Goal: Transaction & Acquisition: Purchase product/service

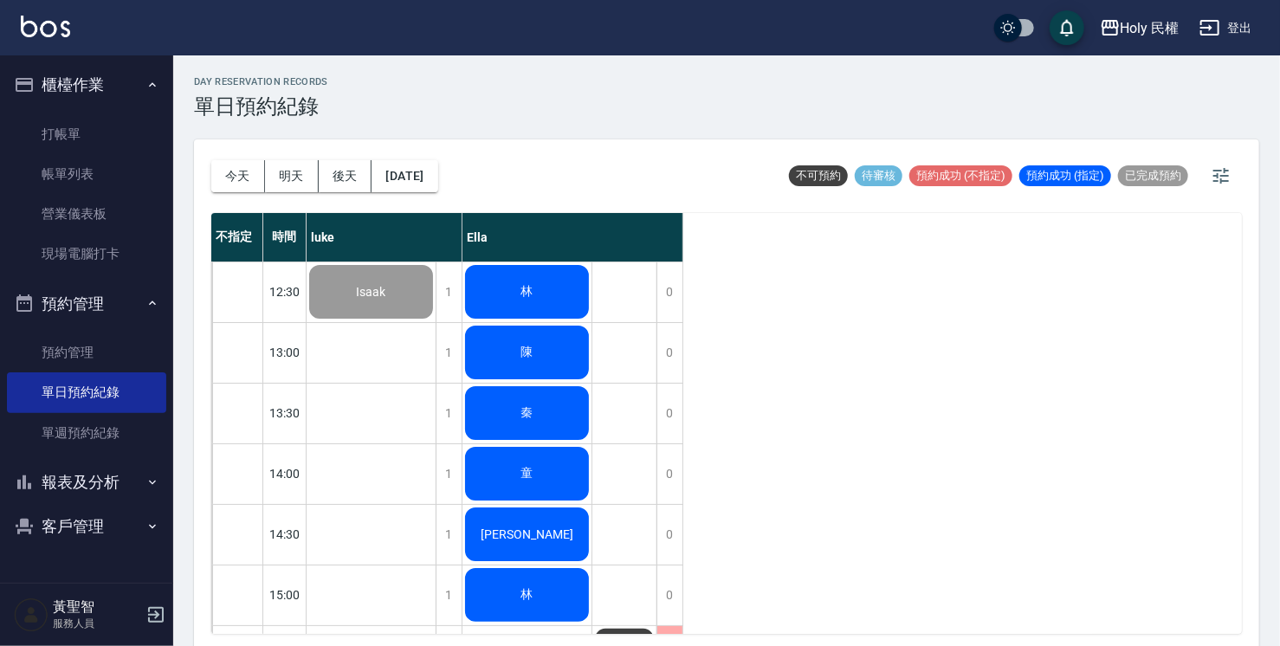
click at [436, 307] on div "林" at bounding box center [371, 291] width 129 height 59
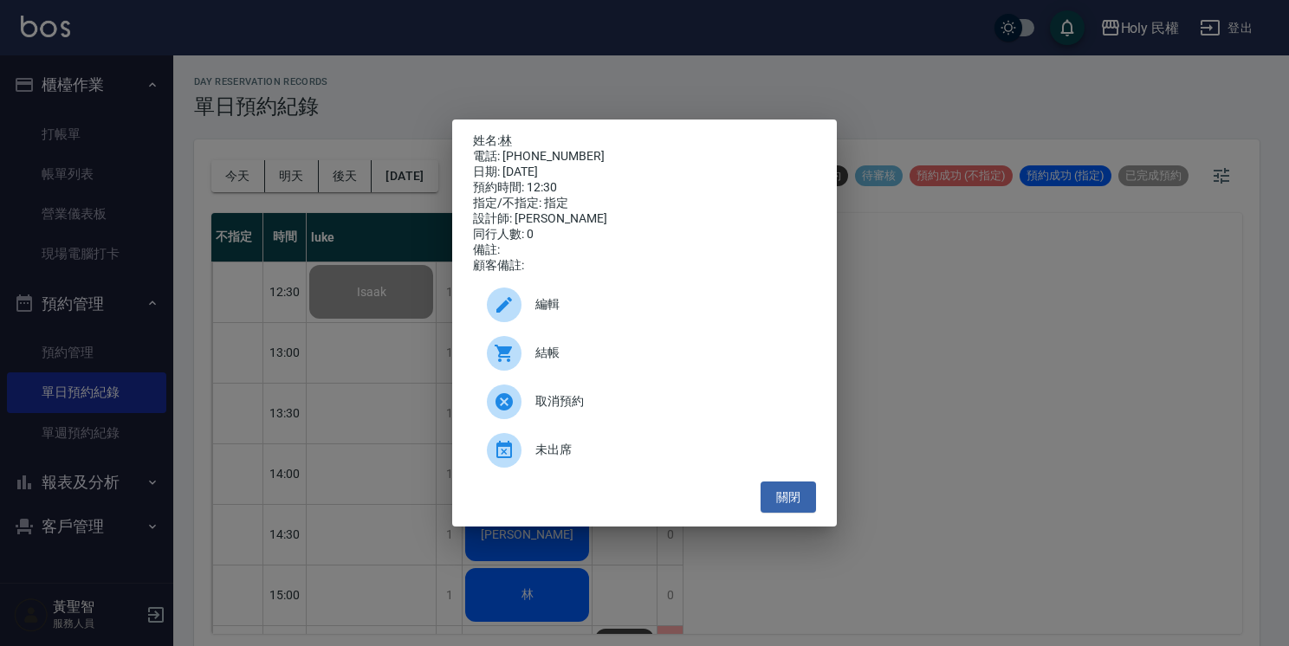
click at [579, 346] on div "結帳" at bounding box center [644, 353] width 343 height 49
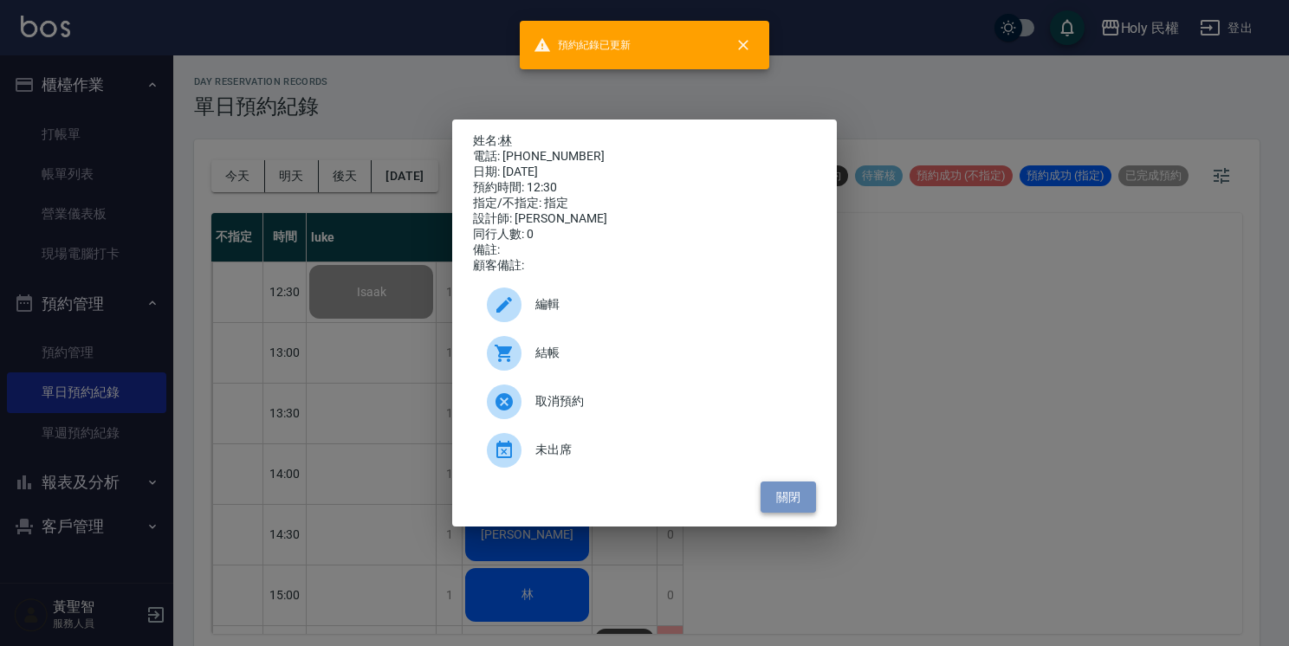
click at [793, 508] on button "關閉" at bounding box center [787, 498] width 55 height 32
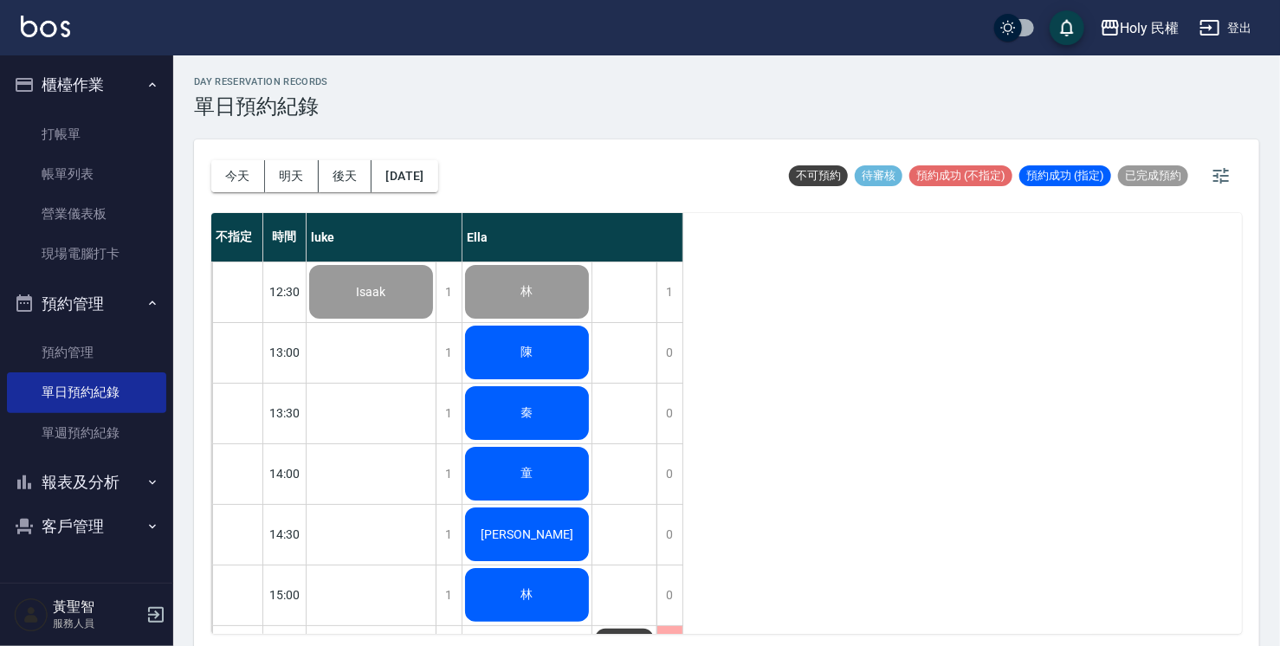
click at [436, 321] on div "陳" at bounding box center [371, 291] width 129 height 59
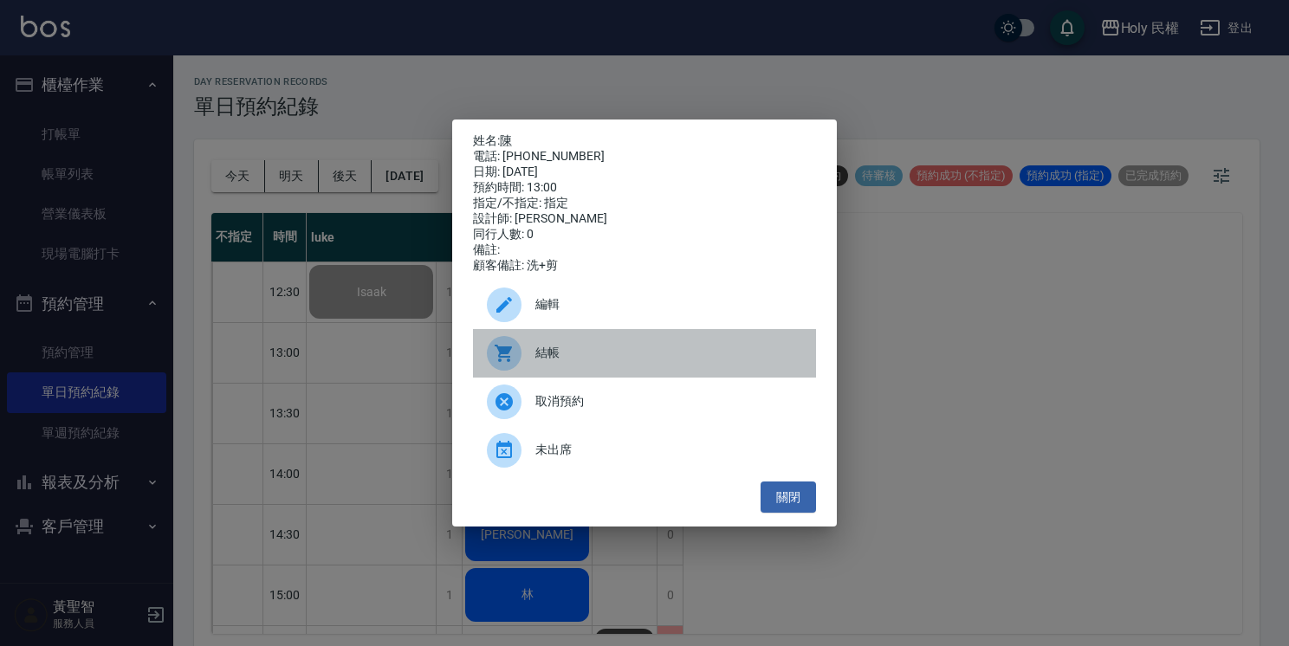
click at [559, 352] on span "結帳" at bounding box center [668, 353] width 267 height 18
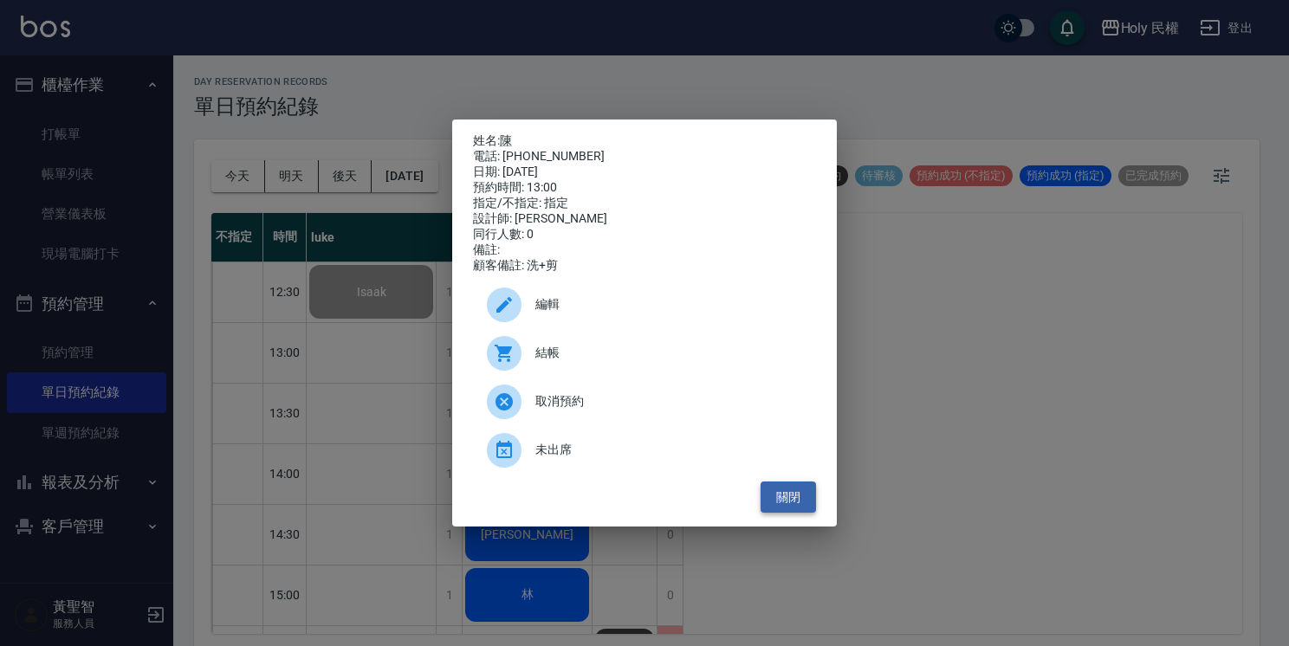
click at [783, 506] on button "關閉" at bounding box center [787, 498] width 55 height 32
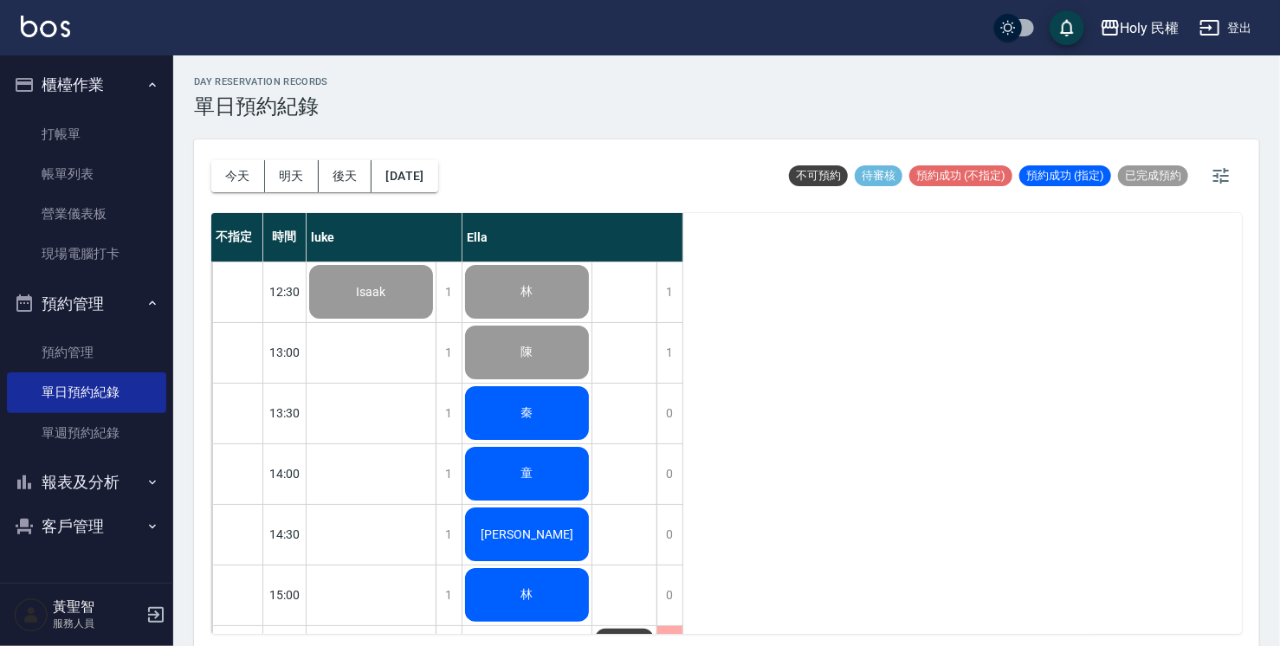
click at [436, 321] on div "秦" at bounding box center [371, 291] width 129 height 59
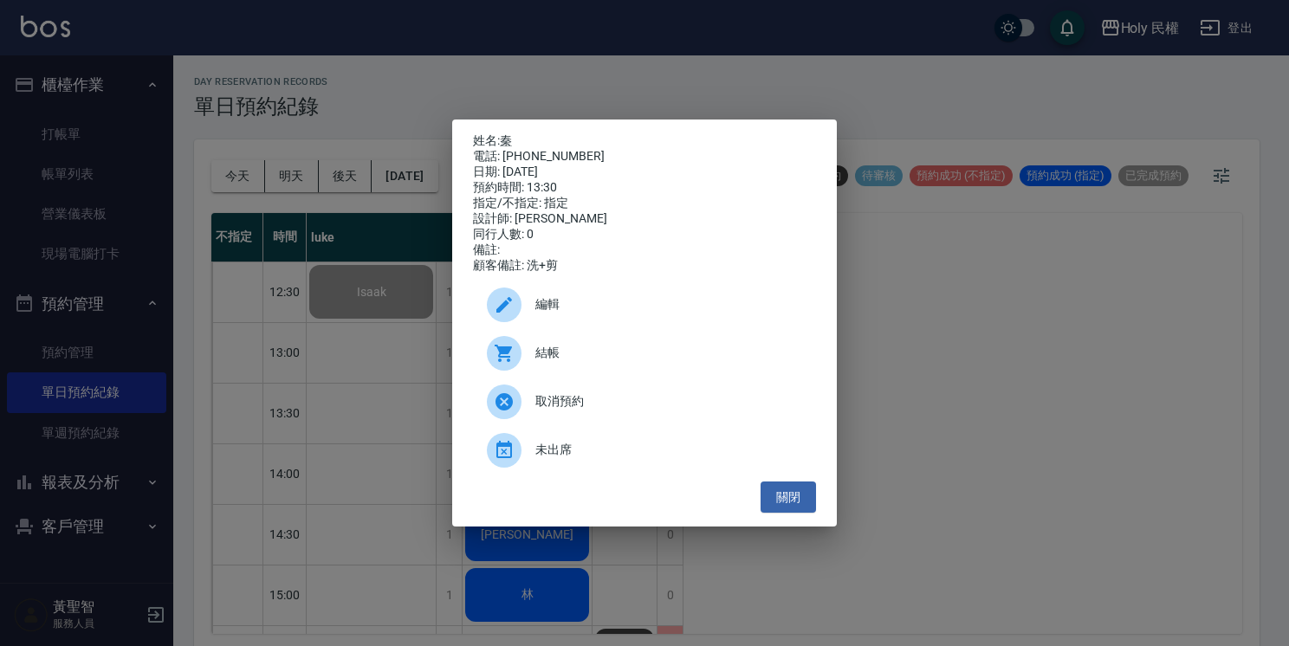
click at [561, 362] on span "結帳" at bounding box center [668, 353] width 267 height 18
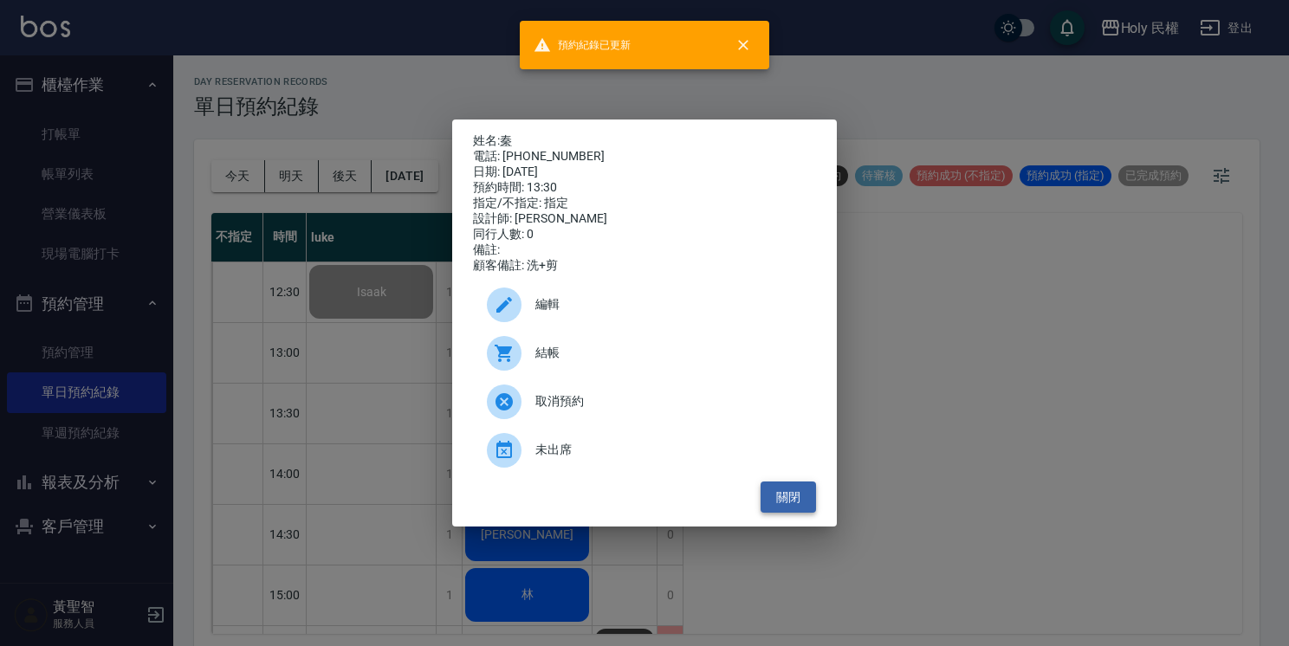
click at [797, 495] on button "關閉" at bounding box center [787, 498] width 55 height 32
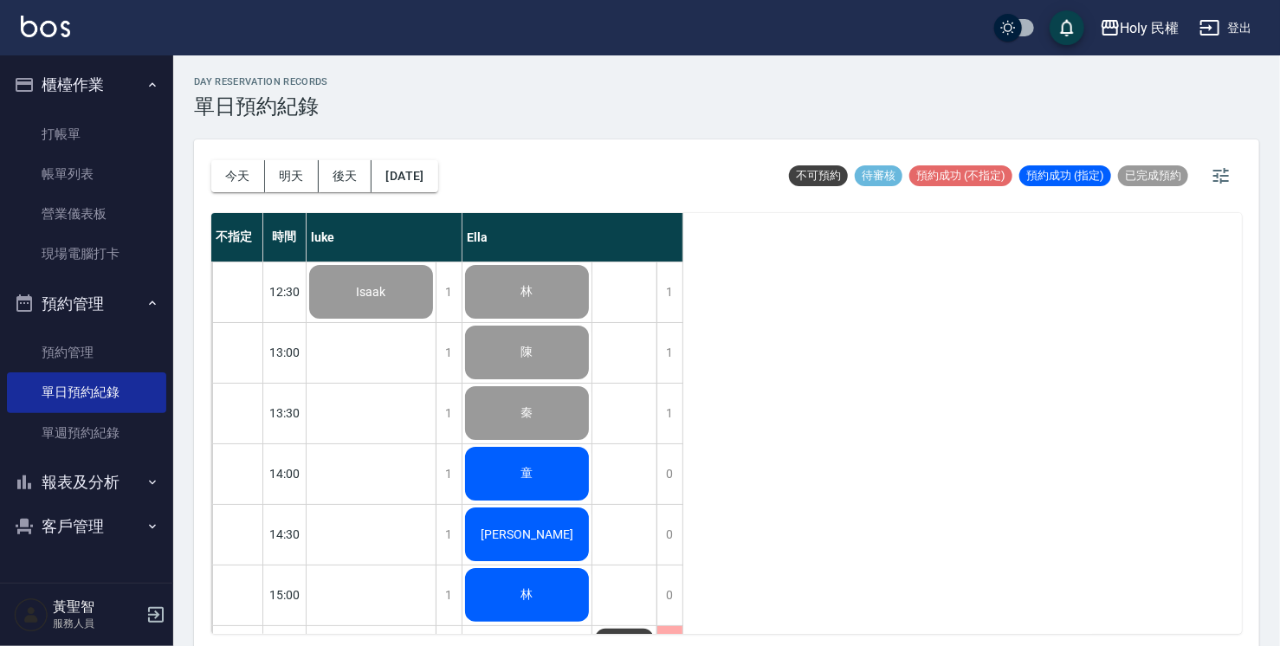
click at [390, 299] on span "童" at bounding box center [371, 292] width 36 height 14
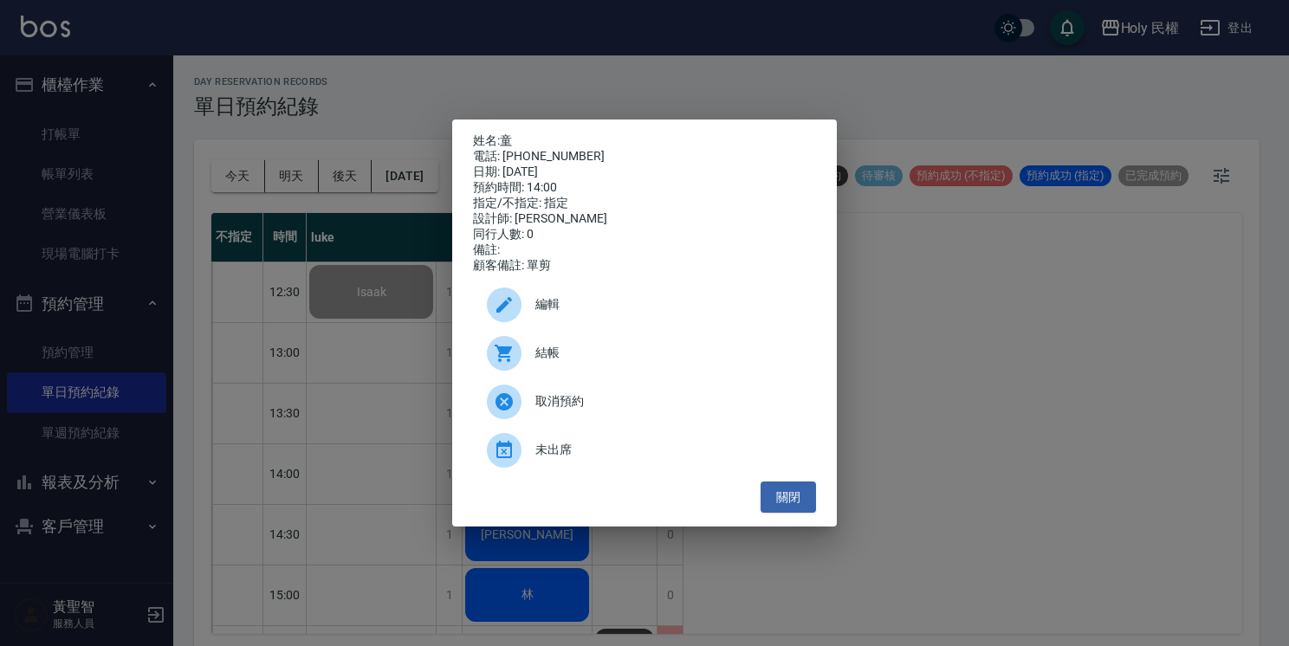
click at [553, 353] on span "結帳" at bounding box center [668, 353] width 267 height 18
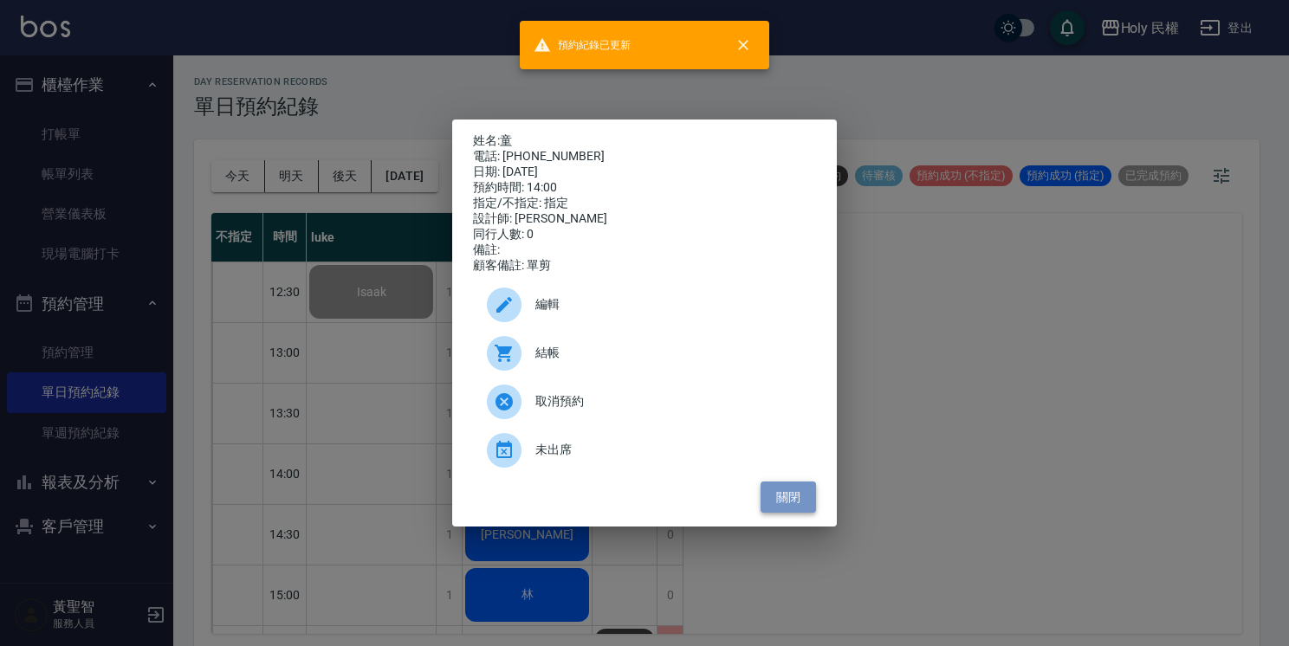
click at [782, 504] on button "關閉" at bounding box center [787, 498] width 55 height 32
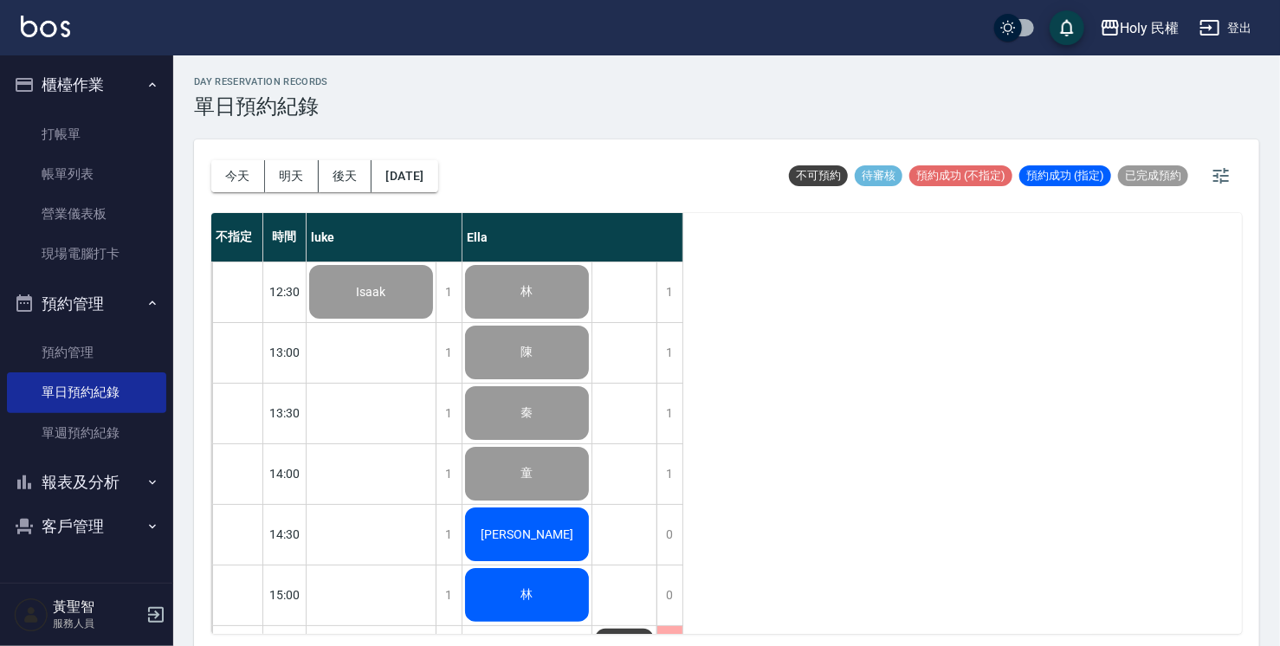
click at [436, 321] on div "[PERSON_NAME]" at bounding box center [371, 291] width 129 height 59
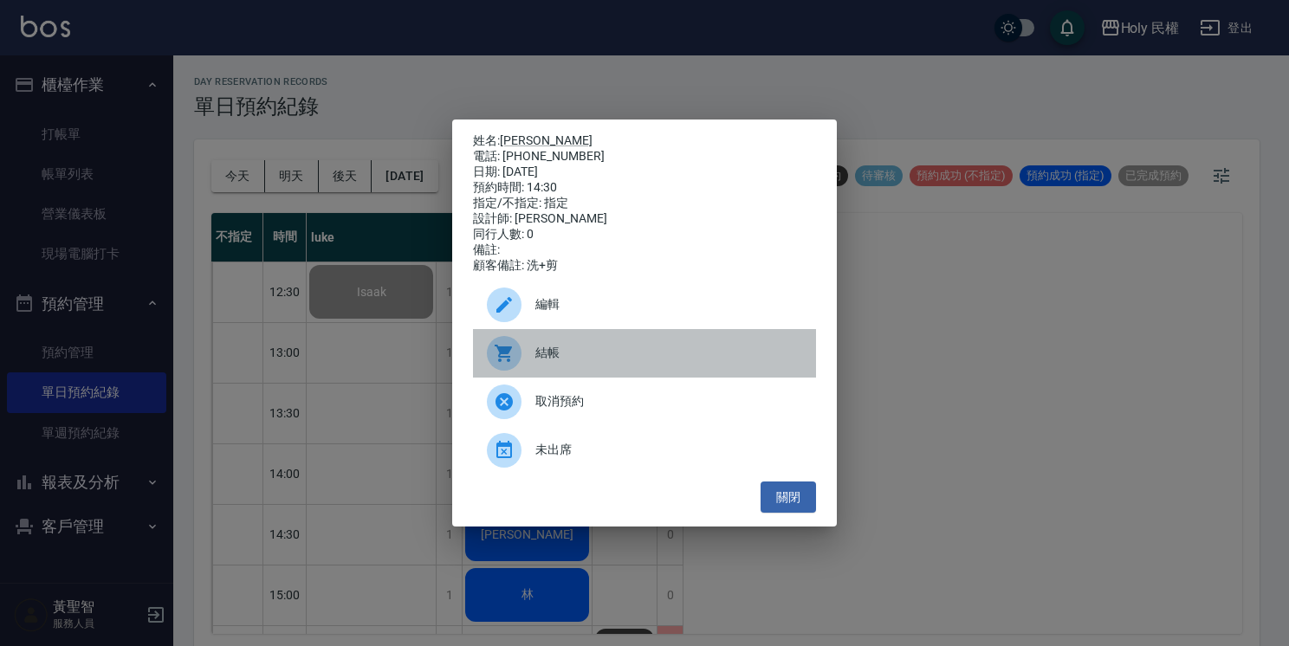
click at [587, 355] on span "結帳" at bounding box center [668, 353] width 267 height 18
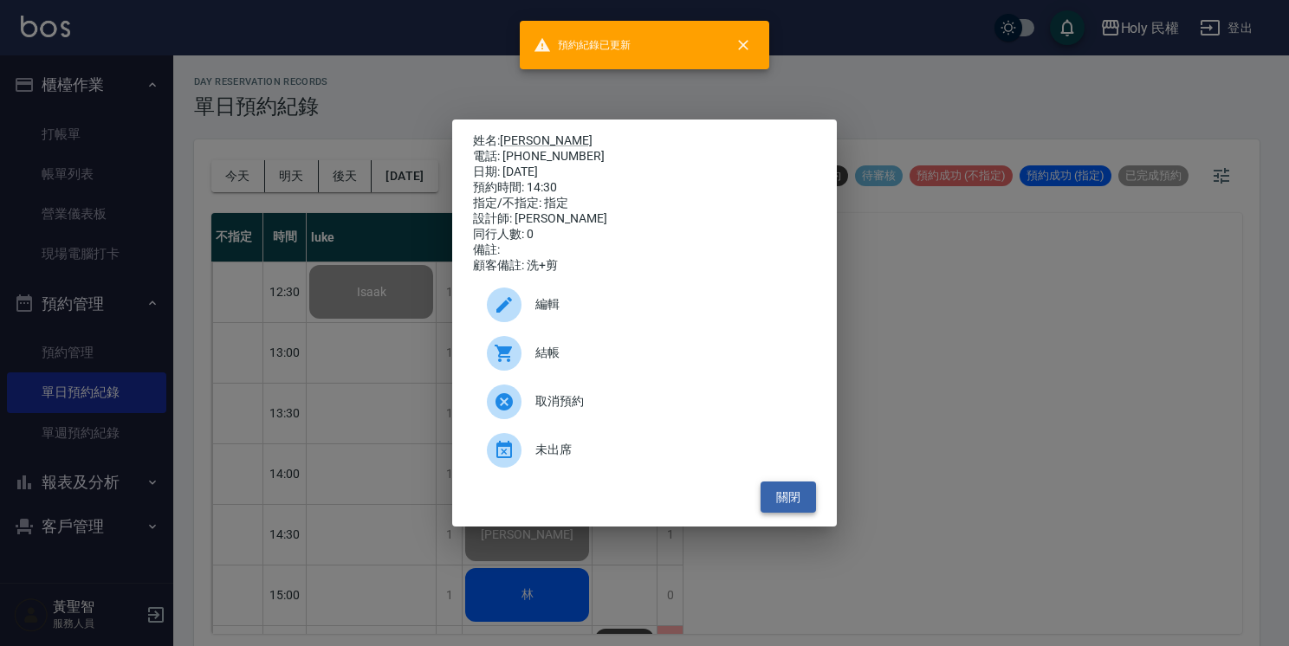
click at [814, 512] on button "關閉" at bounding box center [787, 498] width 55 height 32
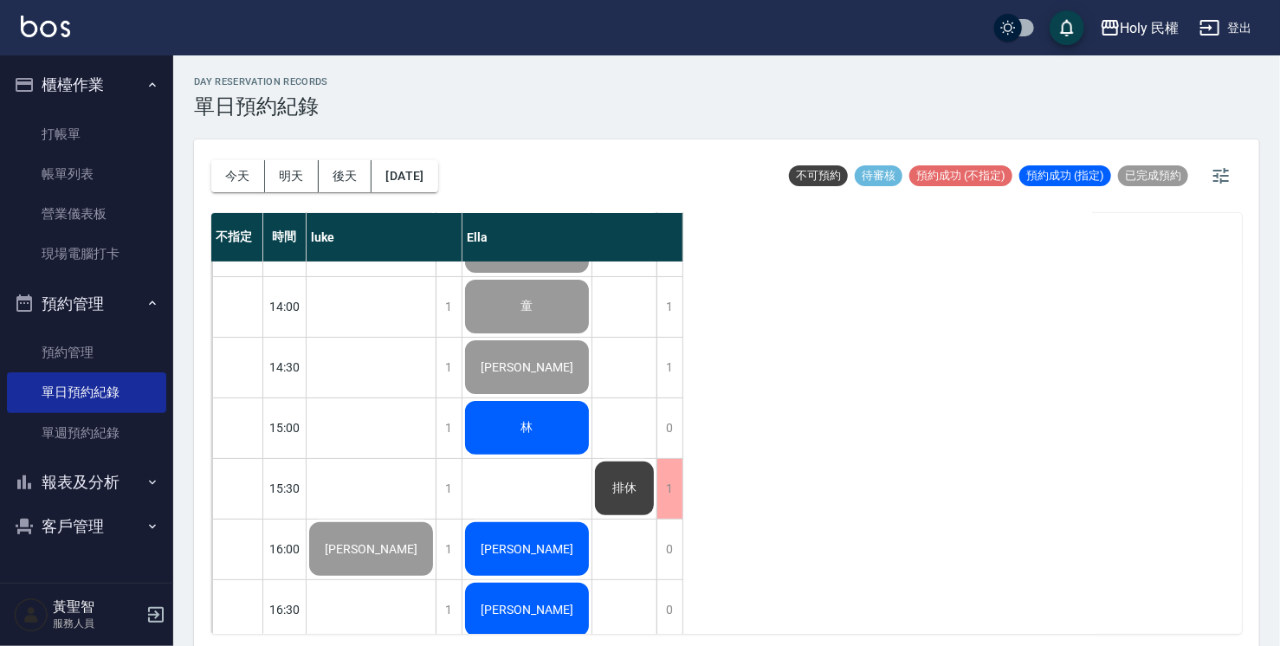
scroll to position [173, 0]
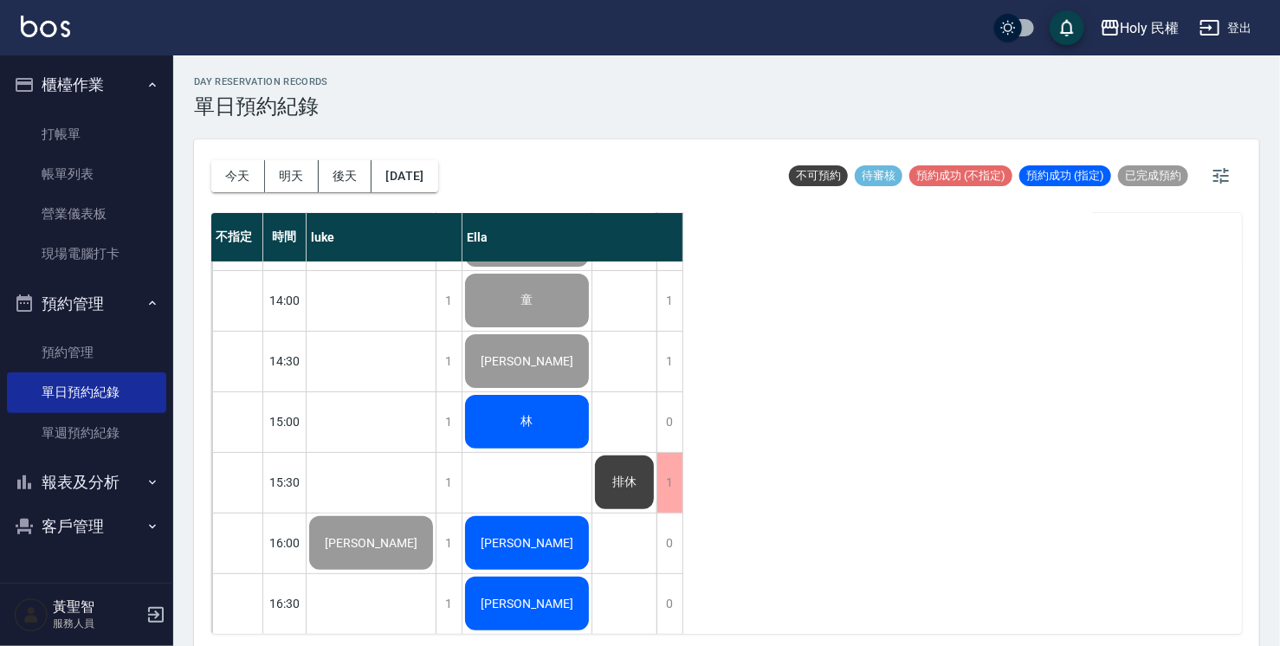
click at [436, 148] on div "林" at bounding box center [371, 118] width 129 height 59
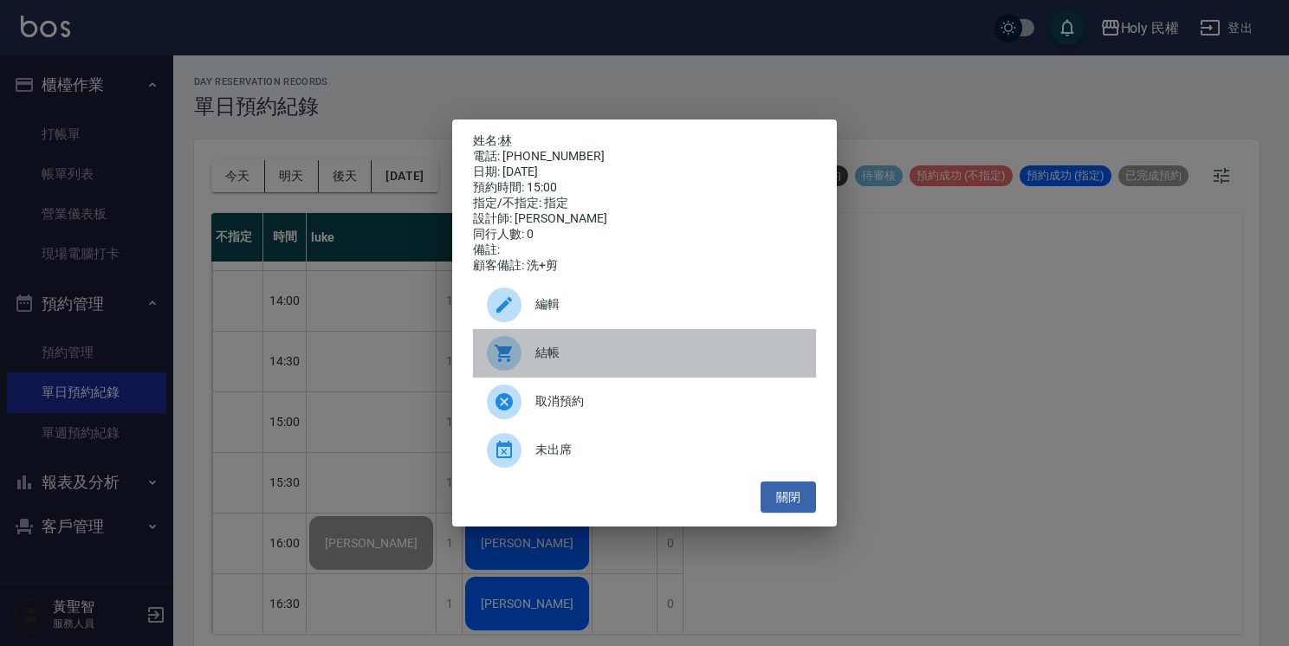
click at [542, 344] on div "結帳" at bounding box center [644, 353] width 343 height 49
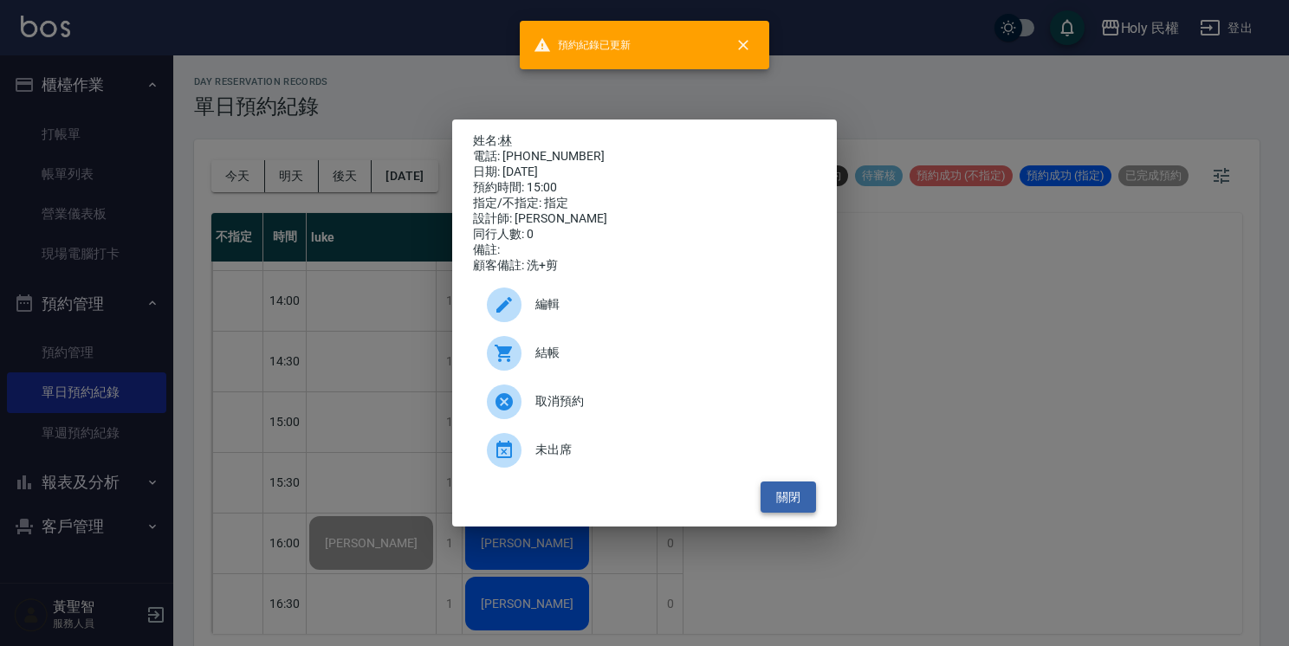
click at [791, 505] on button "關閉" at bounding box center [787, 498] width 55 height 32
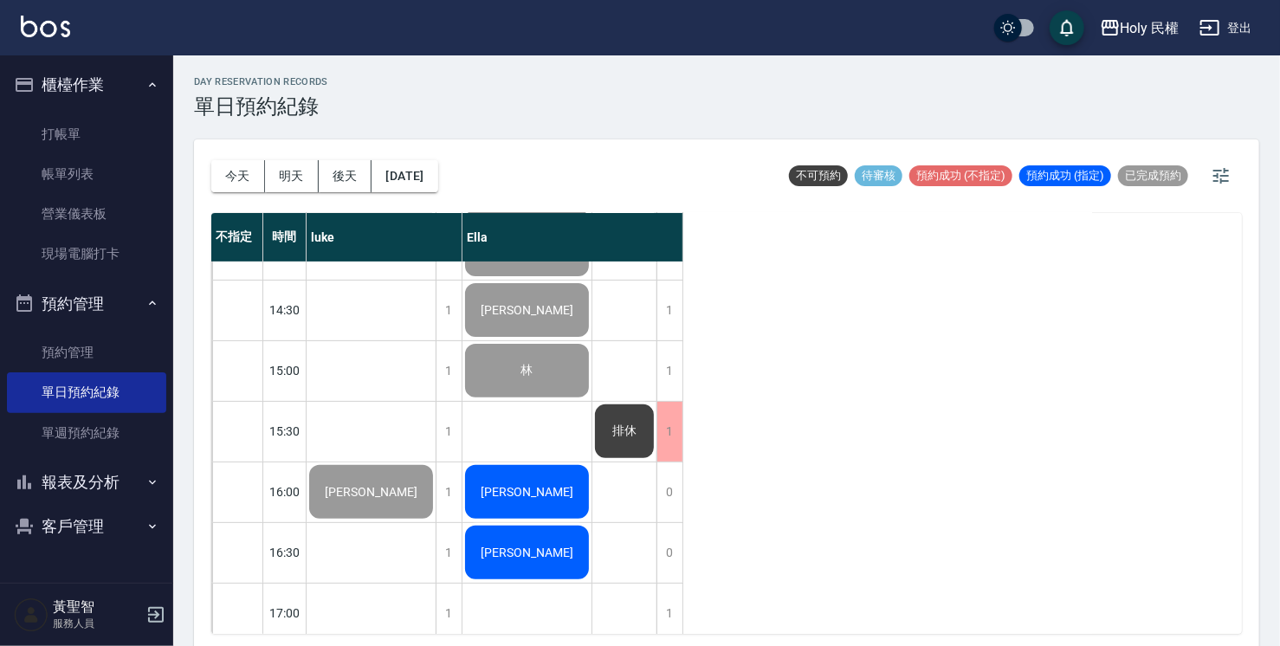
scroll to position [346, 0]
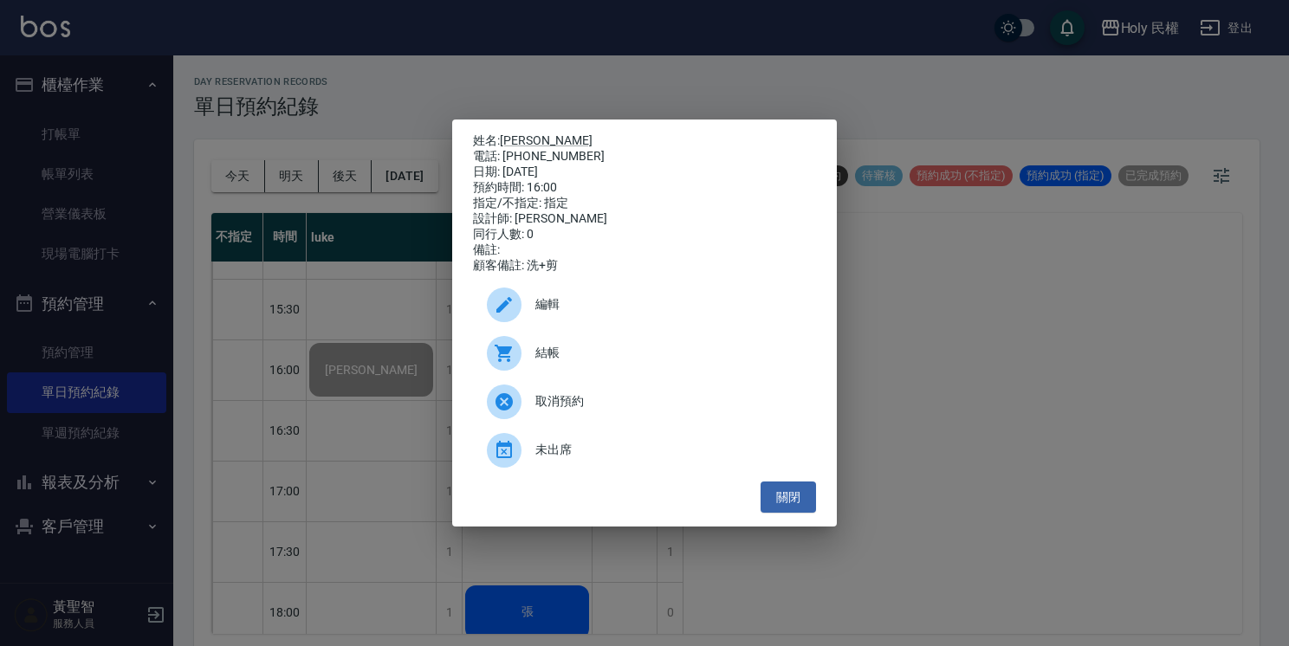
click at [529, 371] on div at bounding box center [511, 353] width 49 height 35
click at [803, 500] on button "關閉" at bounding box center [787, 498] width 55 height 32
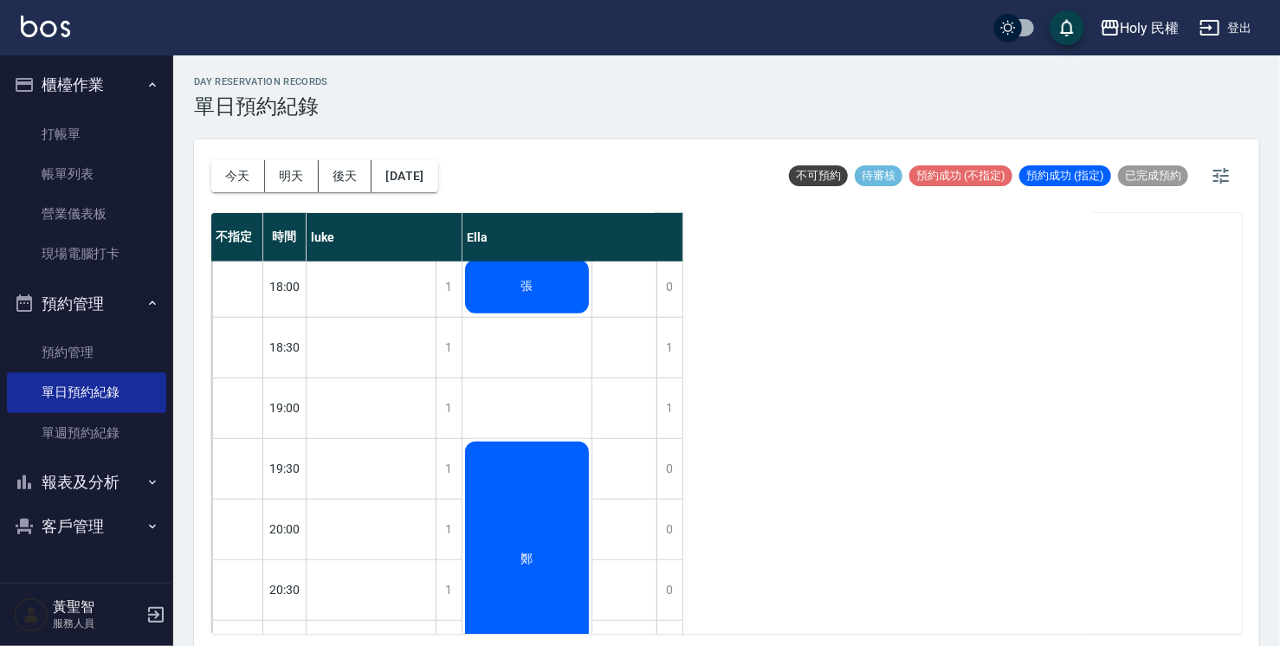
scroll to position [645, 0]
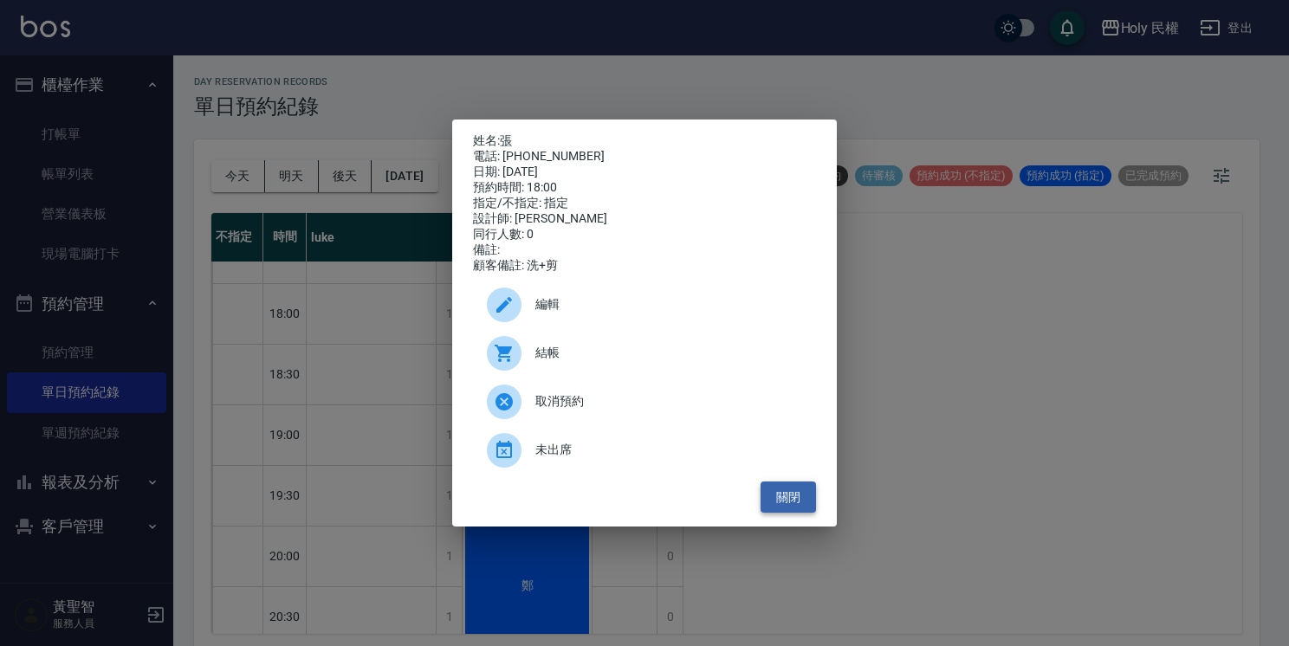
click at [786, 494] on button "關閉" at bounding box center [787, 498] width 55 height 32
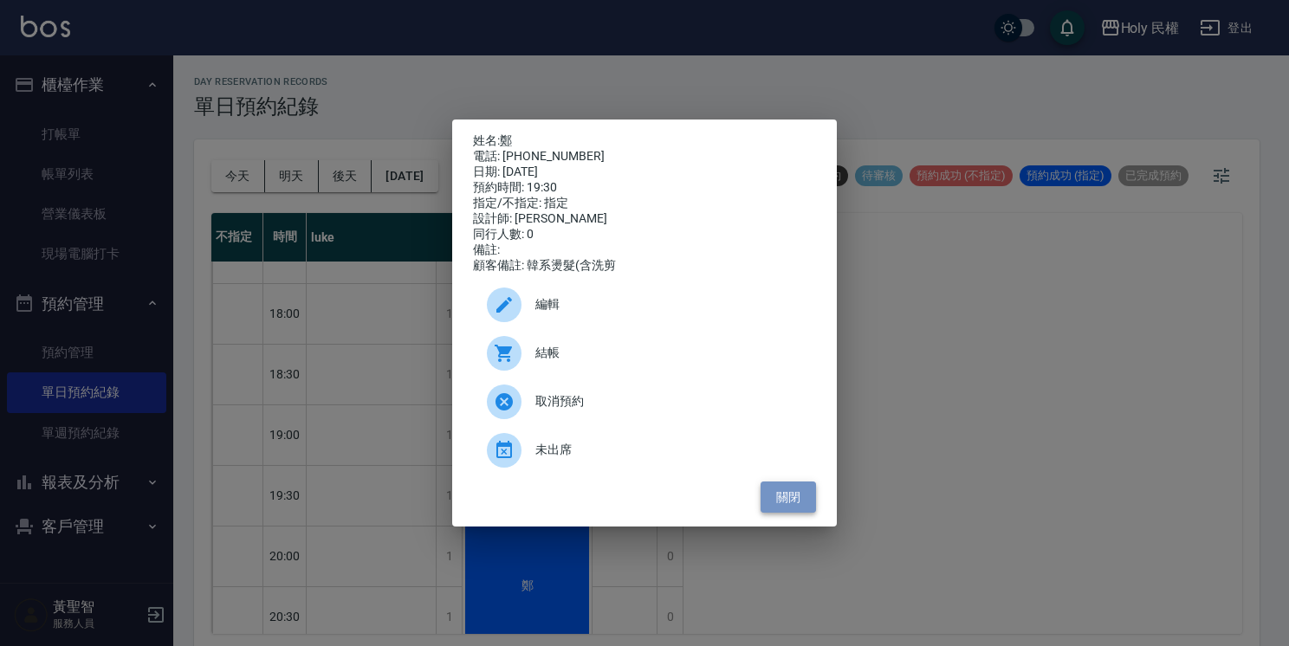
click at [781, 499] on button "關閉" at bounding box center [787, 498] width 55 height 32
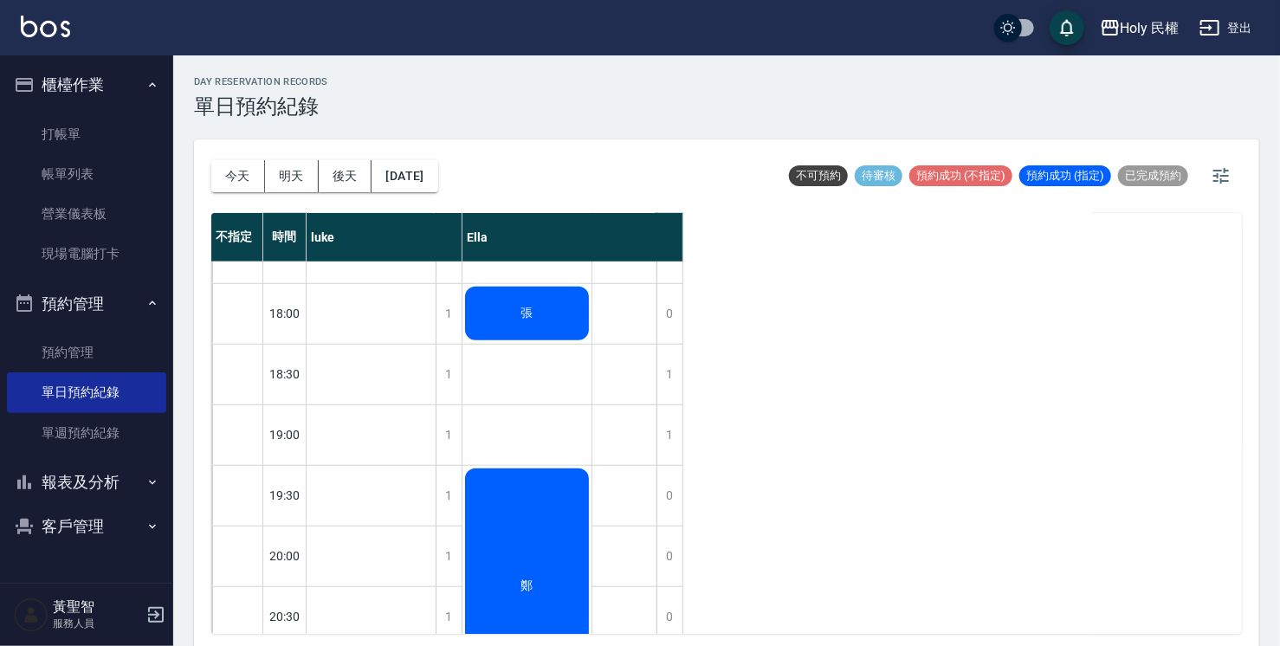
click at [131, 476] on button "報表及分析" at bounding box center [86, 482] width 159 height 45
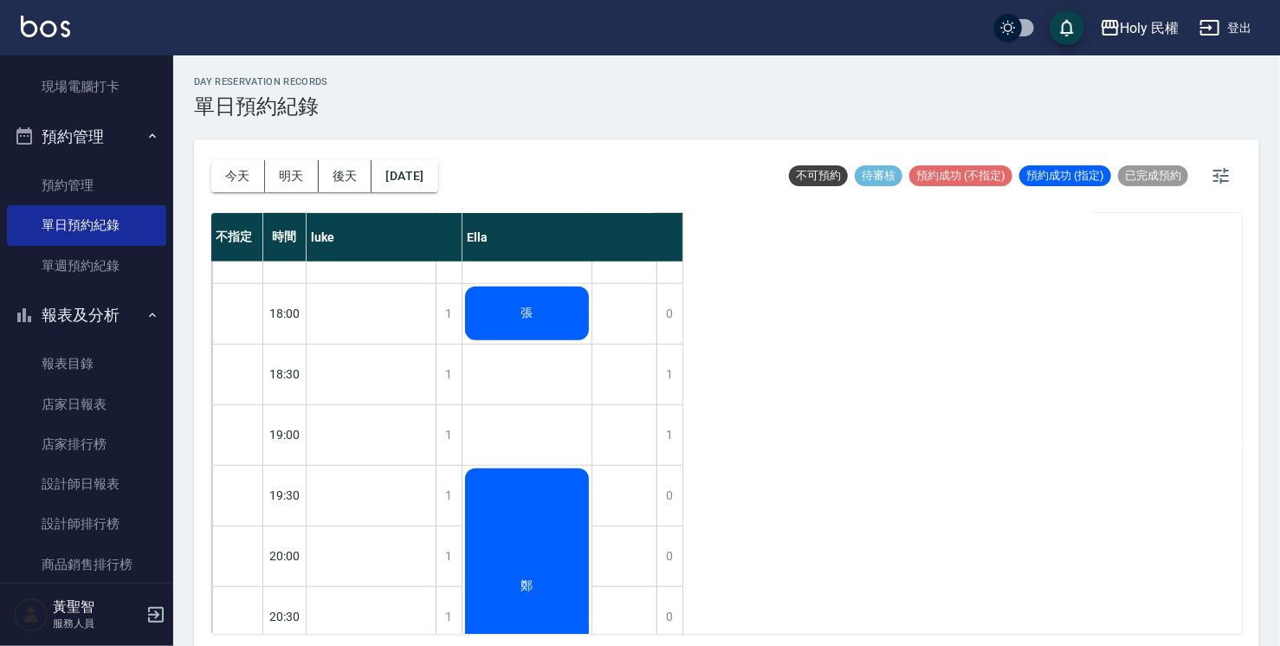
scroll to position [173, 0]
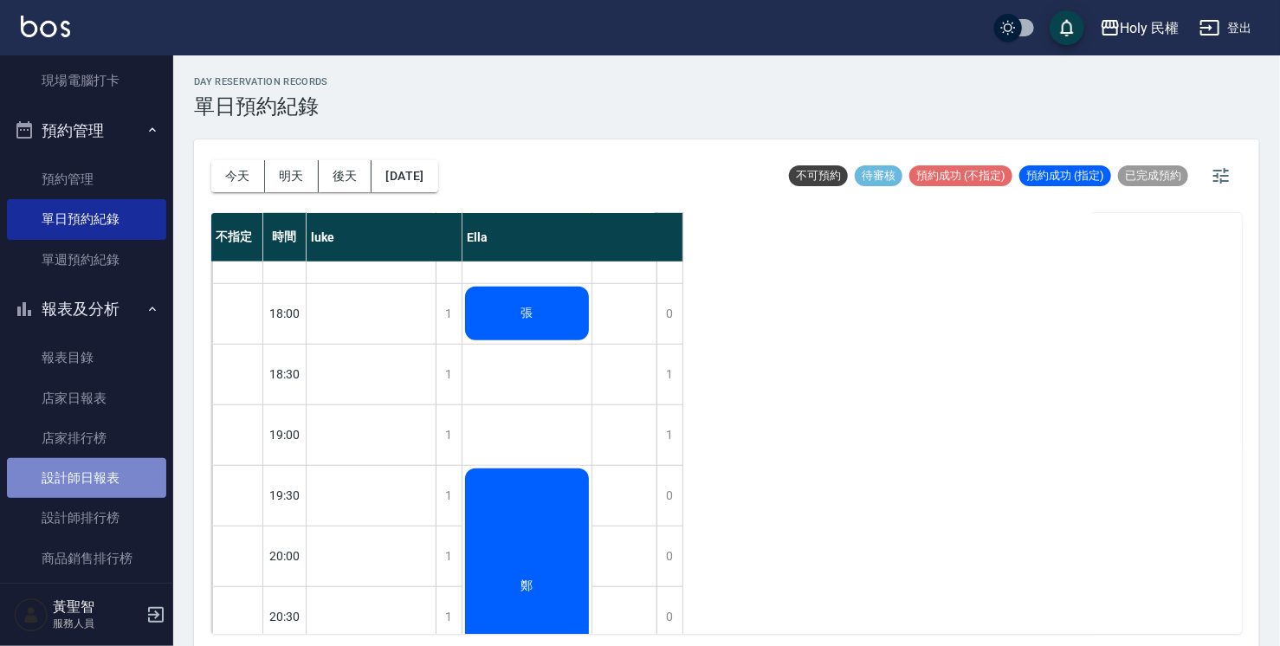
click at [118, 469] on link "設計師日報表" at bounding box center [86, 478] width 159 height 40
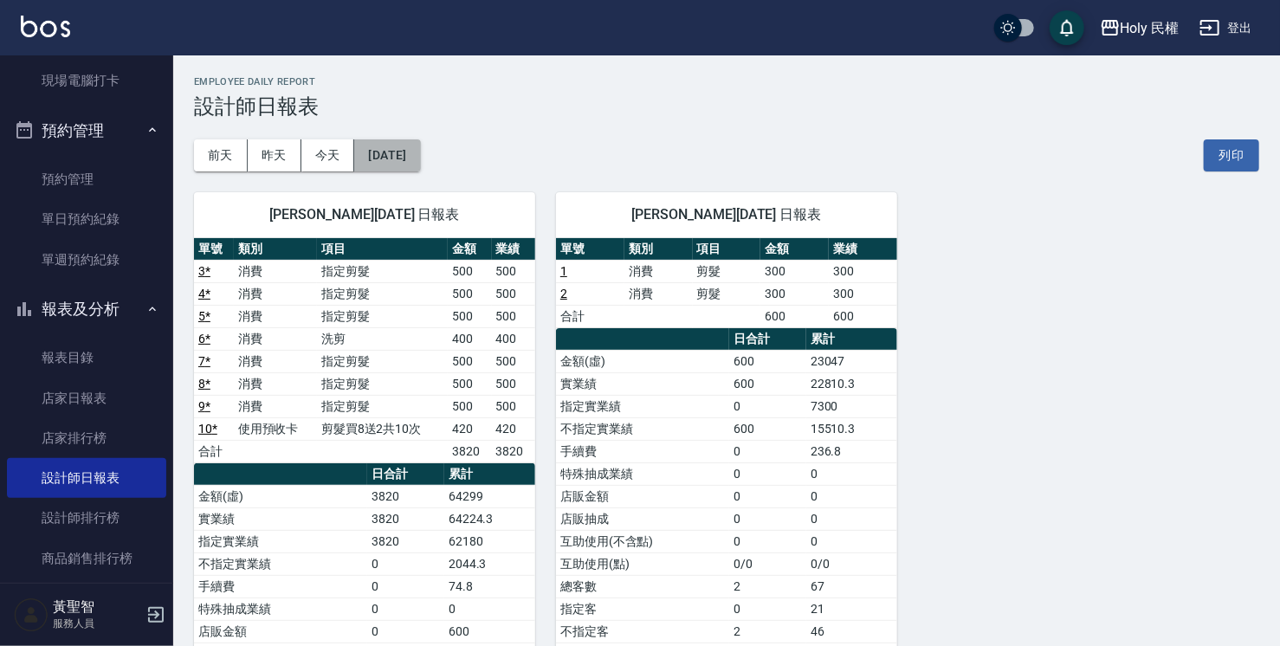
click at [374, 160] on button "[DATE]" at bounding box center [387, 155] width 66 height 32
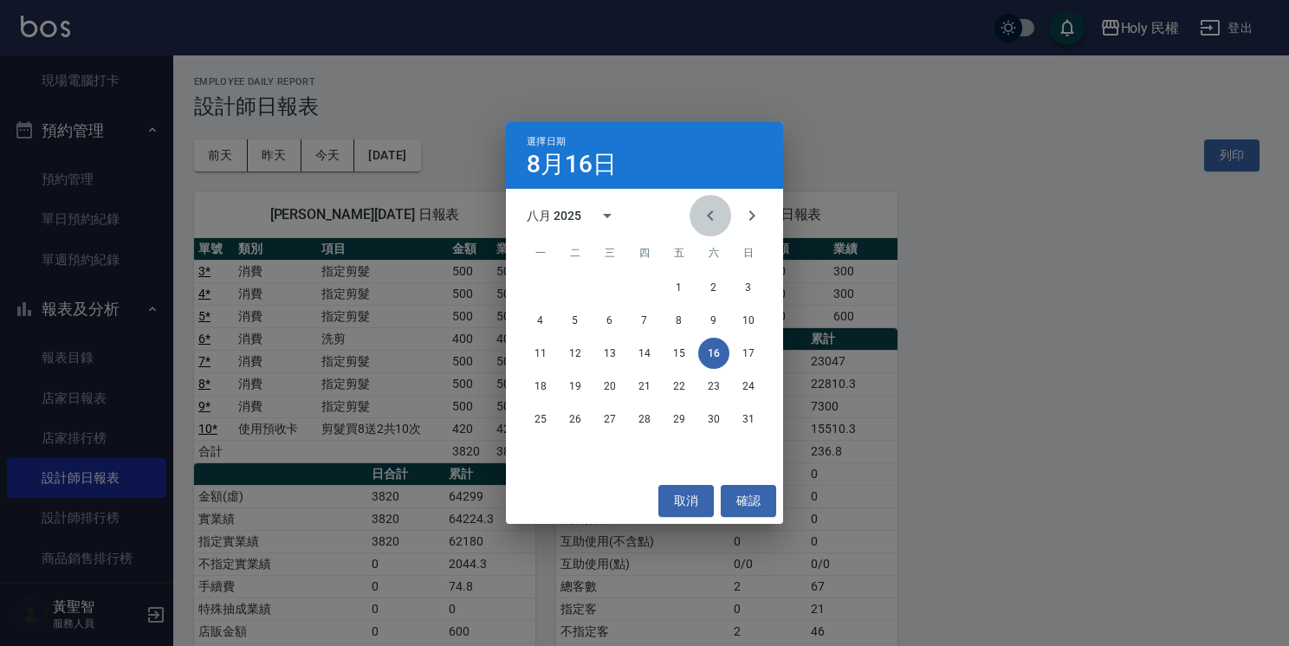
click at [710, 216] on icon "Previous month" at bounding box center [710, 215] width 21 height 21
click at [613, 351] on button "16" at bounding box center [609, 353] width 31 height 31
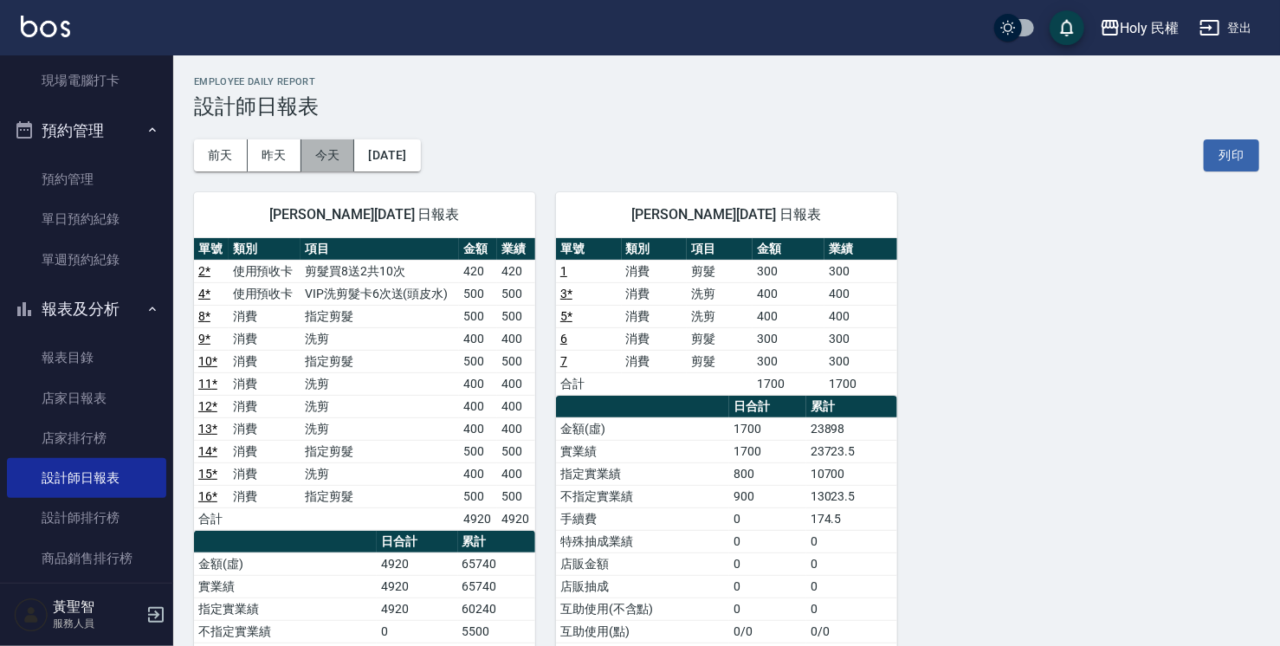
click at [316, 158] on button "今天" at bounding box center [328, 155] width 54 height 32
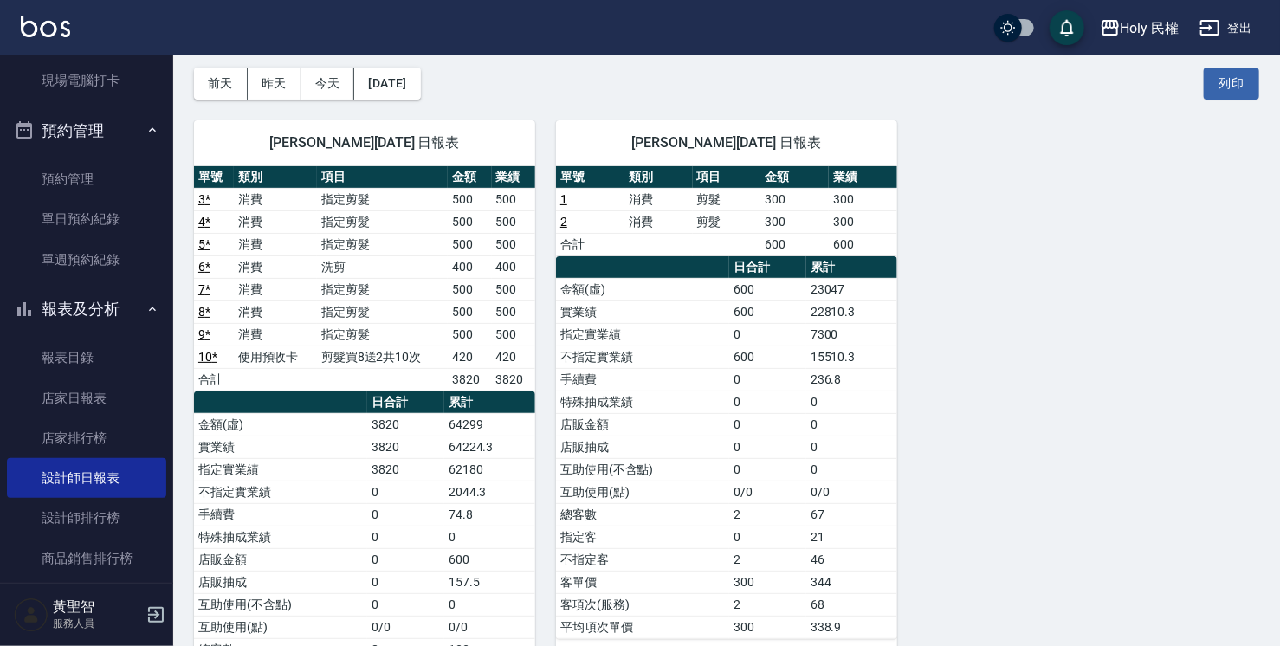
scroll to position [62, 0]
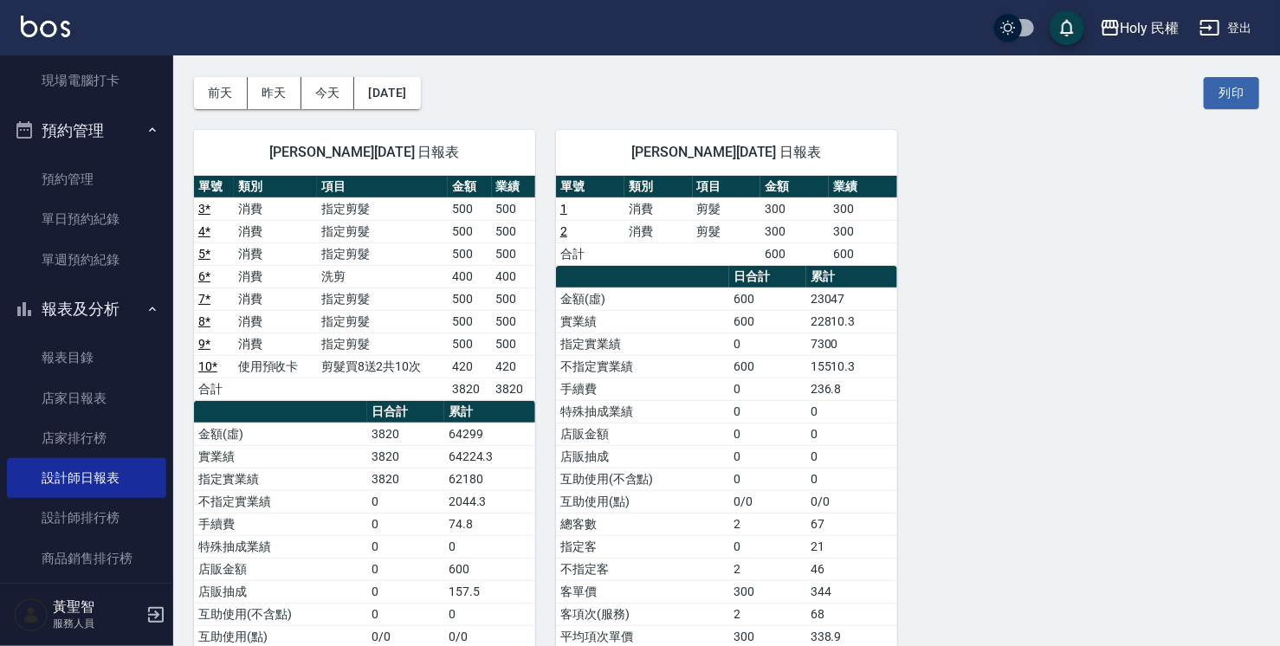
drag, startPoint x: 110, startPoint y: 223, endPoint x: 83, endPoint y: 294, distance: 75.9
click at [110, 223] on link "單日預約紀錄" at bounding box center [86, 219] width 159 height 40
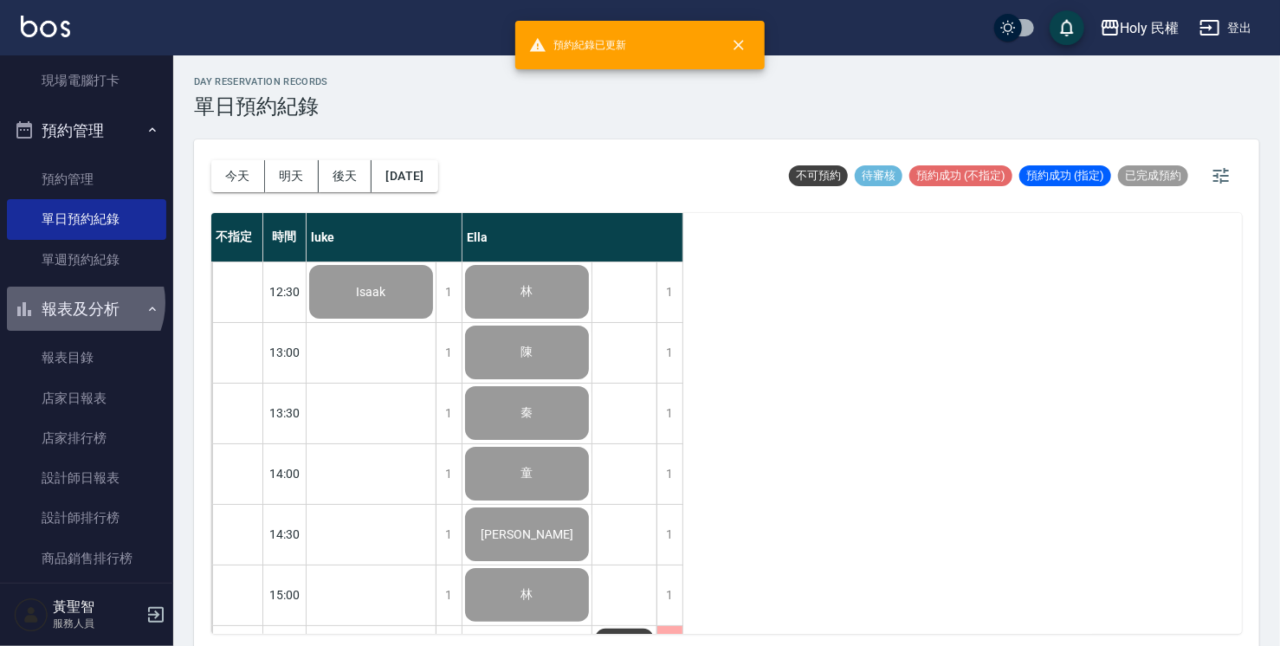
click at [83, 303] on button "報表及分析" at bounding box center [86, 309] width 159 height 45
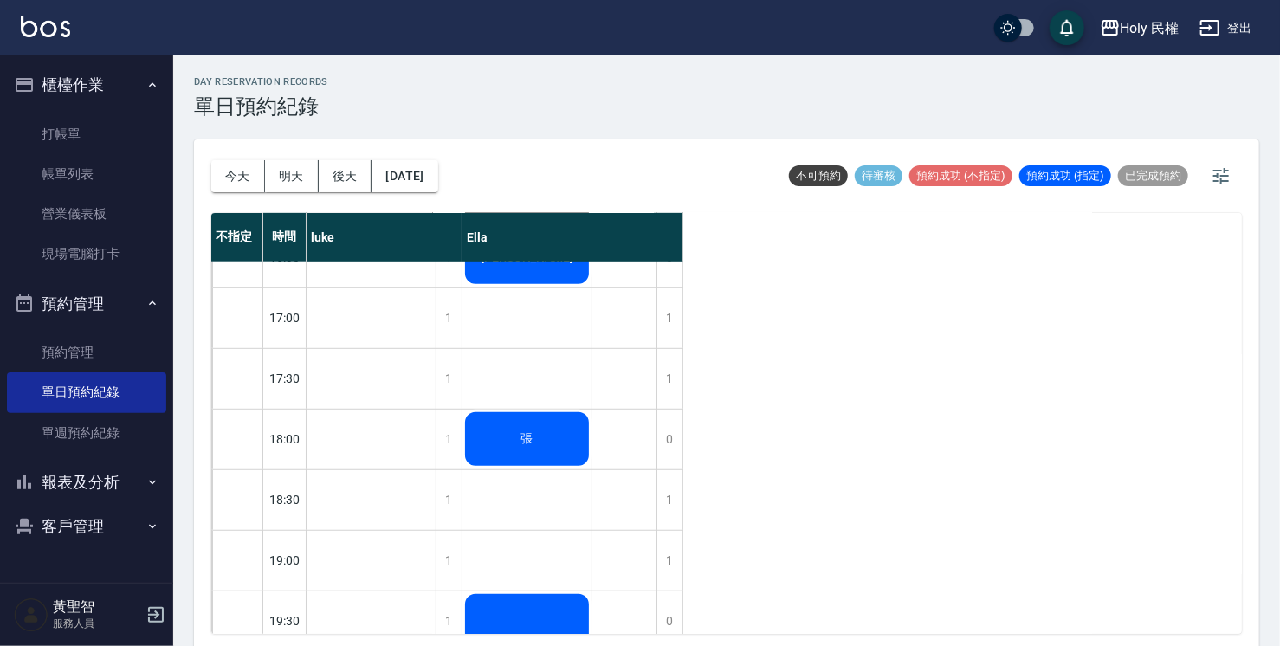
scroll to position [606, 0]
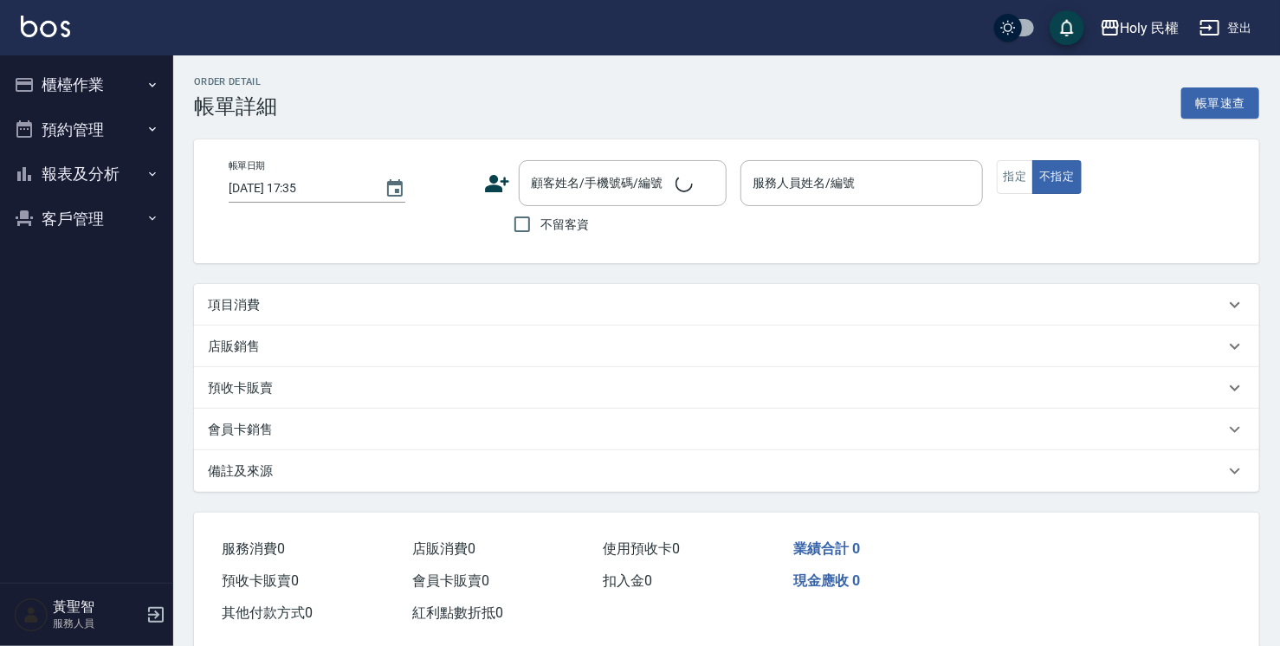
click at [509, 312] on div "項目消費" at bounding box center [716, 305] width 1017 height 18
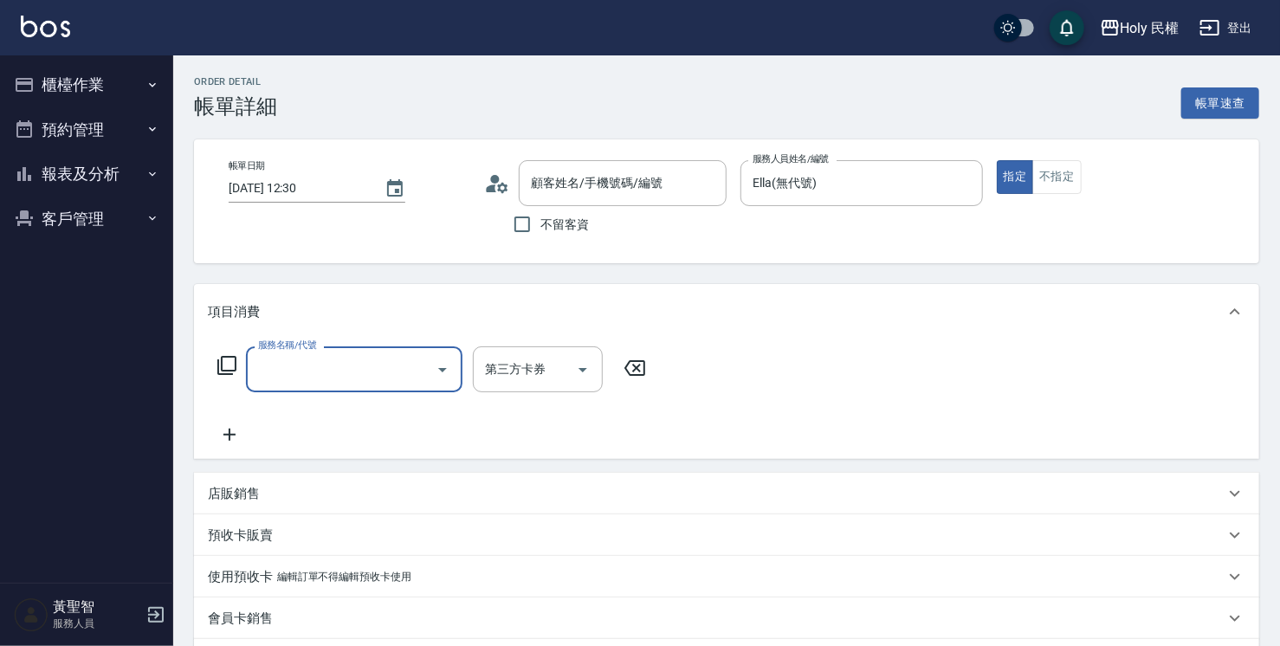
type input "2025/08/16 12:30"
type input "Ella(無代號)"
type input "林/0939661127/"
click at [395, 349] on div "服務名稱/代號" at bounding box center [354, 369] width 217 height 46
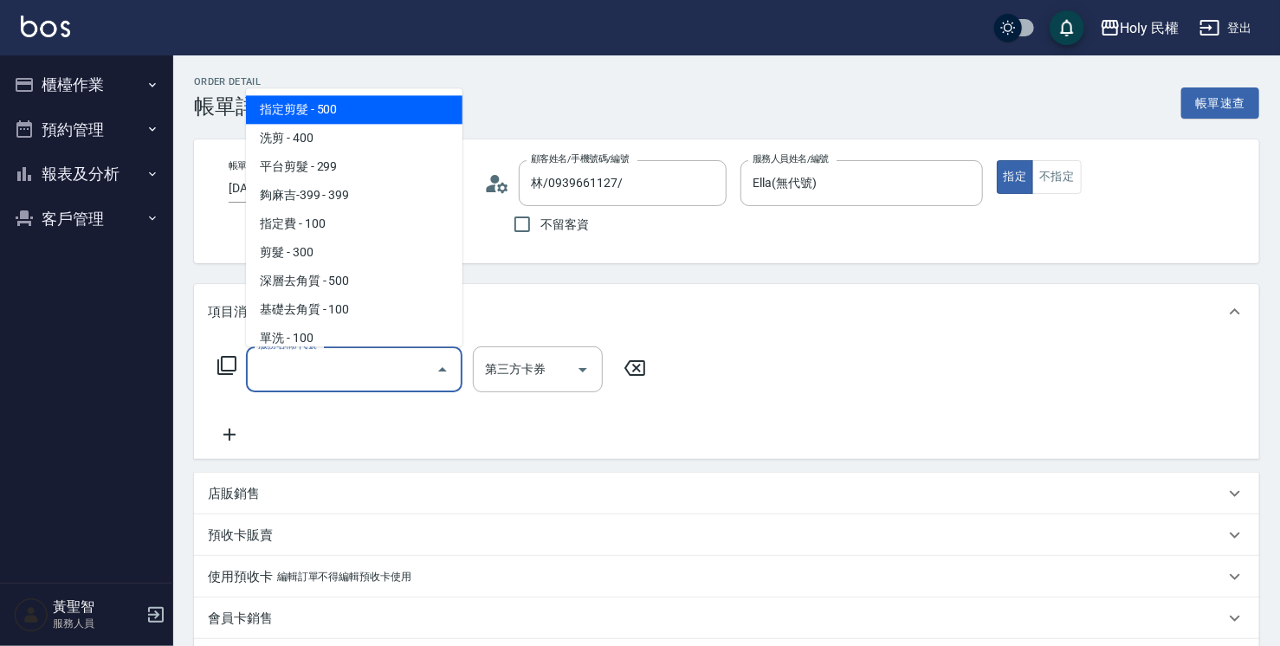
click at [398, 116] on span "指定剪髮 - 500" at bounding box center [354, 109] width 217 height 29
type input "指定剪髮(1)"
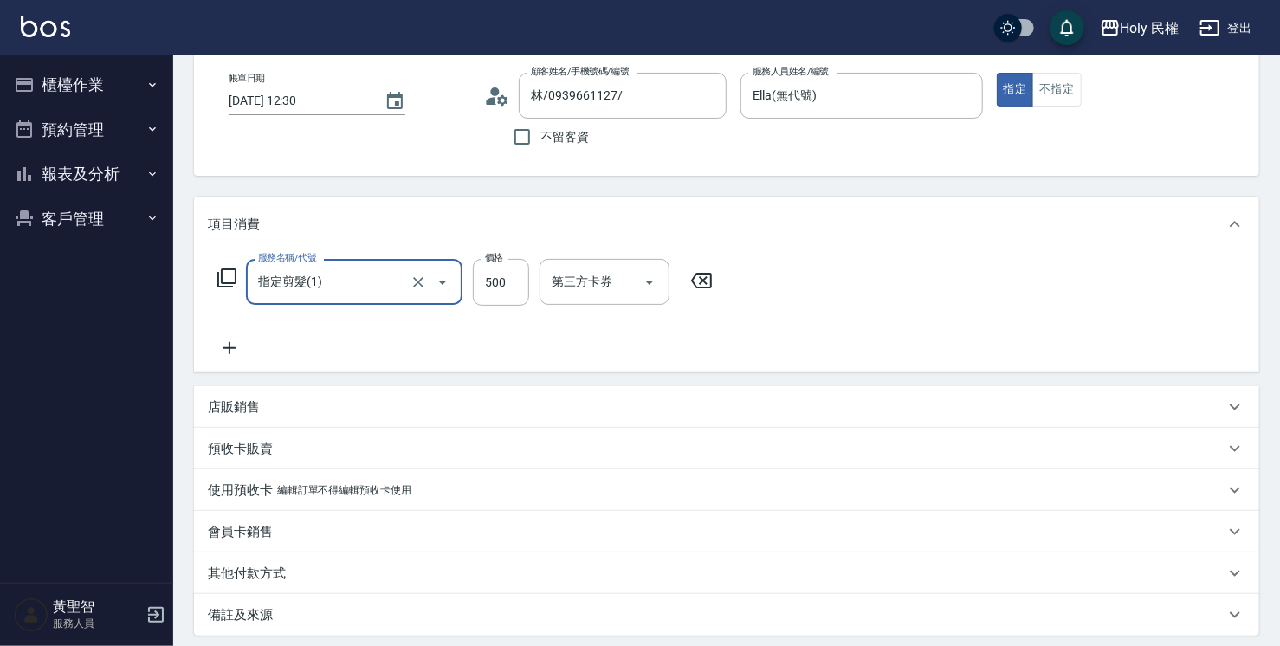
scroll to position [173, 0]
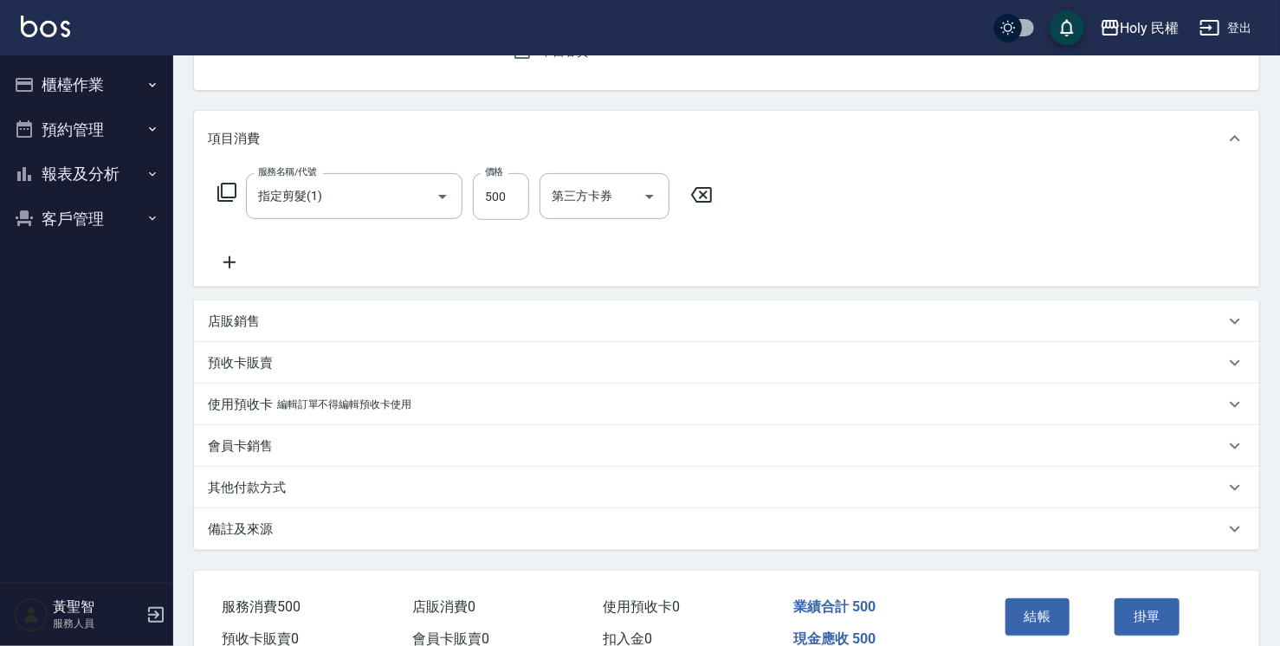
click at [750, 522] on div "備註及來源" at bounding box center [716, 530] width 1017 height 18
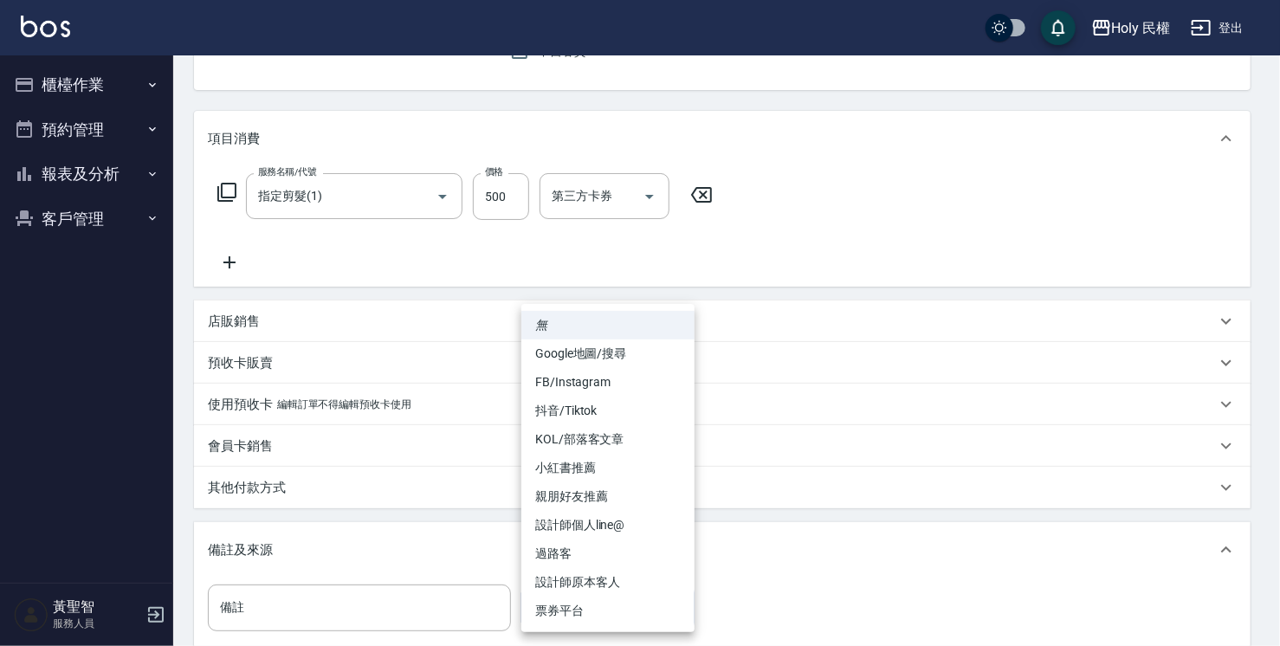
click at [527, 610] on body "Holy 民權 登出 櫃檯作業 打帳單 帳單列表 營業儀表板 現場電腦打卡 預約管理 預約管理 單日預約紀錄 單週預約紀錄 報表及分析 報表目錄 店家日報表 …" at bounding box center [640, 336] width 1280 height 1019
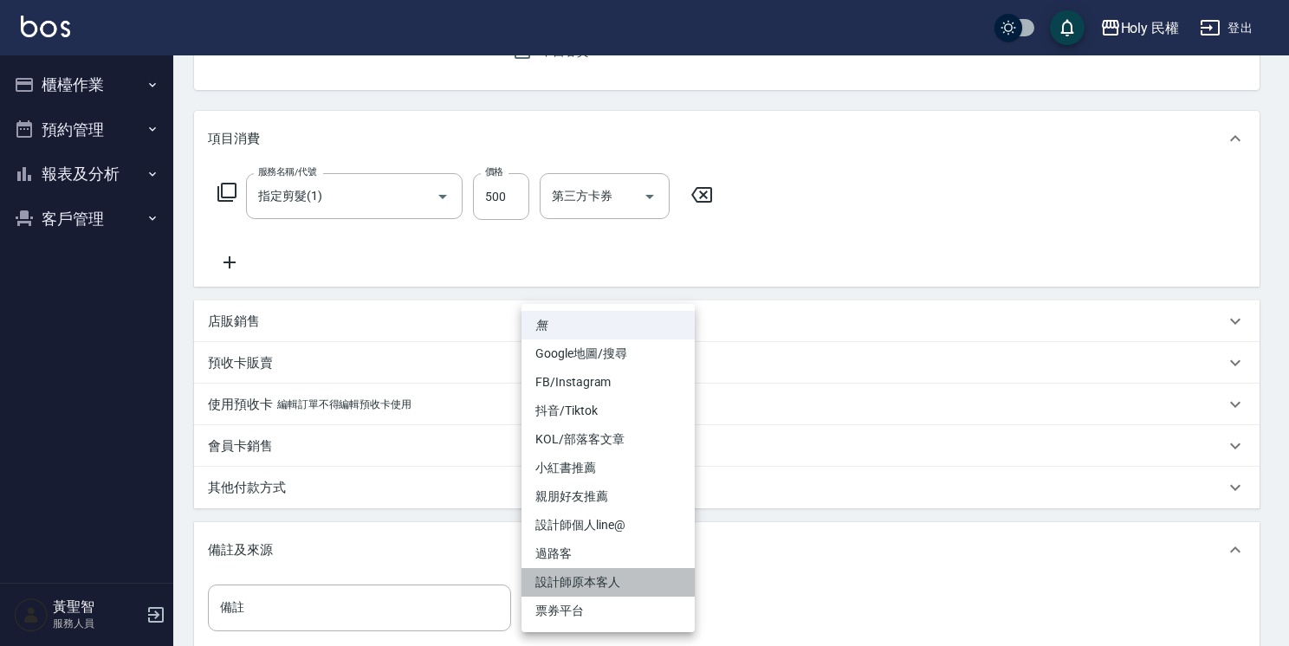
click at [583, 579] on li "設計師原本客人" at bounding box center [607, 582] width 173 height 29
type input "設計師原本客人"
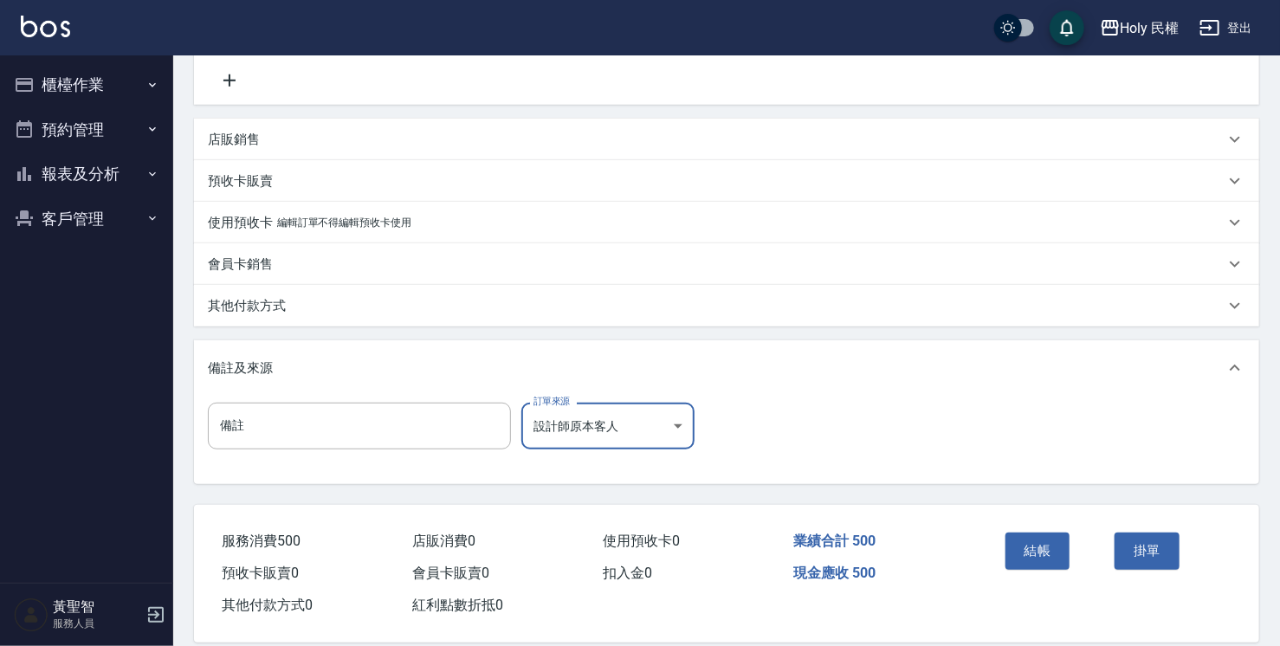
scroll to position [378, 0]
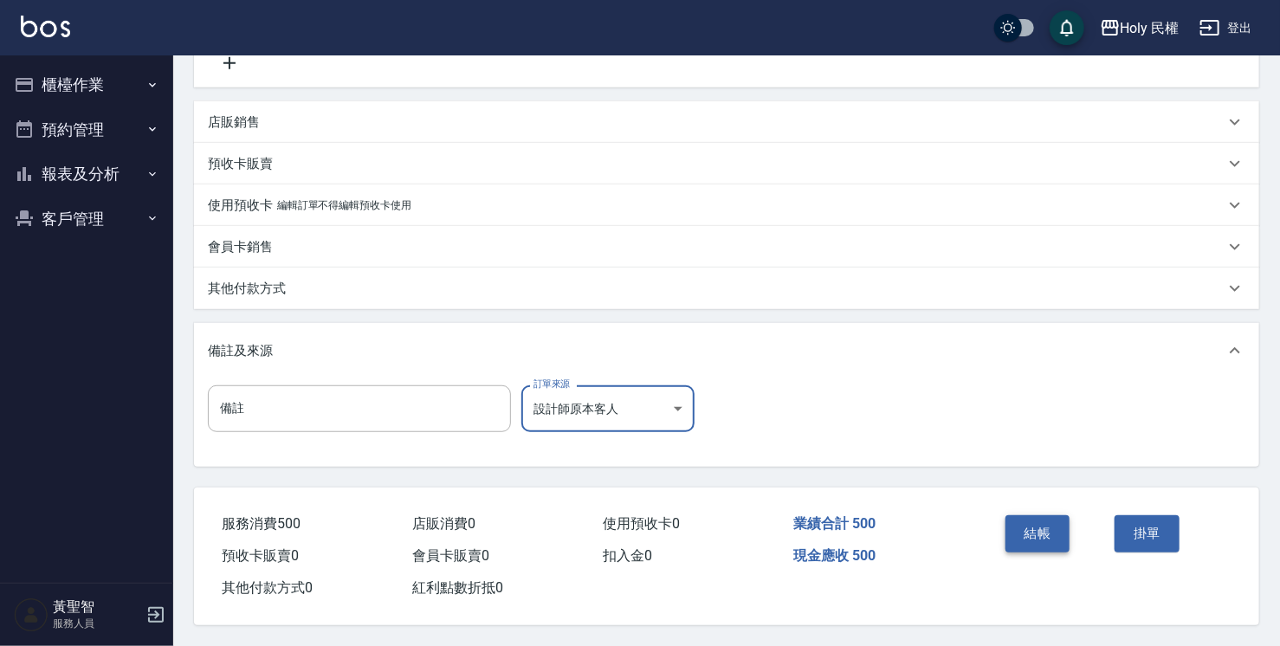
click at [1044, 528] on button "結帳" at bounding box center [1038, 533] width 65 height 36
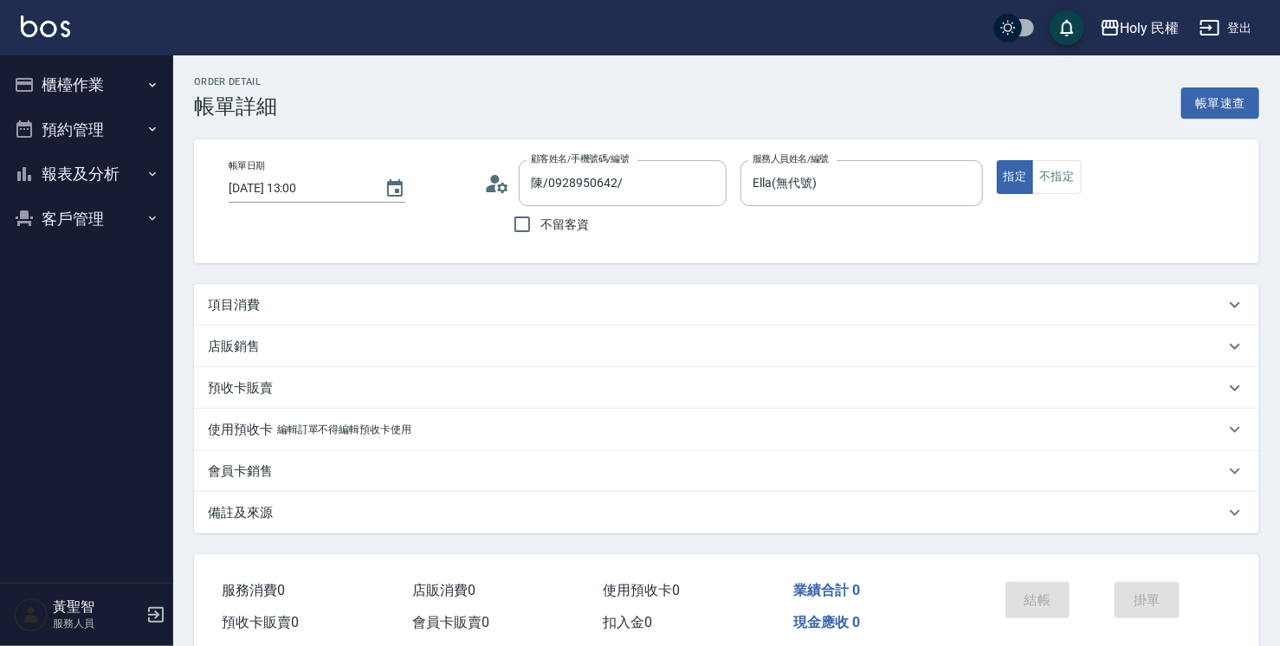
click at [575, 303] on div "項目消費" at bounding box center [716, 305] width 1017 height 18
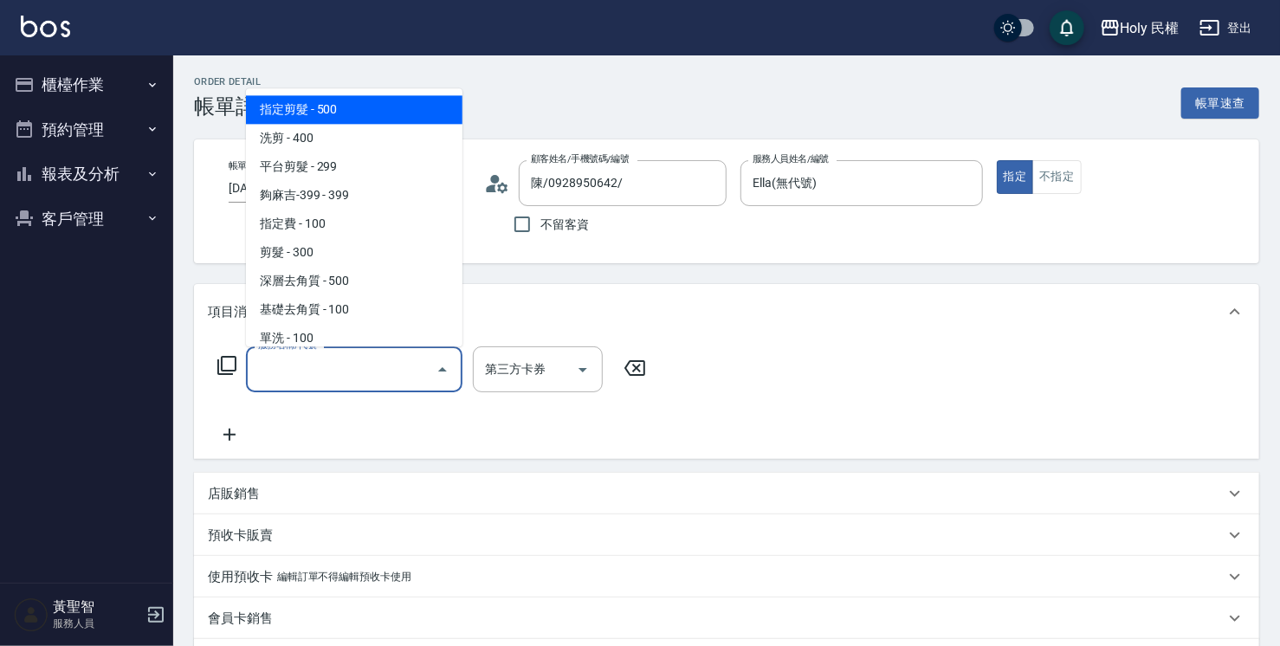
click at [395, 356] on input "服務名稱/代號" at bounding box center [341, 369] width 175 height 30
click at [433, 107] on span "指定剪髮 - 500" at bounding box center [354, 109] width 217 height 29
type input "指定剪髮(1)"
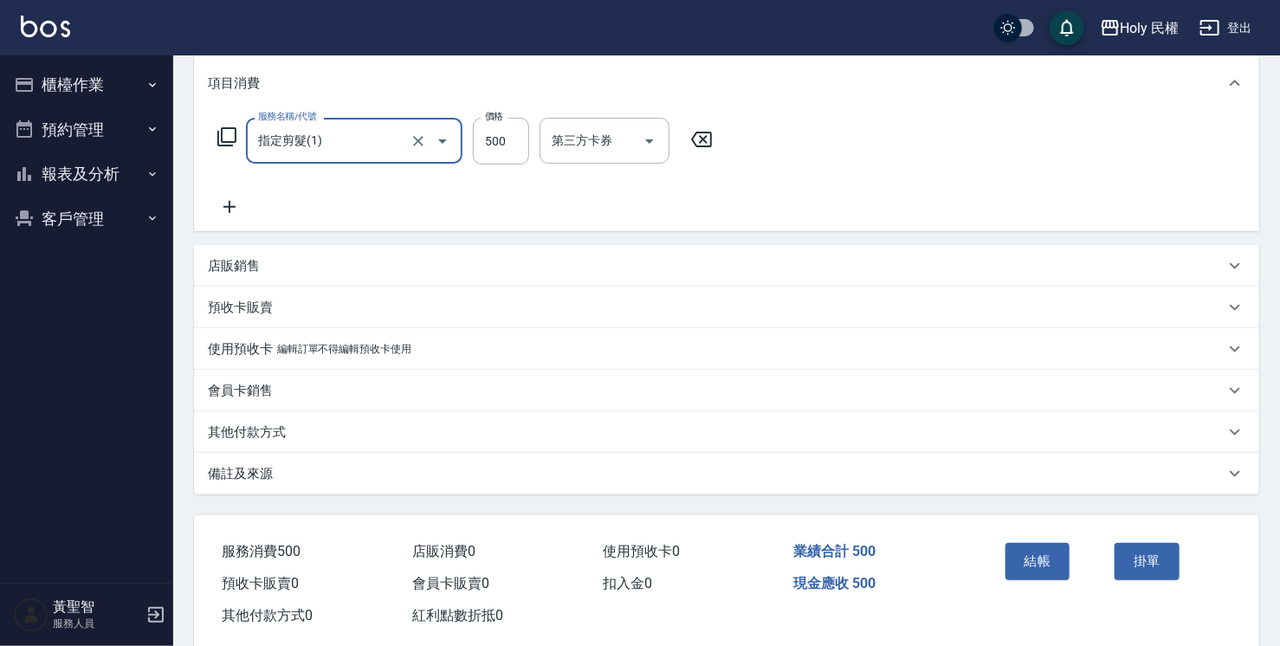
scroll to position [260, 0]
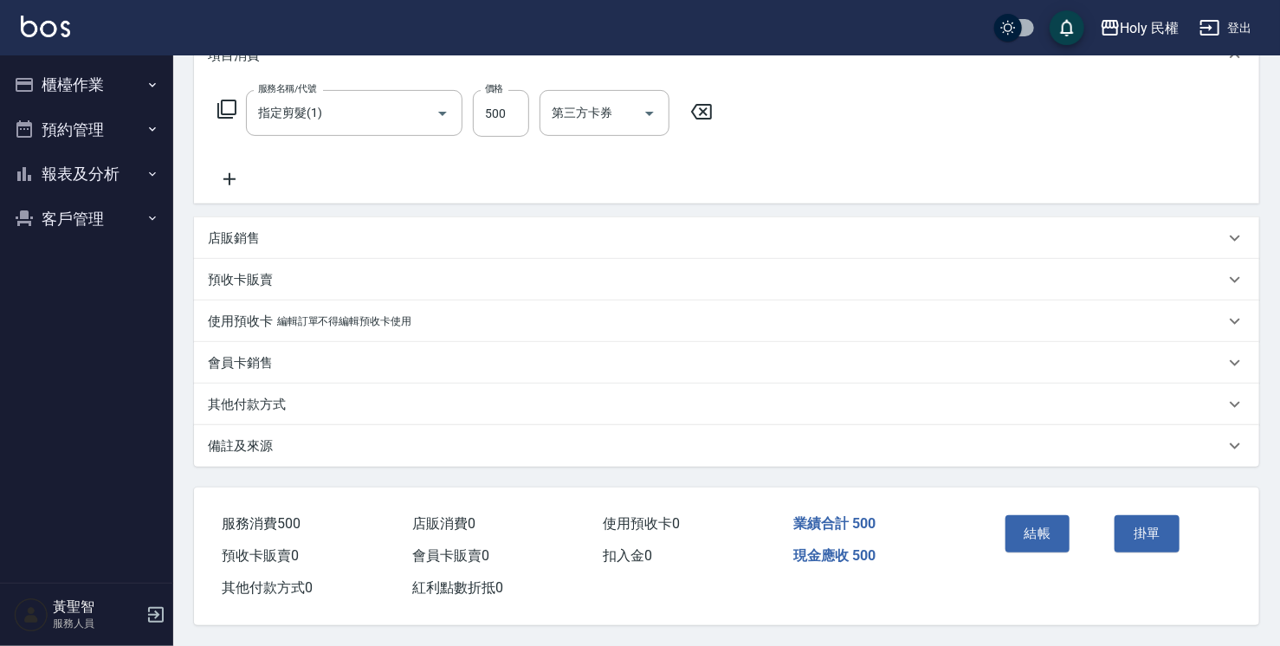
click at [768, 443] on div "備註及來源" at bounding box center [716, 446] width 1017 height 18
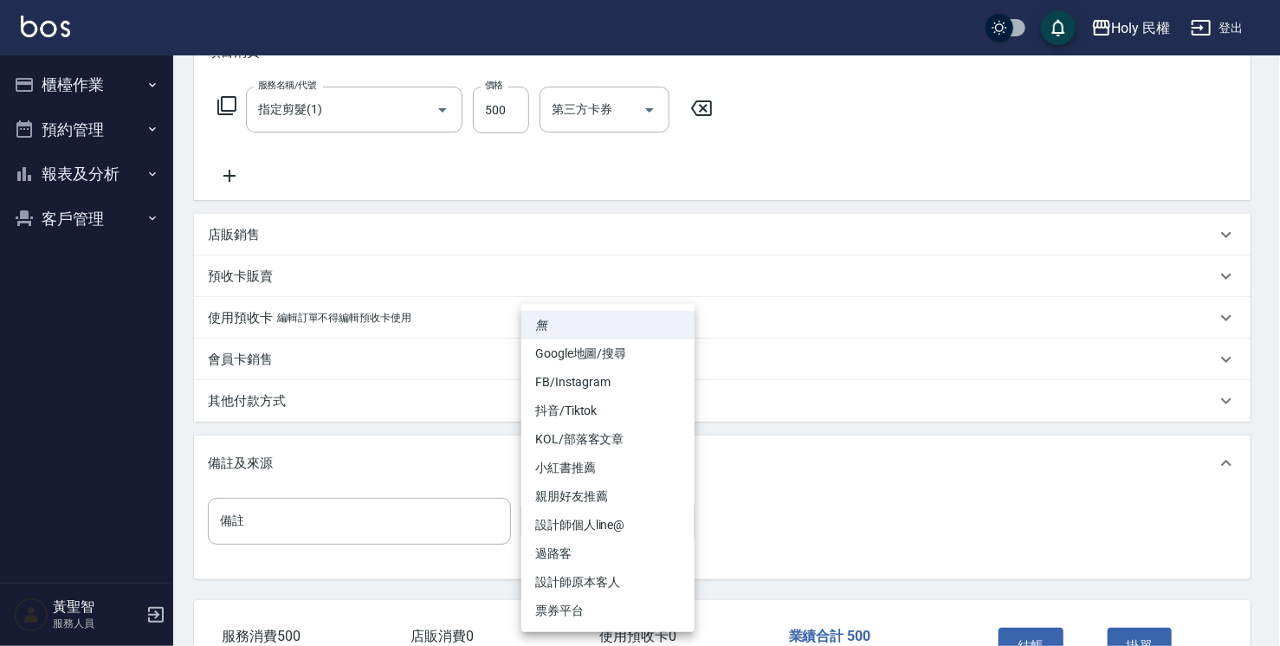
click at [598, 514] on body "Holy 民權 登出 櫃檯作業 打帳單 帳單列表 營業儀表板 現場電腦打卡 預約管理 預約管理 單日預約紀錄 單週預約紀錄 報表及分析 報表目錄 店家日報表 …" at bounding box center [640, 249] width 1280 height 1019
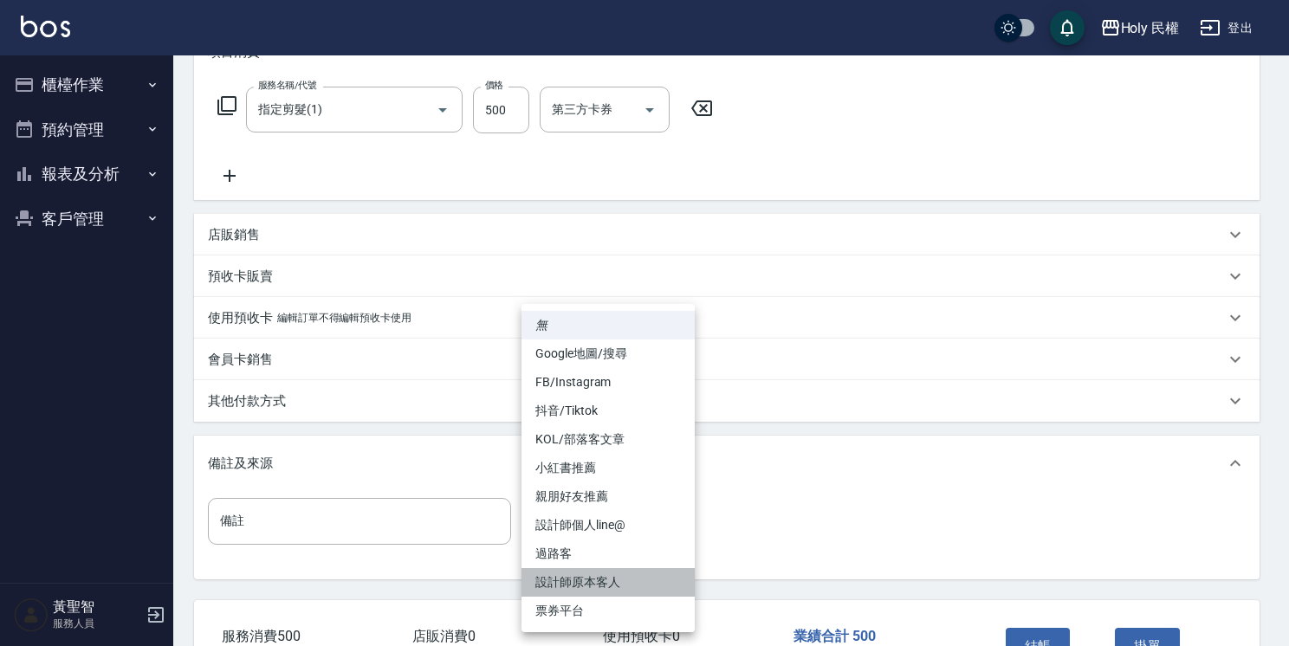
click at [617, 586] on li "設計師原本客人" at bounding box center [607, 582] width 173 height 29
type input "設計師原本客人"
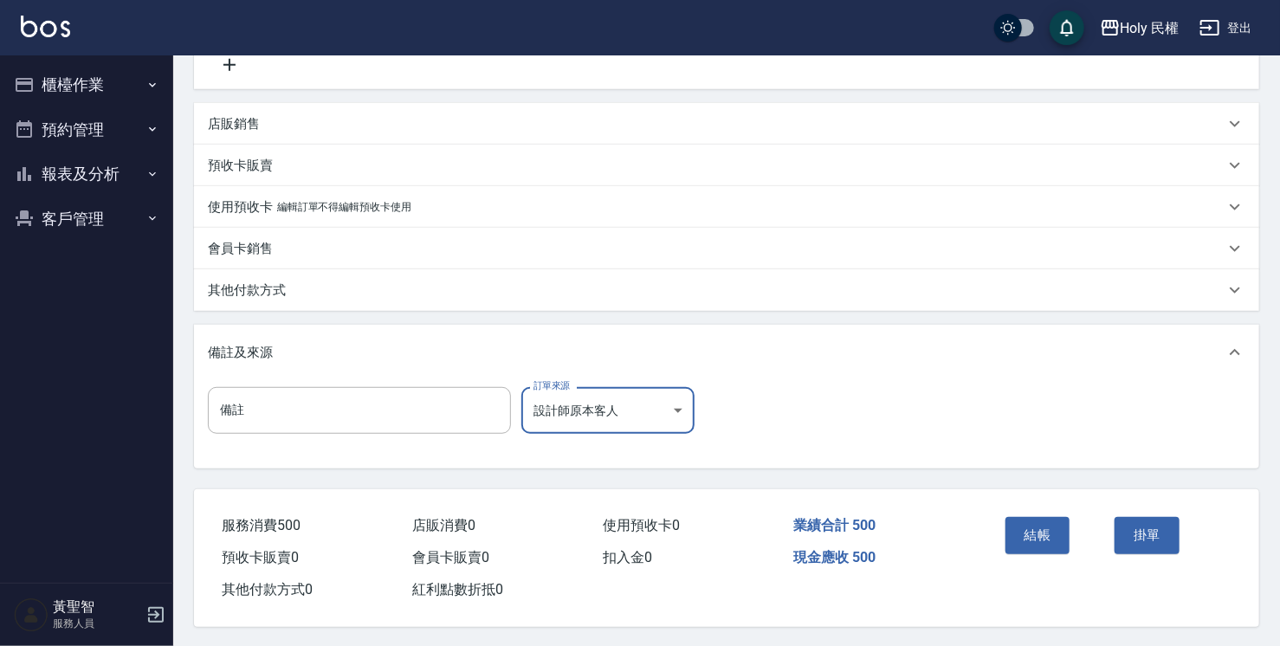
scroll to position [378, 0]
click at [1046, 515] on button "結帳" at bounding box center [1038, 533] width 65 height 36
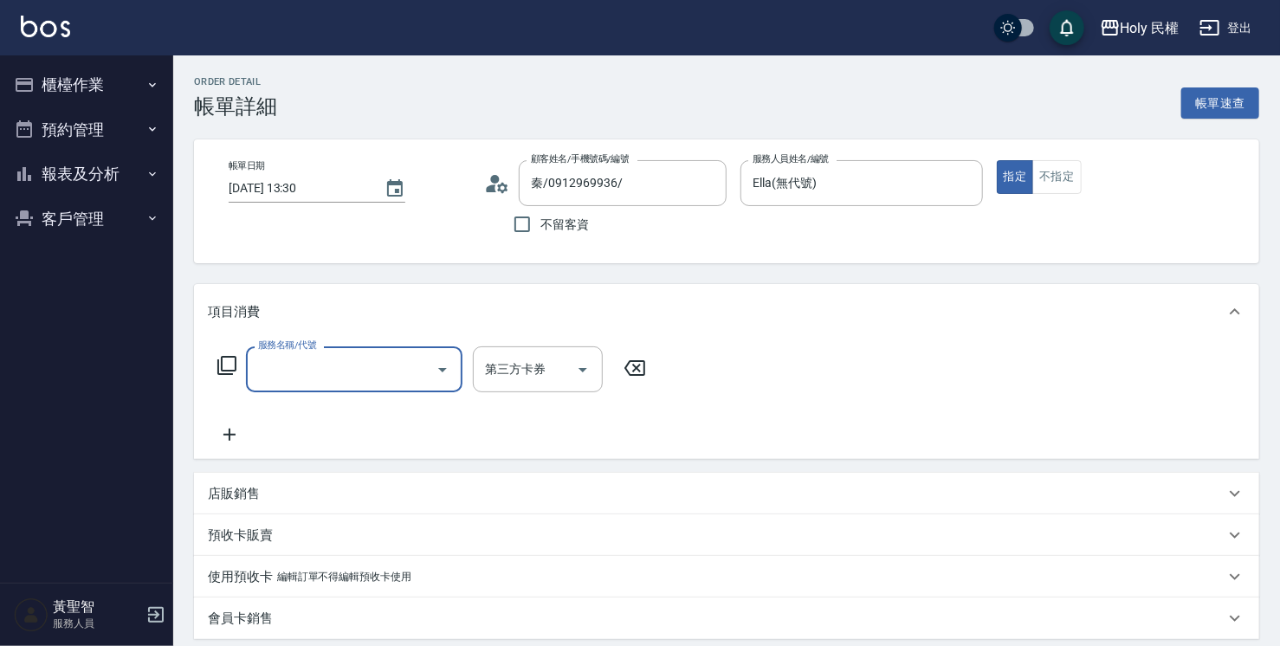
click at [377, 365] on input "服務名稱/代號" at bounding box center [341, 369] width 175 height 30
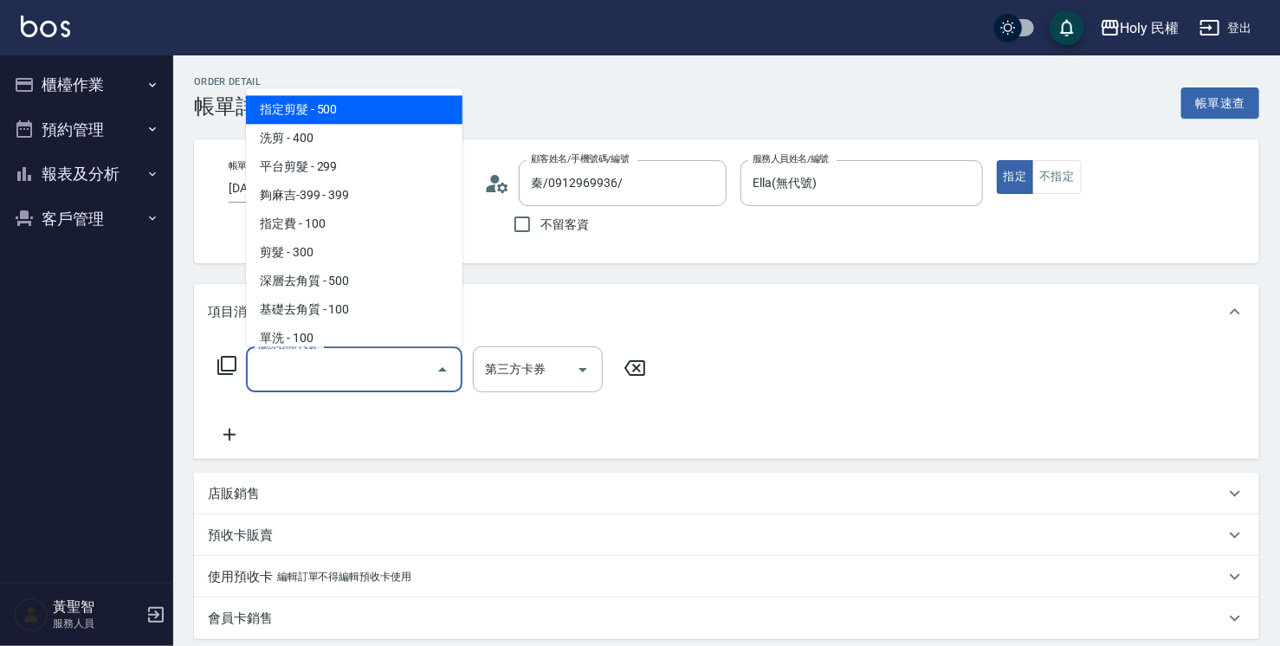
click at [360, 116] on span "指定剪髮 - 500" at bounding box center [354, 109] width 217 height 29
type input "指定剪髮(1)"
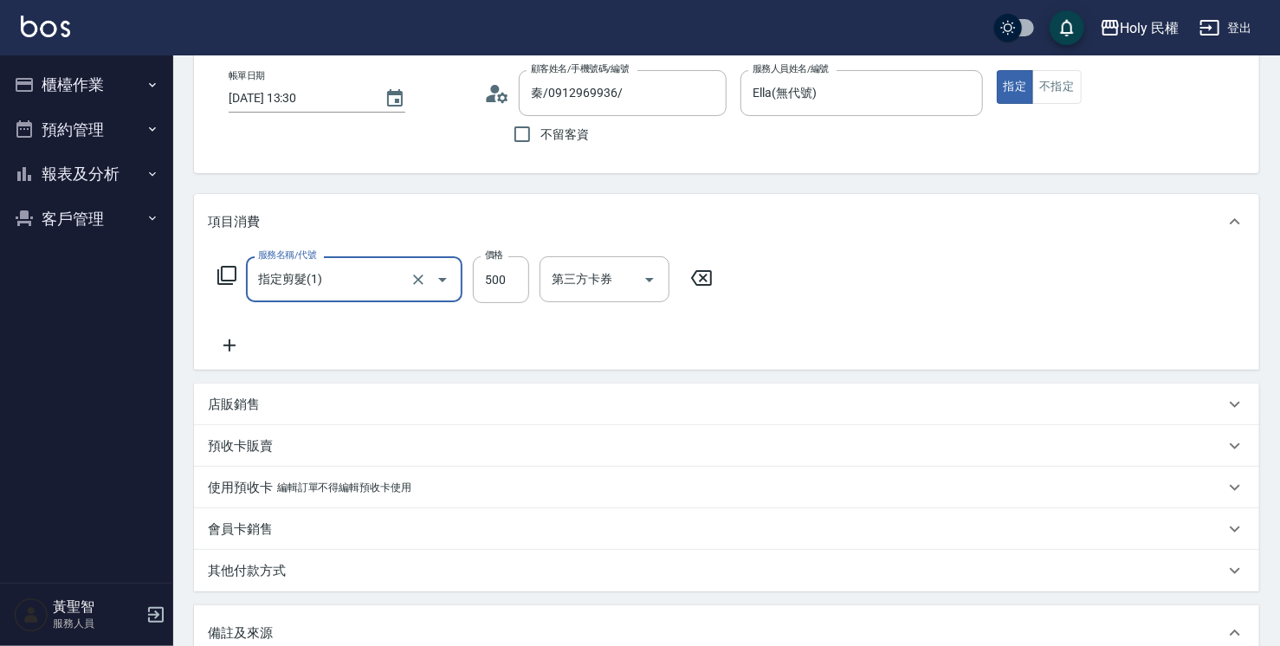
scroll to position [260, 0]
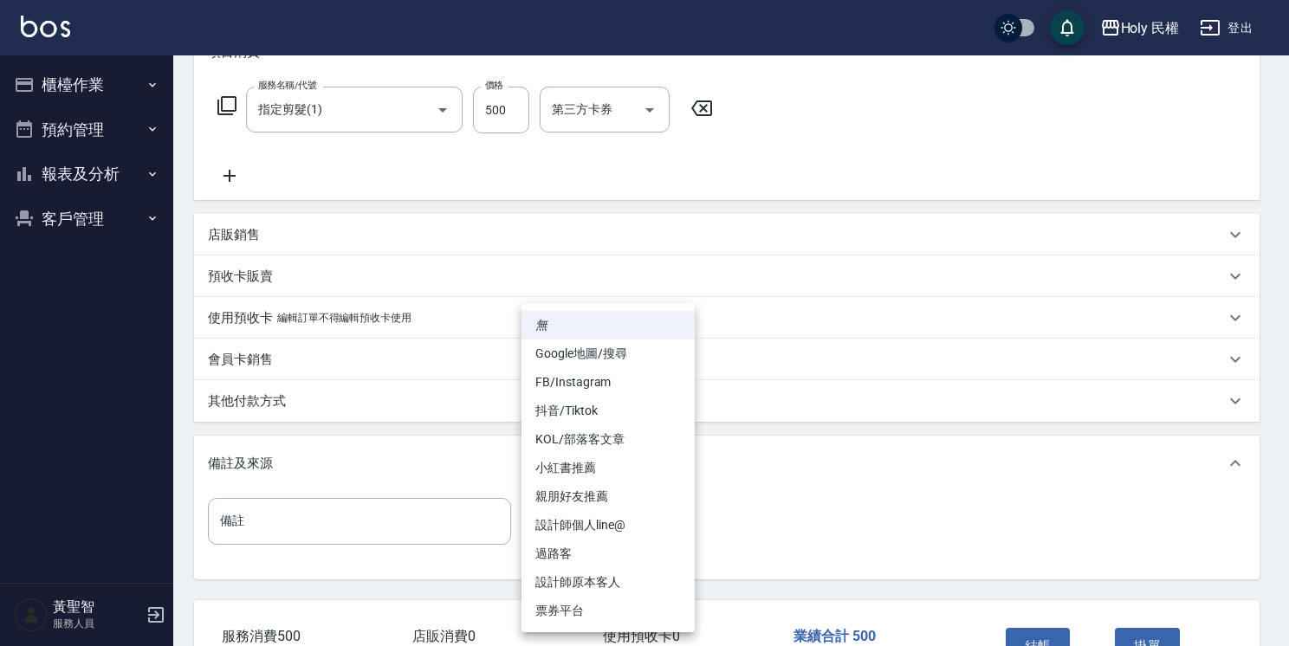
click at [651, 527] on body "Holy 民權 登出 櫃檯作業 打帳單 帳單列表 營業儀表板 現場電腦打卡 預約管理 預約管理 單日預約紀錄 單週預約紀錄 報表及分析 報表目錄 店家日報表 …" at bounding box center [644, 249] width 1289 height 1019
click at [629, 573] on li "設計師原本客人" at bounding box center [607, 582] width 173 height 29
type input "設計師原本客人"
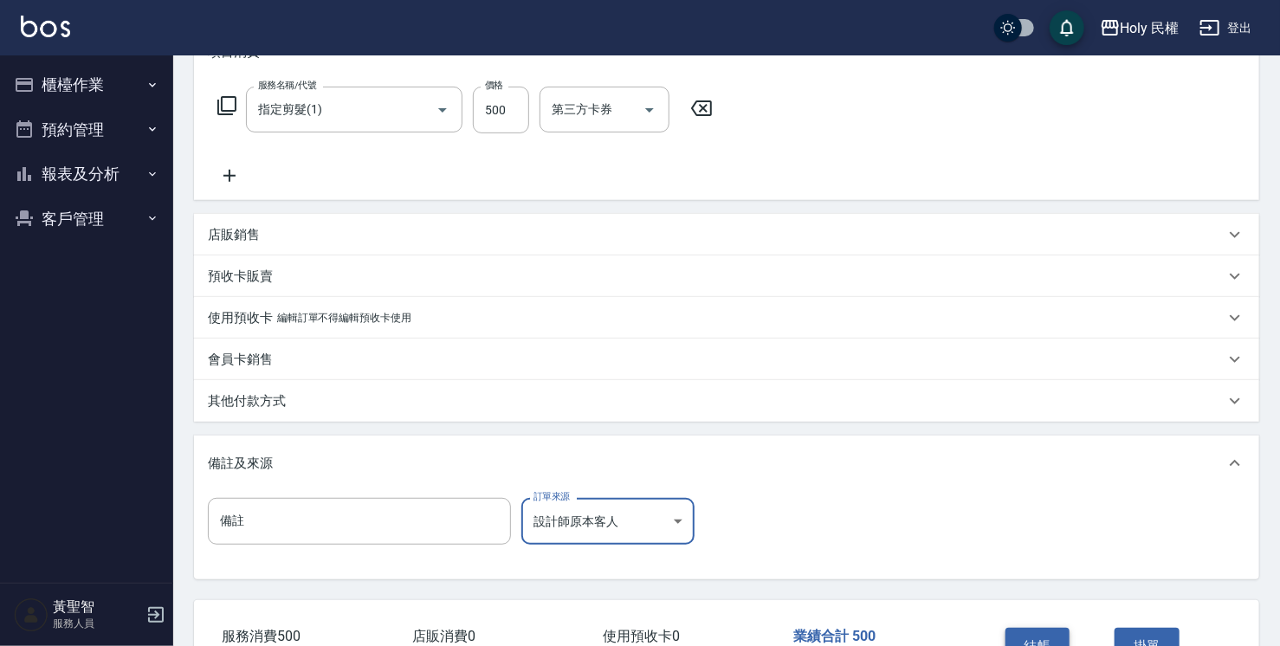
click at [1043, 634] on button "結帳" at bounding box center [1038, 646] width 65 height 36
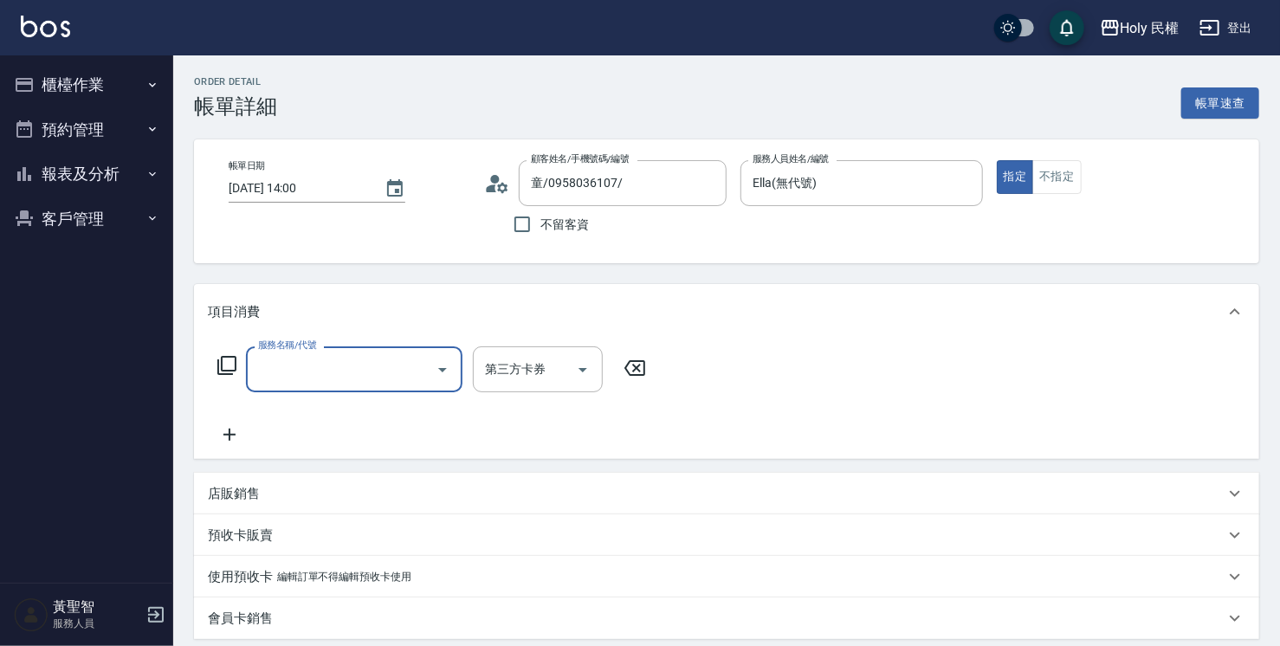
drag, startPoint x: 0, startPoint y: 0, endPoint x: 423, endPoint y: 355, distance: 552.0
click at [424, 355] on input "服務名稱/代號" at bounding box center [341, 369] width 175 height 30
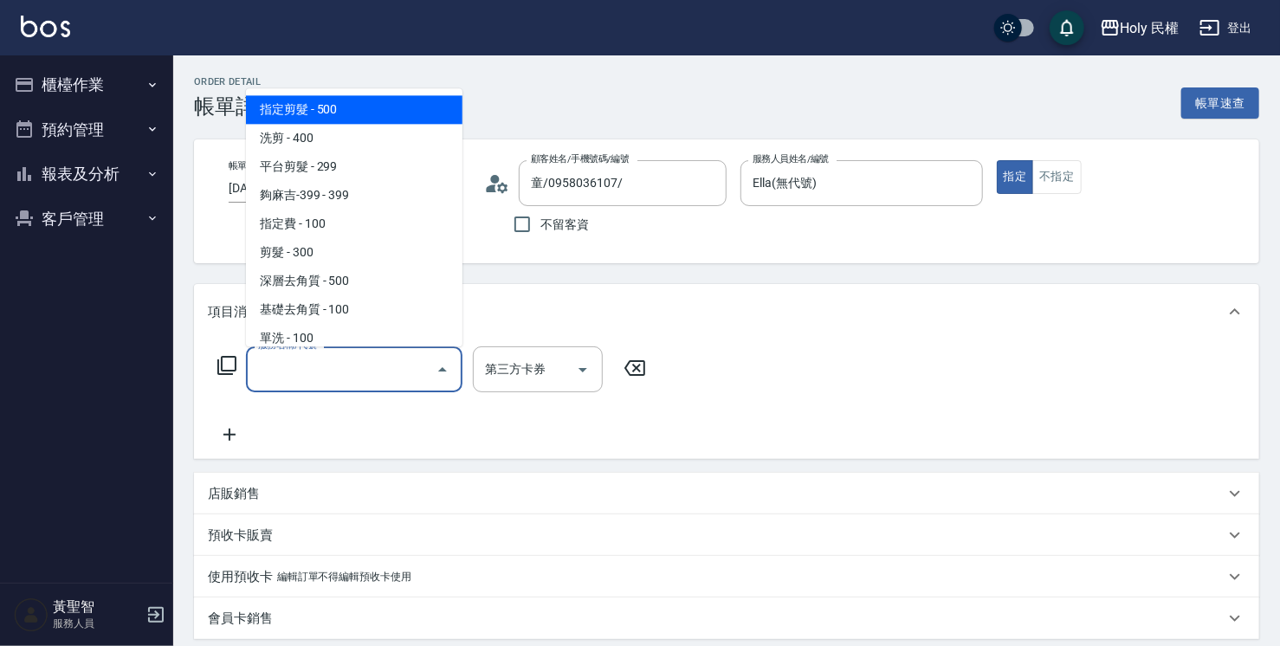
click at [431, 117] on span "指定剪髮 - 500" at bounding box center [354, 109] width 217 height 29
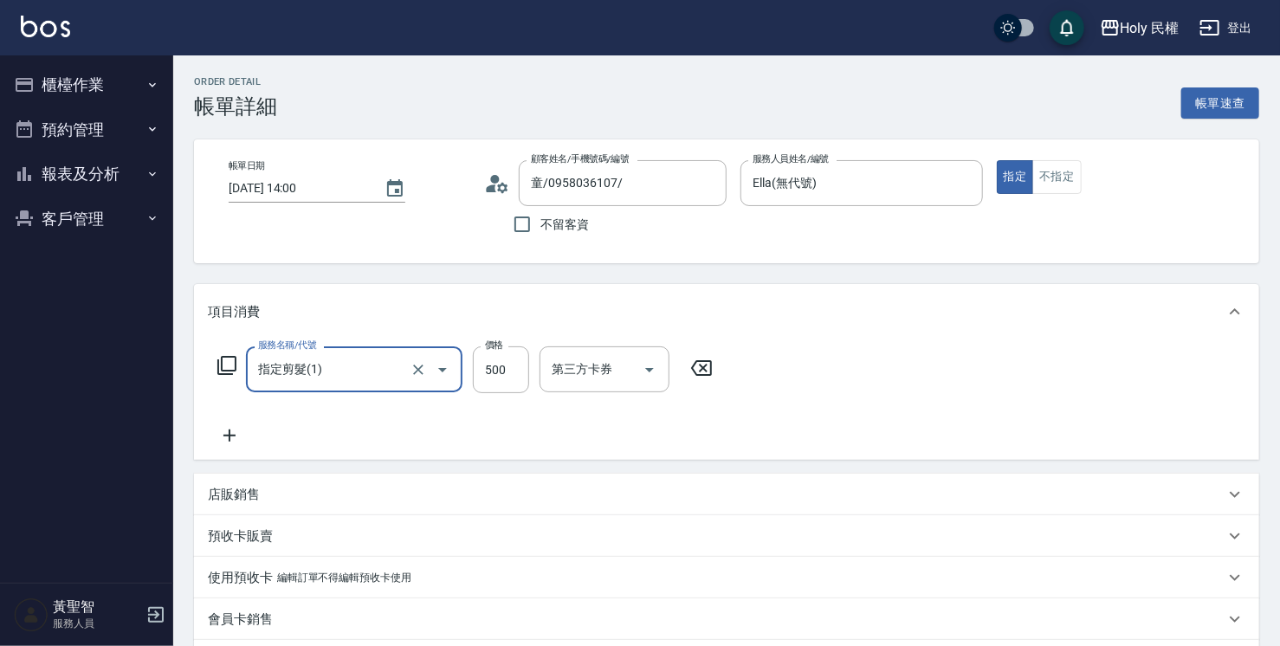
click at [395, 379] on input "指定剪髮(1)" at bounding box center [330, 369] width 152 height 30
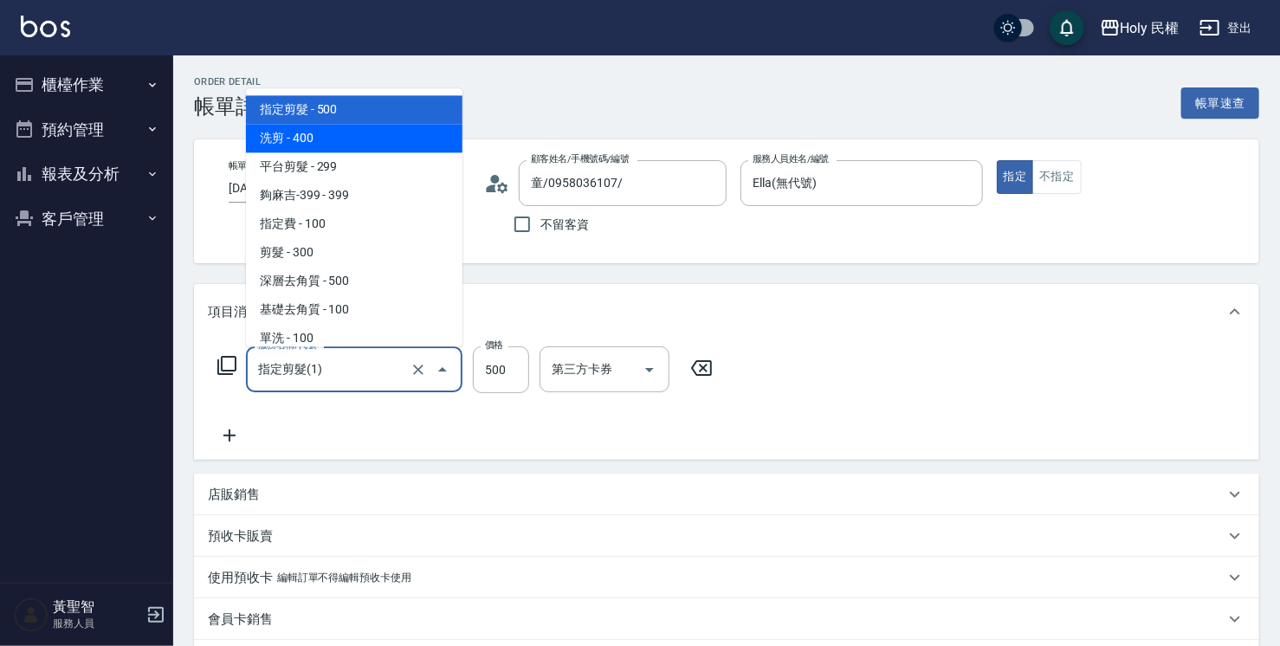
click at [405, 142] on span "洗剪 - 400" at bounding box center [354, 138] width 217 height 29
type input "洗剪(3)"
type input "400"
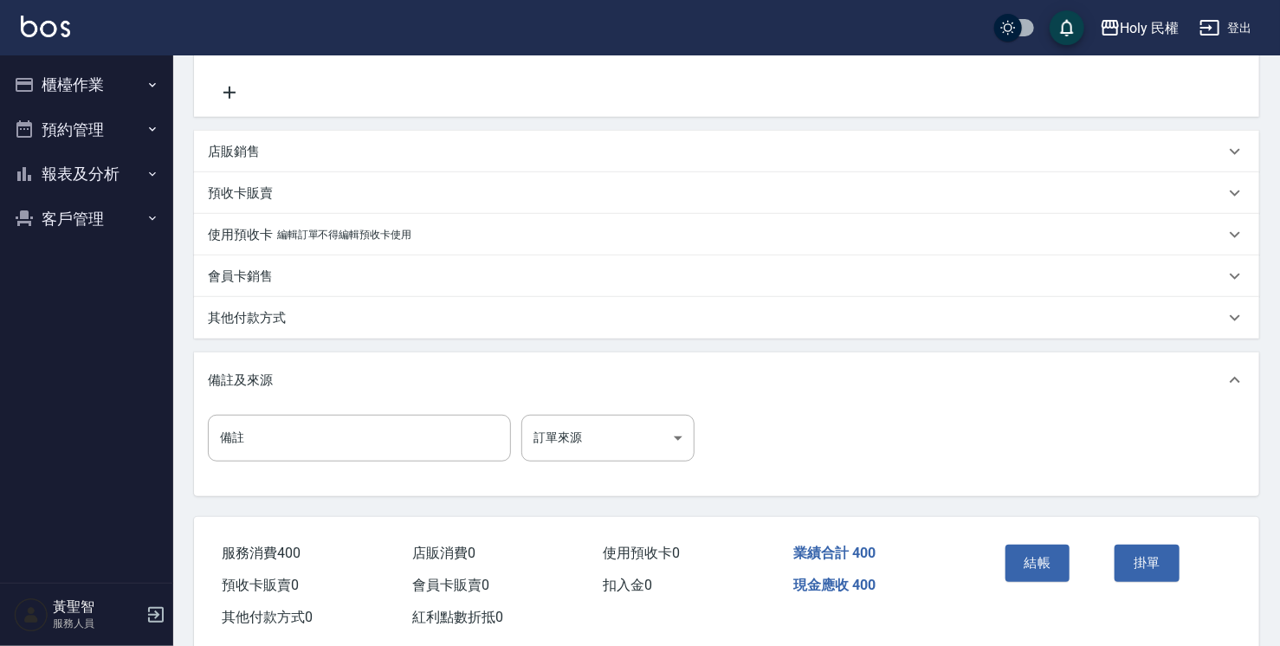
scroll to position [346, 0]
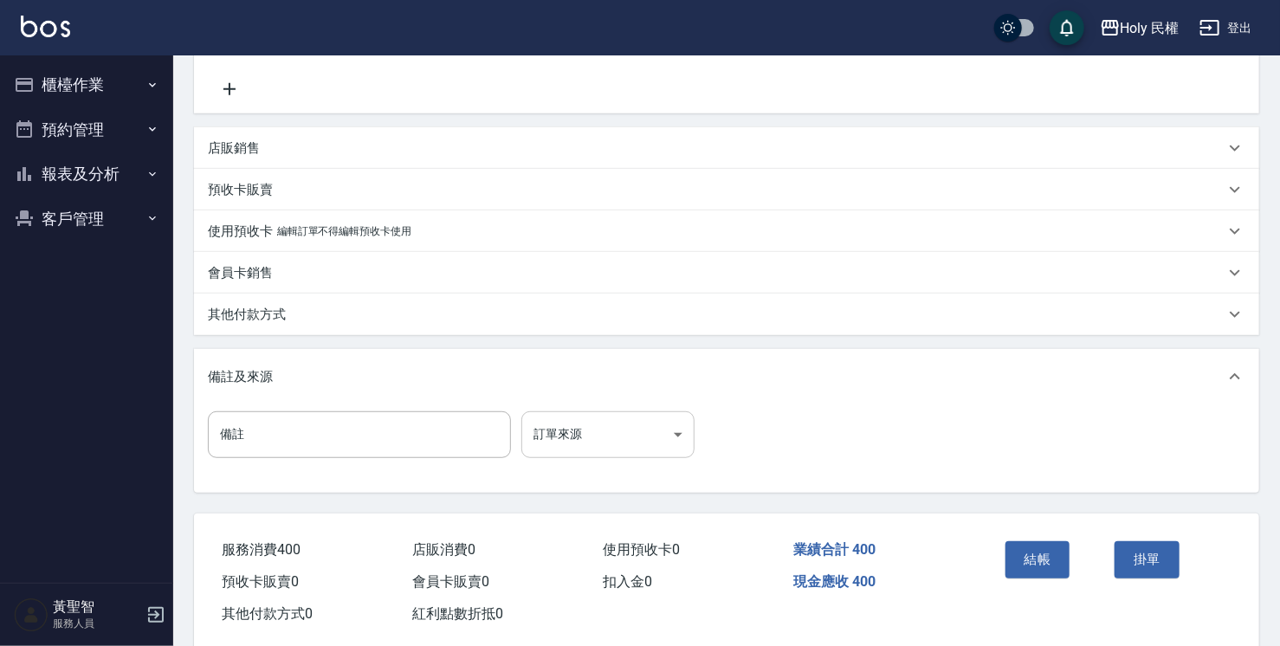
click at [602, 456] on body "Holy 民權 登出 櫃檯作業 打帳單 帳單列表 營業儀表板 現場電腦打卡 預約管理 預約管理 單日預約紀錄 單週預約紀錄 報表及分析 報表目錄 店家日報表 …" at bounding box center [640, 163] width 1280 height 1019
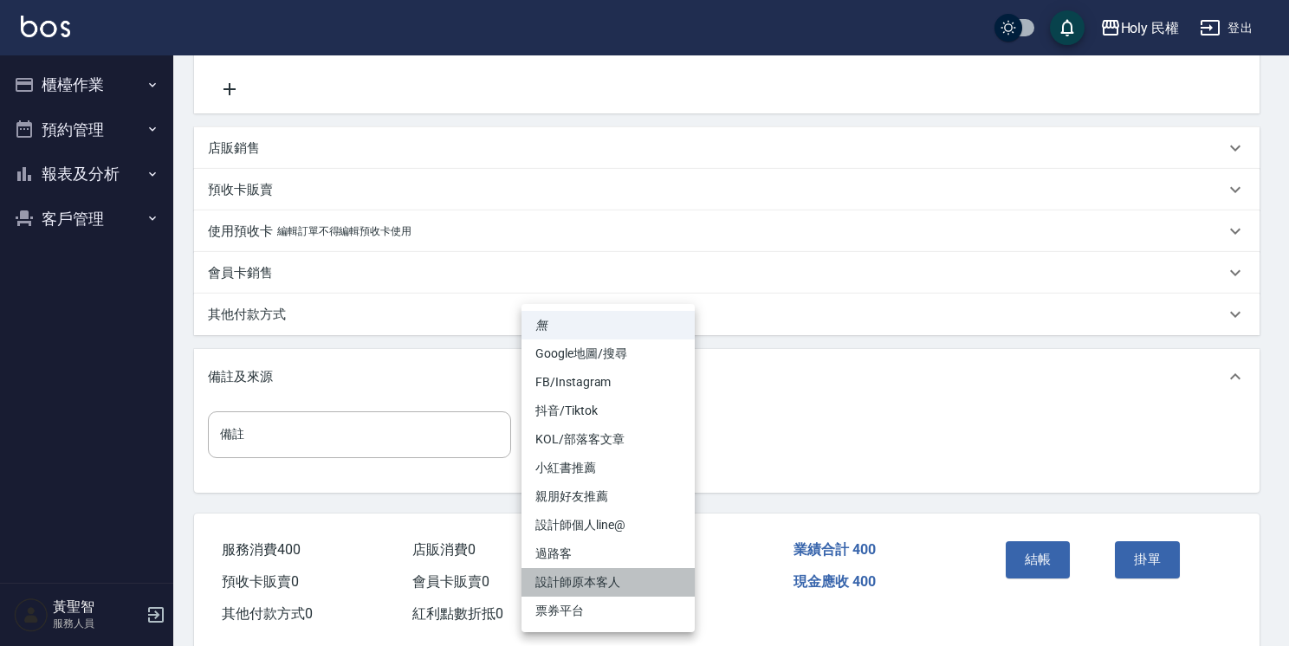
click at [598, 580] on li "設計師原本客人" at bounding box center [607, 582] width 173 height 29
type input "設計師原本客人"
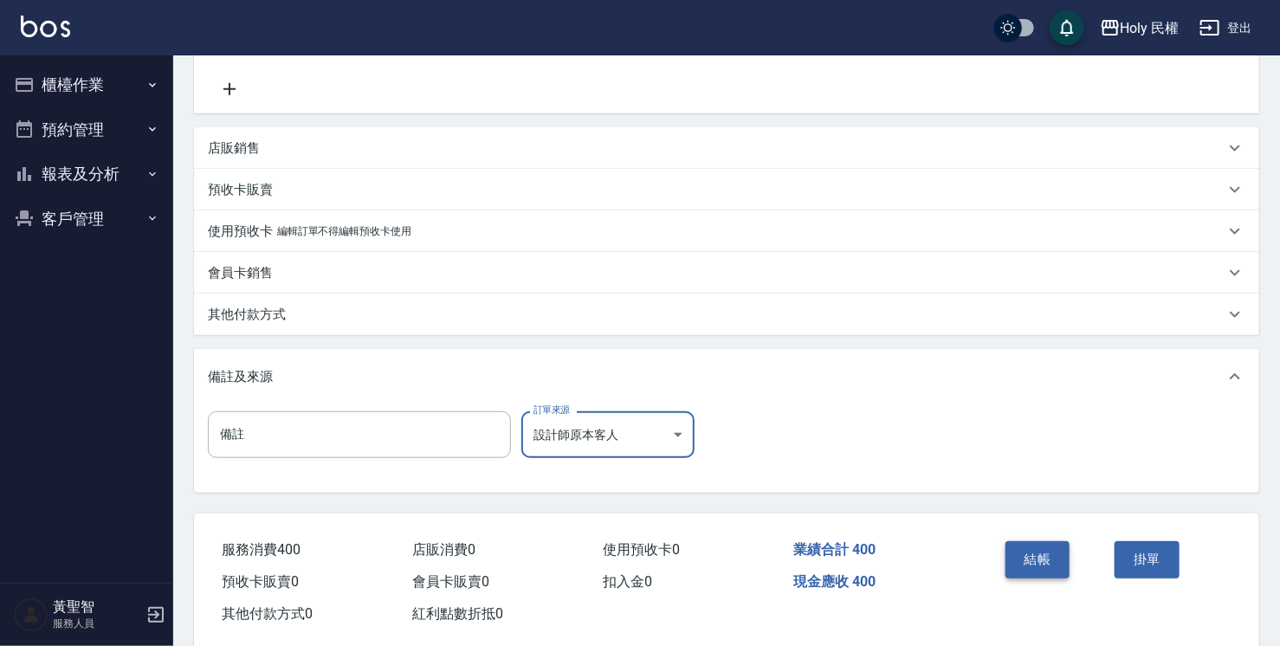
click at [1045, 550] on button "結帳" at bounding box center [1038, 559] width 65 height 36
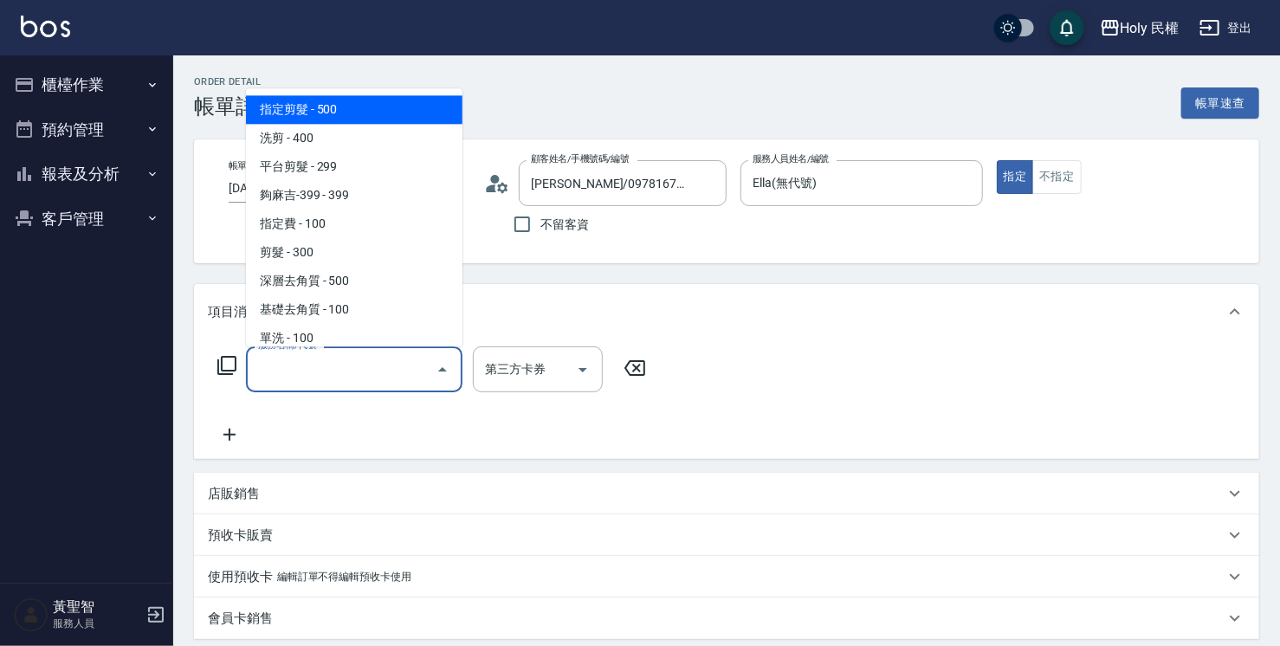
click at [354, 113] on span "指定剪髮 - 500" at bounding box center [354, 109] width 217 height 29
type input "指定剪髮(1)"
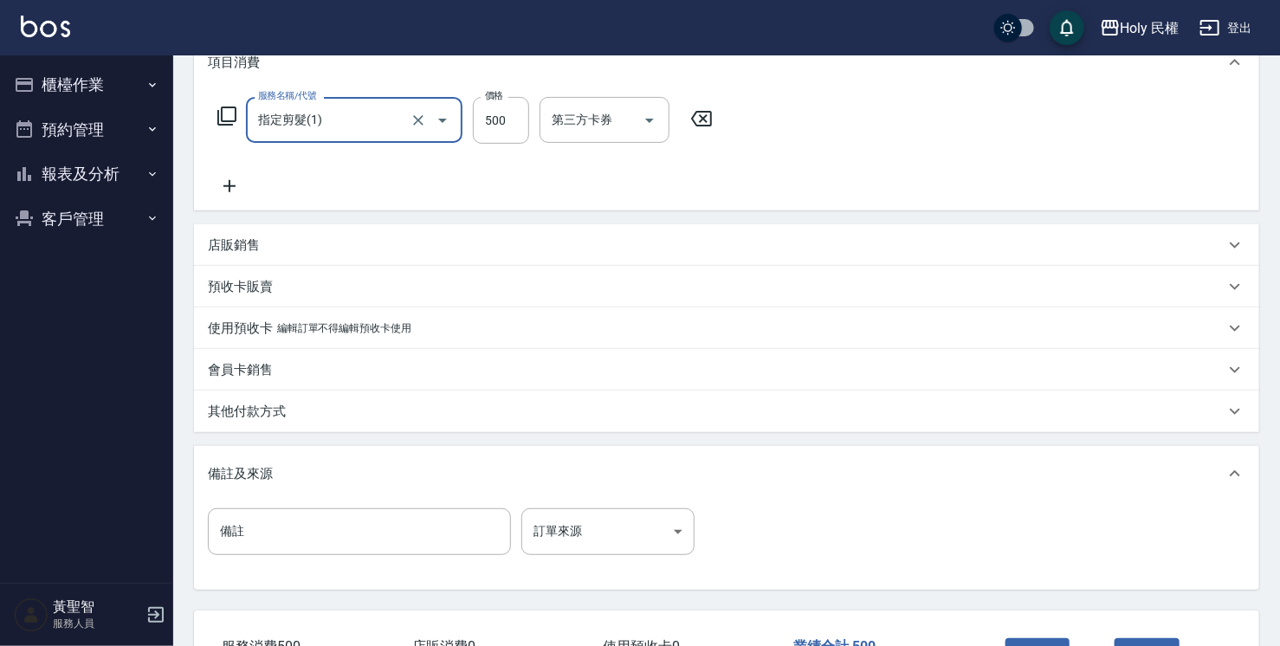
scroll to position [260, 0]
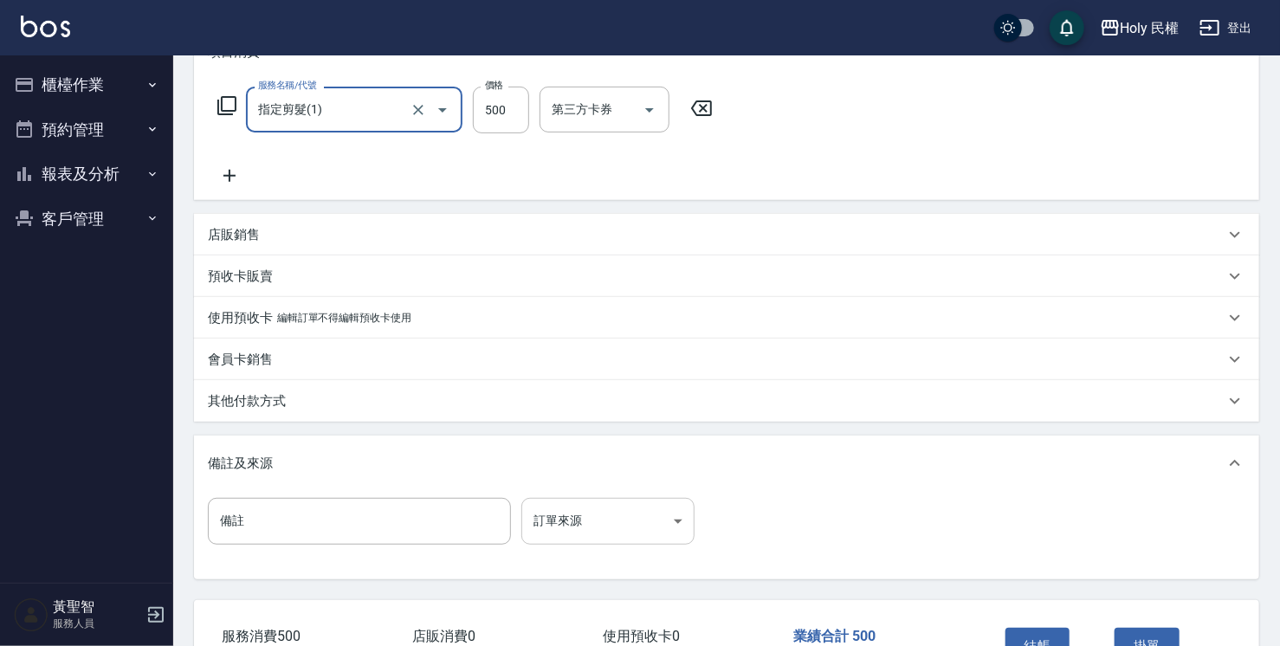
click at [641, 525] on body "Holy 民權 登出 櫃檯作業 打帳單 帳單列表 營業儀表板 現場電腦打卡 預約管理 預約管理 單日預約紀錄 單週預約紀錄 報表及分析 報表目錄 店家日報表 …" at bounding box center [640, 249] width 1280 height 1019
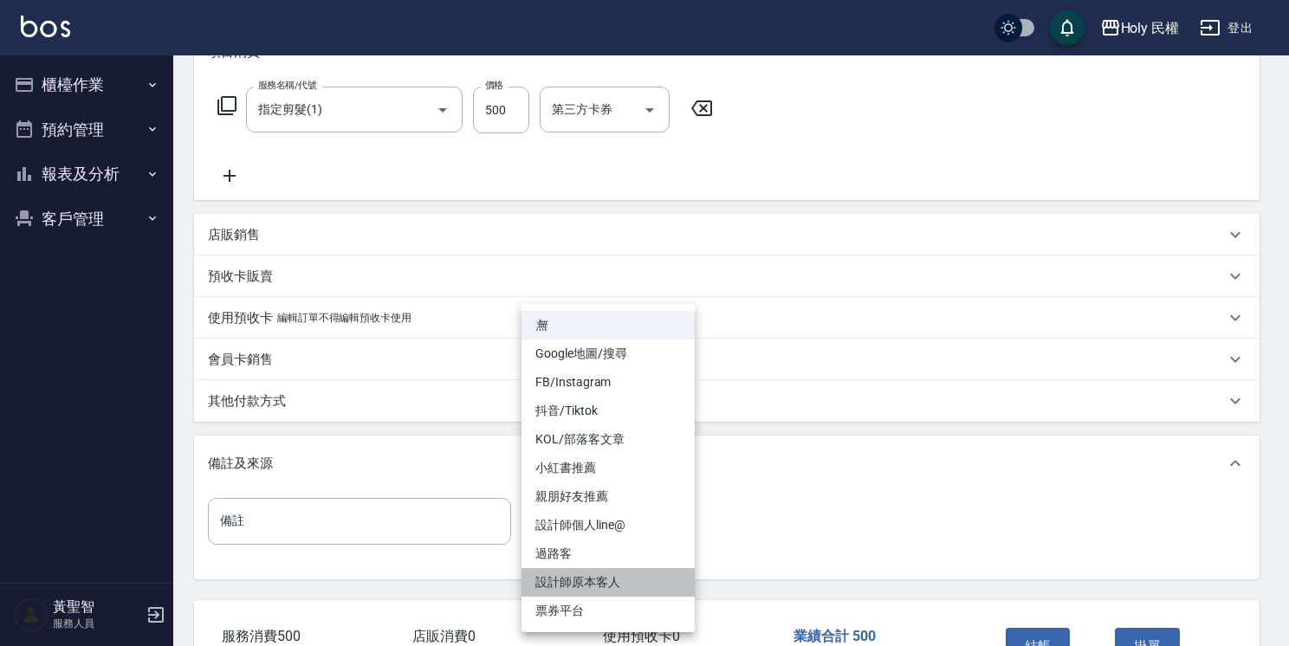
click at [636, 585] on li "設計師原本客人" at bounding box center [607, 582] width 173 height 29
type input "設計師原本客人"
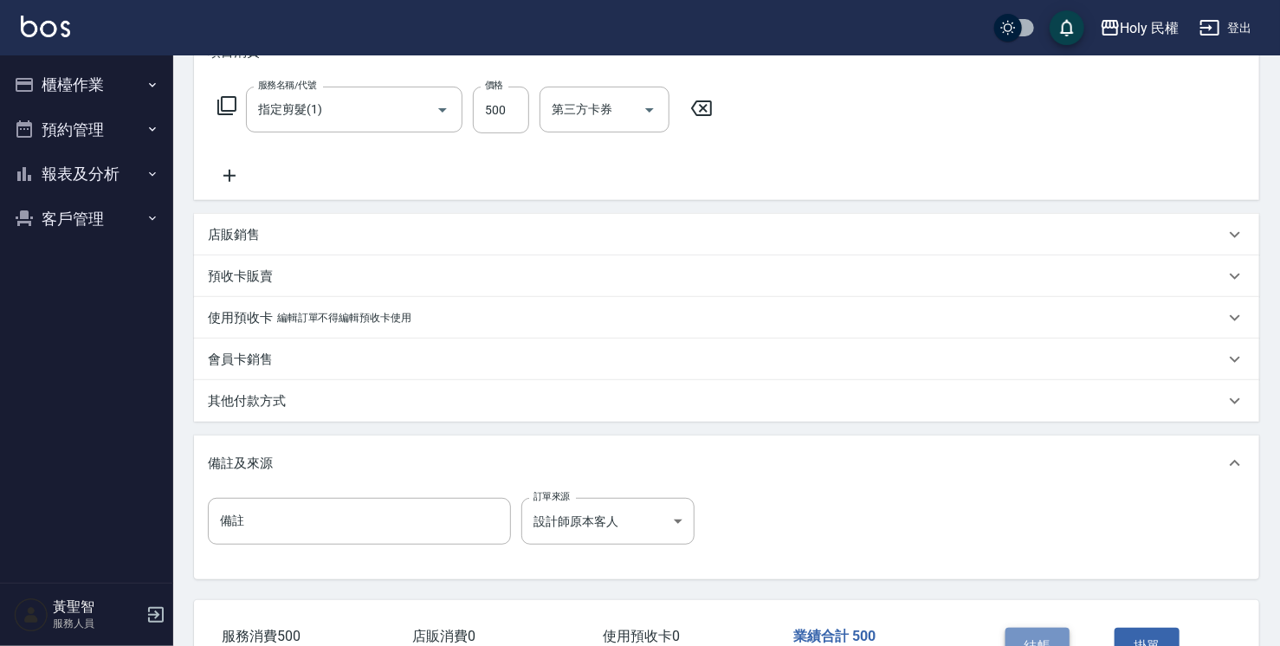
click at [1010, 629] on button "結帳" at bounding box center [1038, 646] width 65 height 36
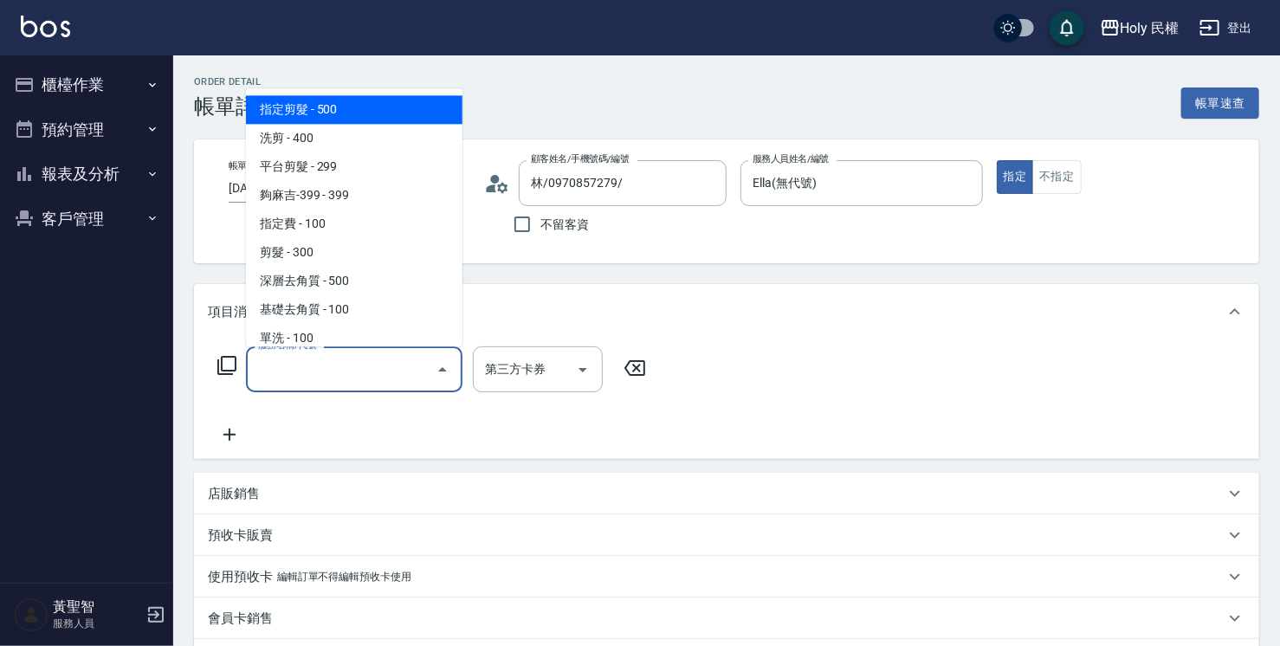
click at [307, 109] on span "指定剪髮 - 500" at bounding box center [354, 109] width 217 height 29
type input "指定剪髮(1)"
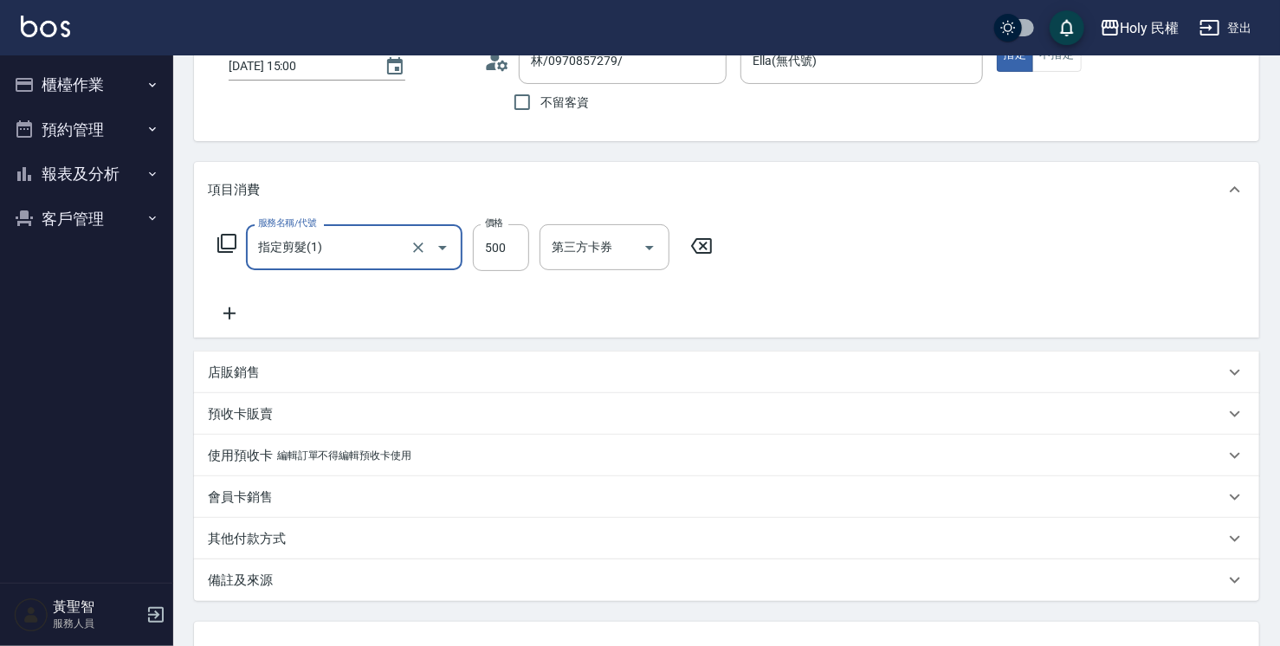
scroll to position [260, 0]
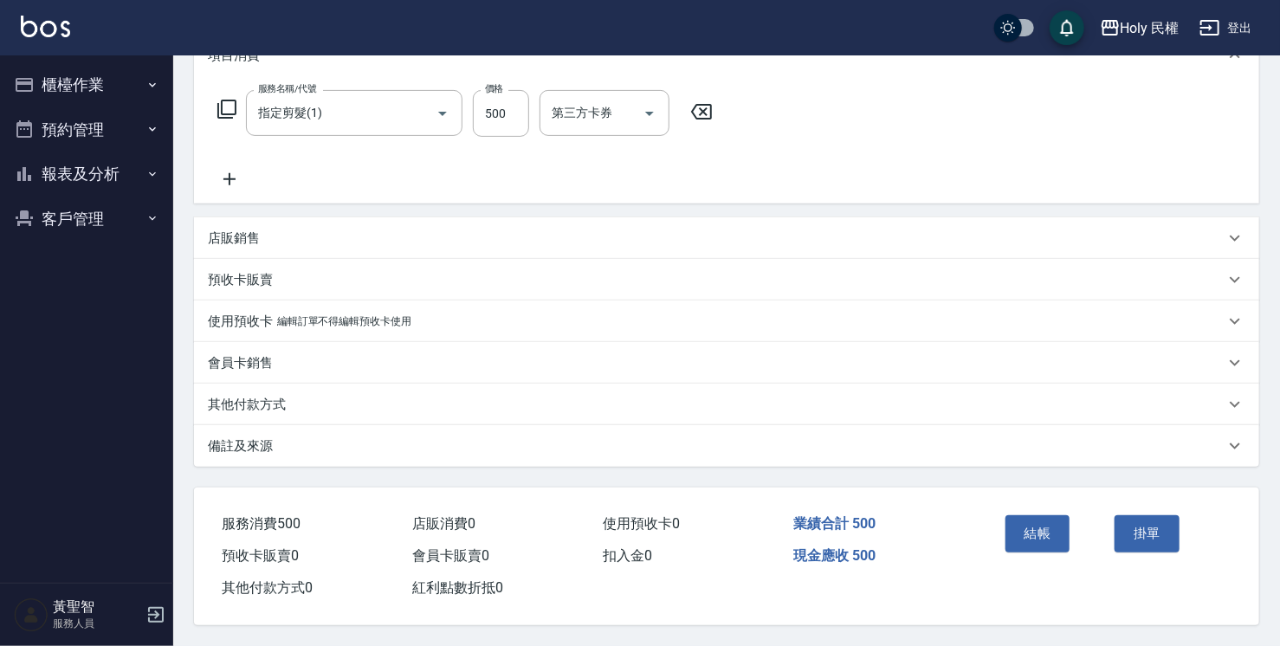
click at [575, 439] on div "備註及來源" at bounding box center [716, 446] width 1017 height 18
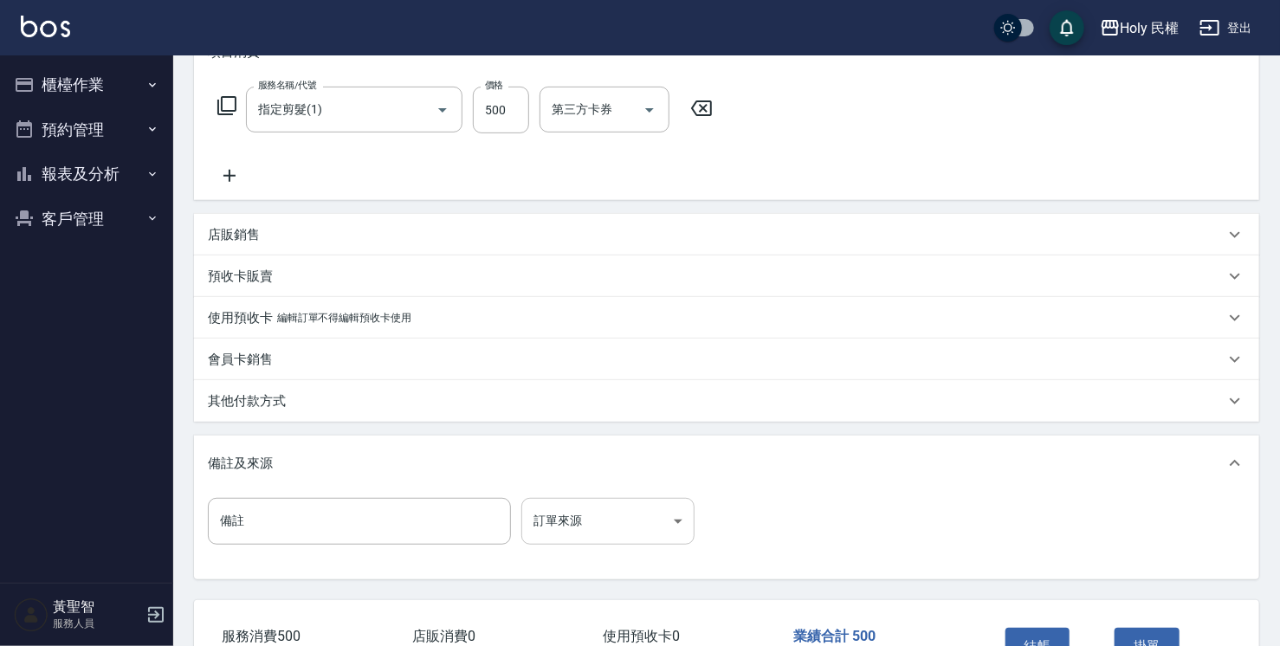
click at [606, 520] on body "Holy 民權 登出 櫃檯作業 打帳單 帳單列表 營業儀表板 現場電腦打卡 預約管理 預約管理 單日預約紀錄 單週預約紀錄 報表及分析 報表目錄 店家日報表 …" at bounding box center [640, 249] width 1280 height 1019
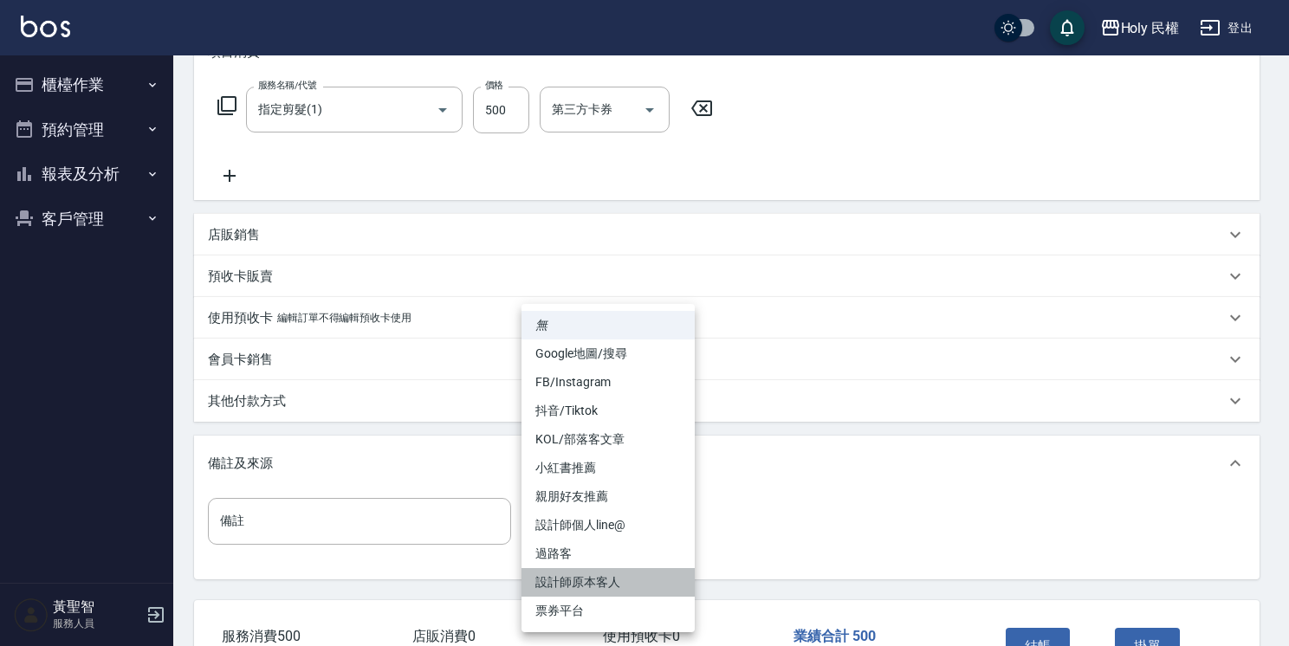
drag, startPoint x: 651, startPoint y: 578, endPoint x: 948, endPoint y: 596, distance: 297.6
click at [655, 577] on li "設計師原本客人" at bounding box center [607, 582] width 173 height 29
type input "設計師原本客人"
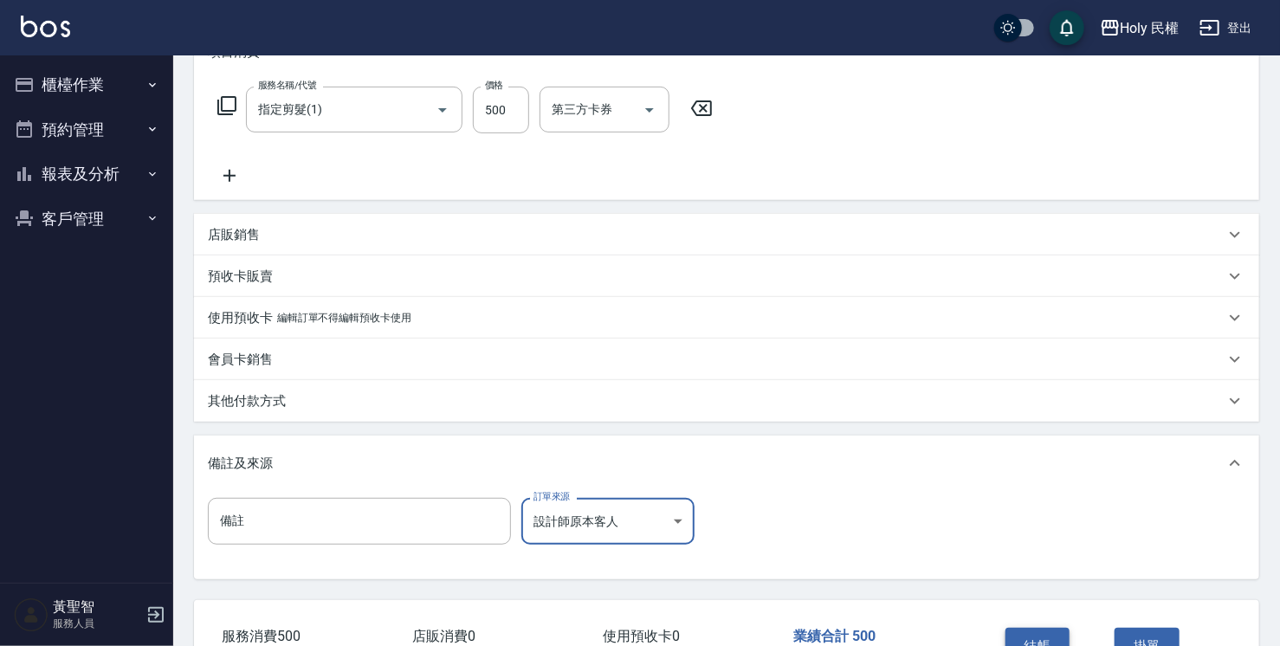
click at [1063, 635] on button "結帳" at bounding box center [1038, 646] width 65 height 36
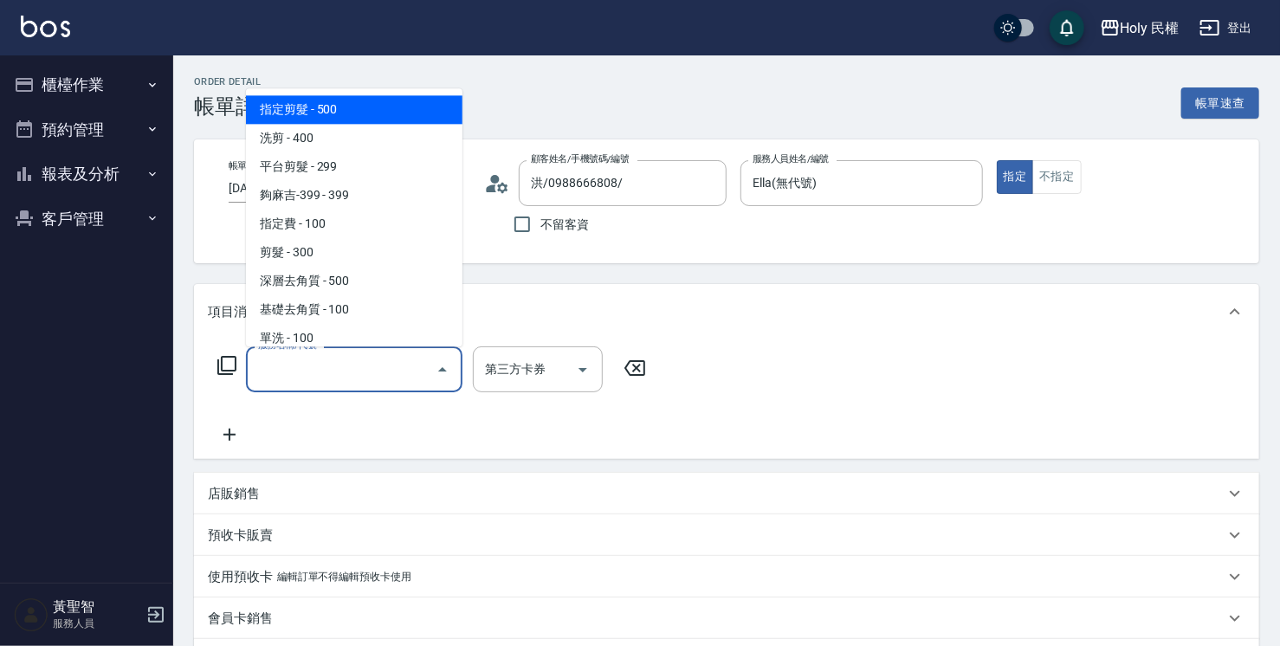
click at [357, 120] on span "指定剪髮 - 500" at bounding box center [354, 109] width 217 height 29
type input "指定剪髮(1)"
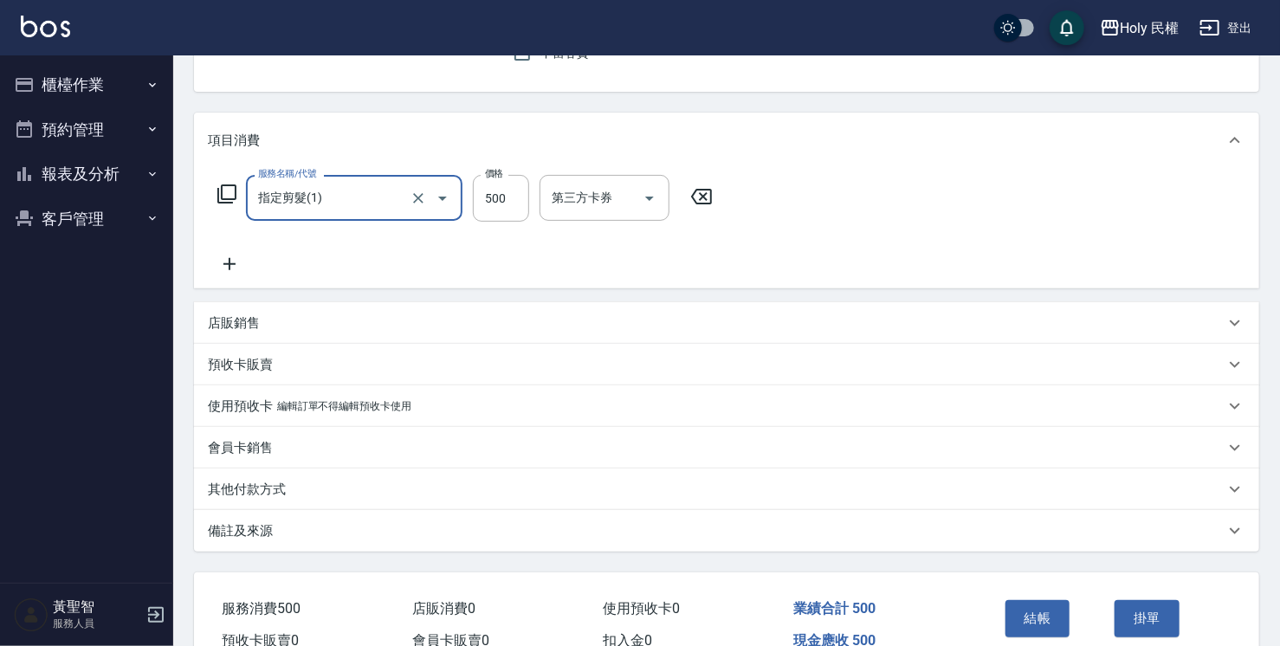
scroll to position [173, 0]
click at [624, 521] on div "備註及來源" at bounding box center [716, 530] width 1017 height 18
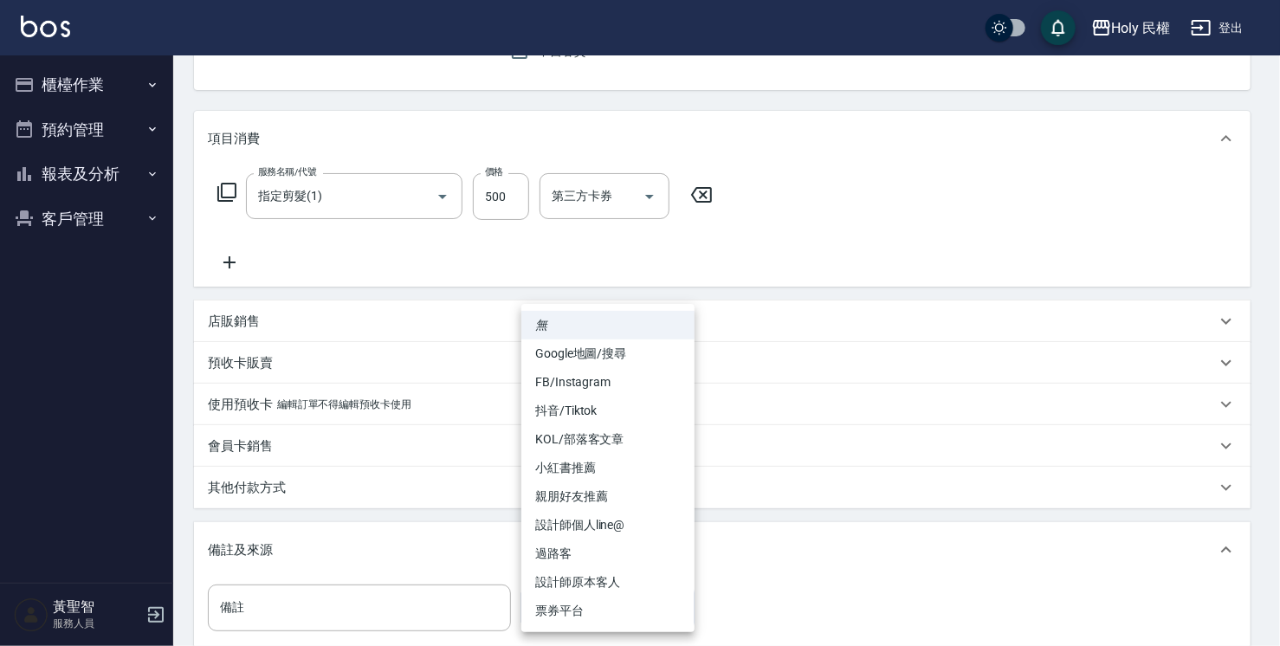
click at [601, 603] on body "Holy 民權 登出 櫃檯作業 打帳單 帳單列表 營業儀表板 現場電腦打卡 預約管理 預約管理 單日預約紀錄 單週預約紀錄 報表及分析 報表目錄 店家日報表 …" at bounding box center [640, 336] width 1280 height 1019
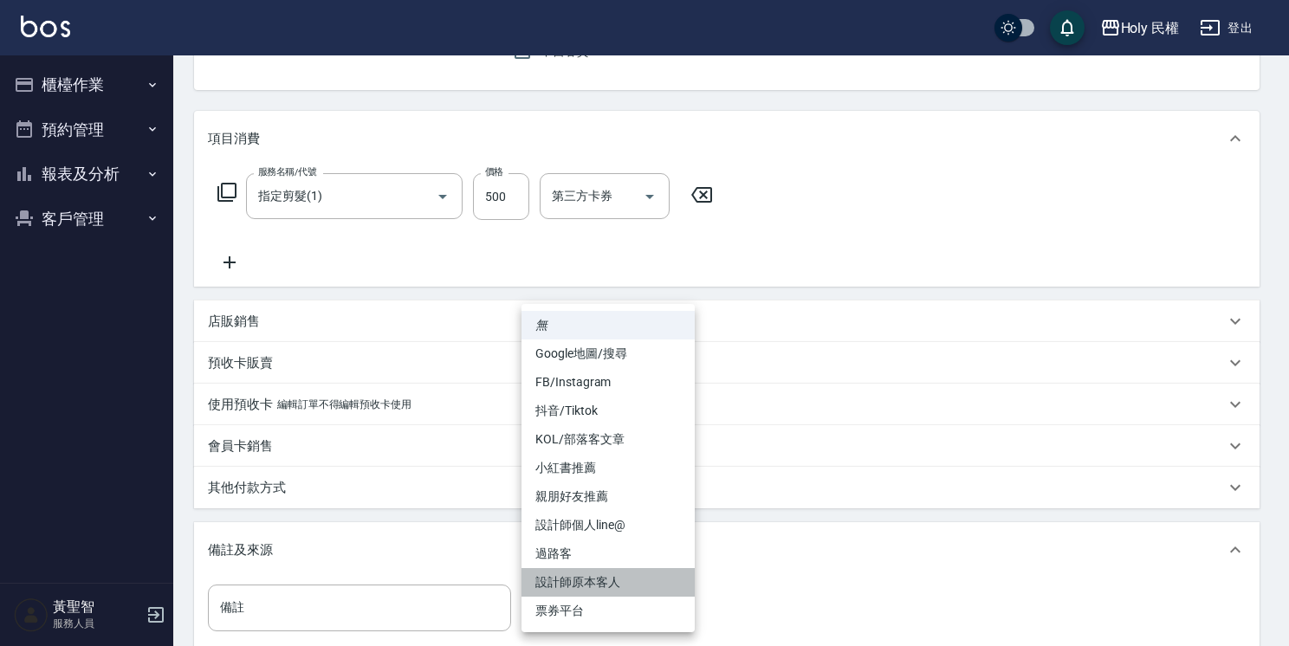
click at [621, 586] on li "設計師原本客人" at bounding box center [607, 582] width 173 height 29
type input "設計師原本客人"
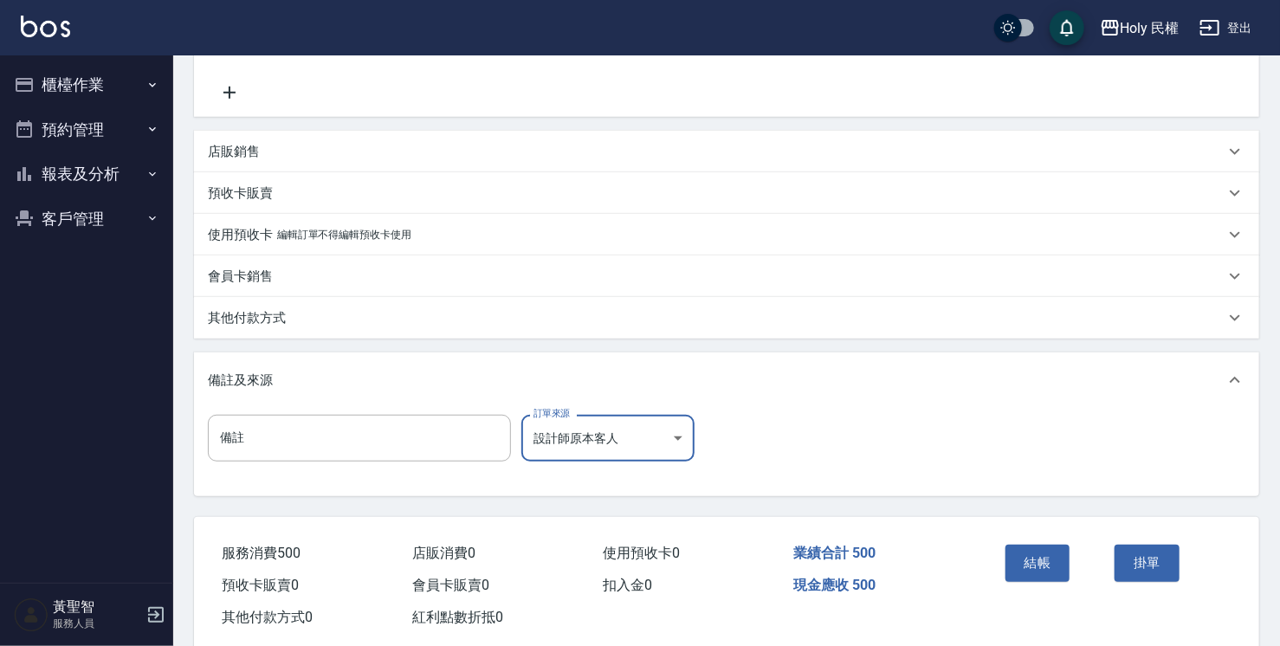
scroll to position [346, 0]
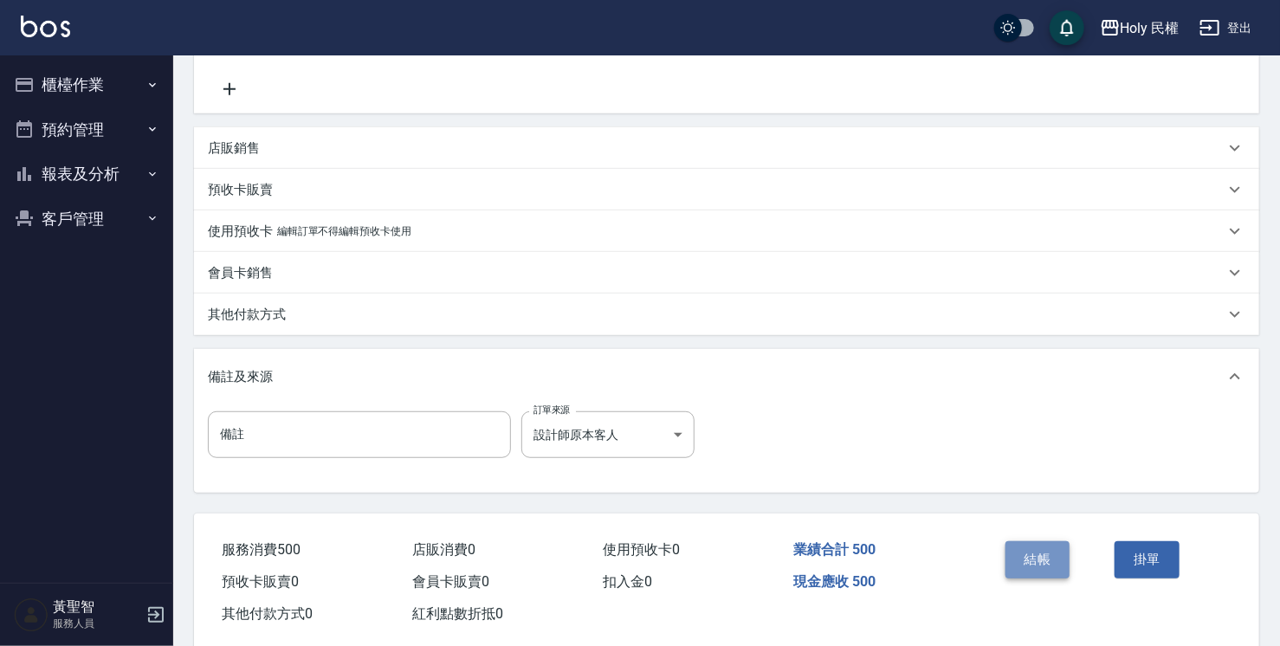
click at [1019, 556] on button "結帳" at bounding box center [1038, 559] width 65 height 36
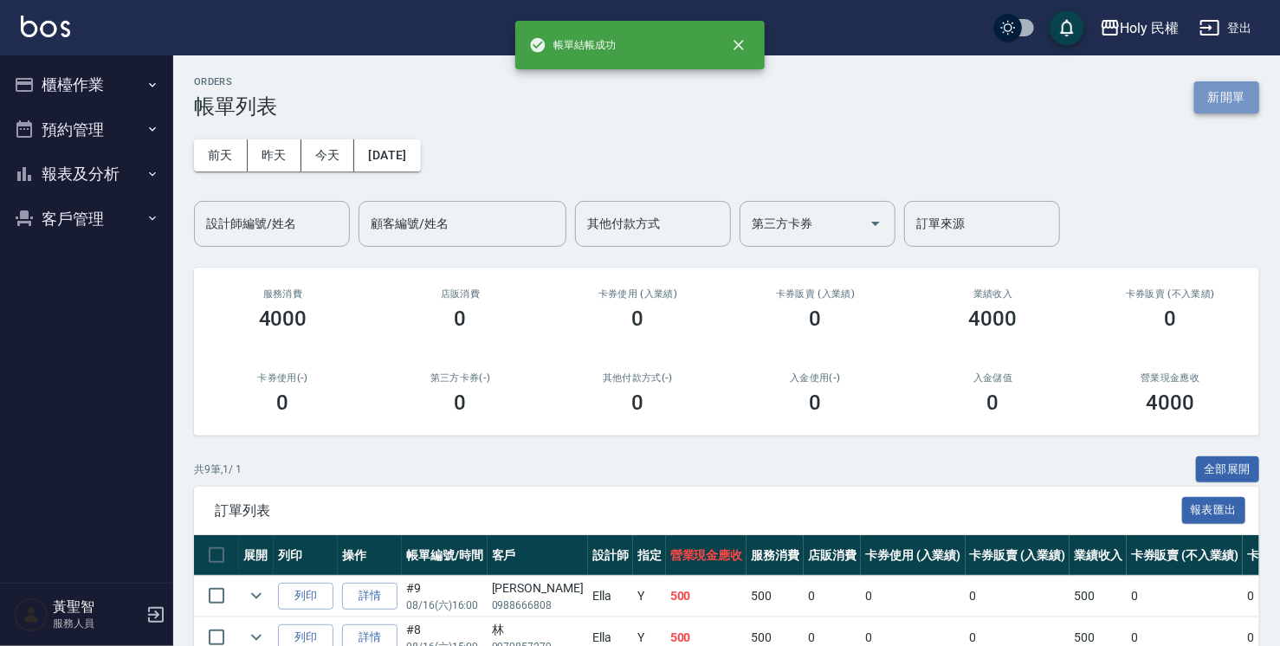
click at [1226, 95] on button "新開單" at bounding box center [1226, 97] width 65 height 32
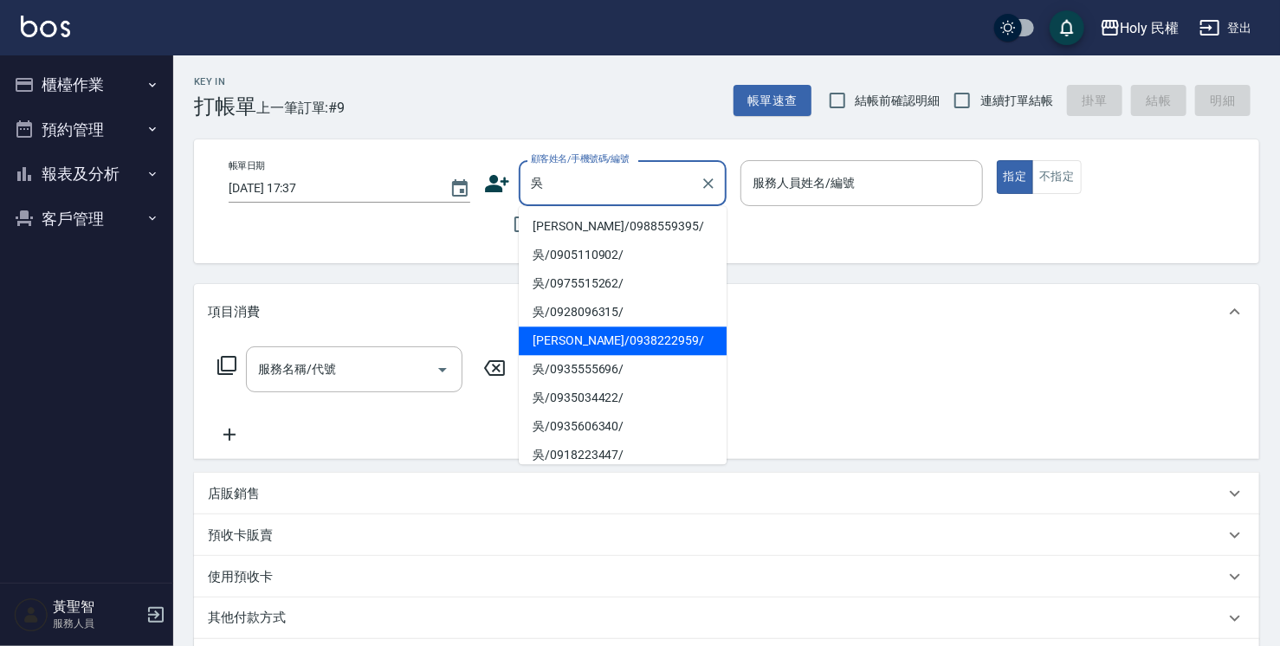
scroll to position [173, 0]
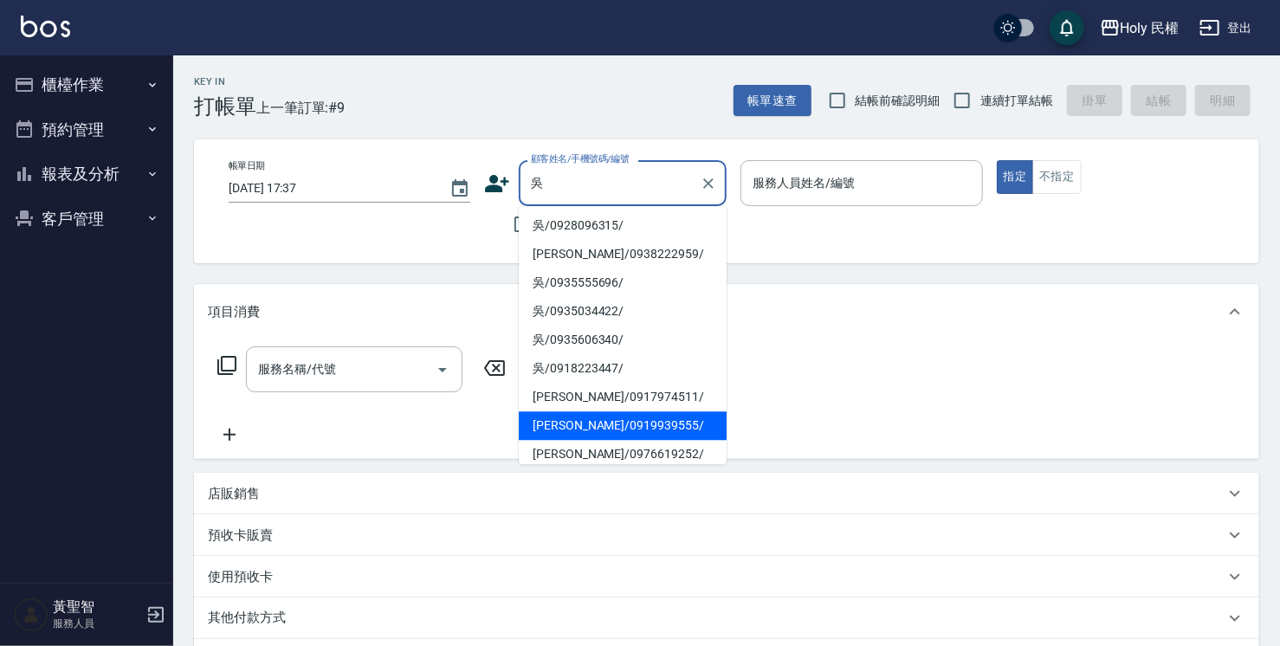
click at [601, 424] on li "[PERSON_NAME]/0919939555/" at bounding box center [623, 425] width 208 height 29
type input "[PERSON_NAME]/0919939555/"
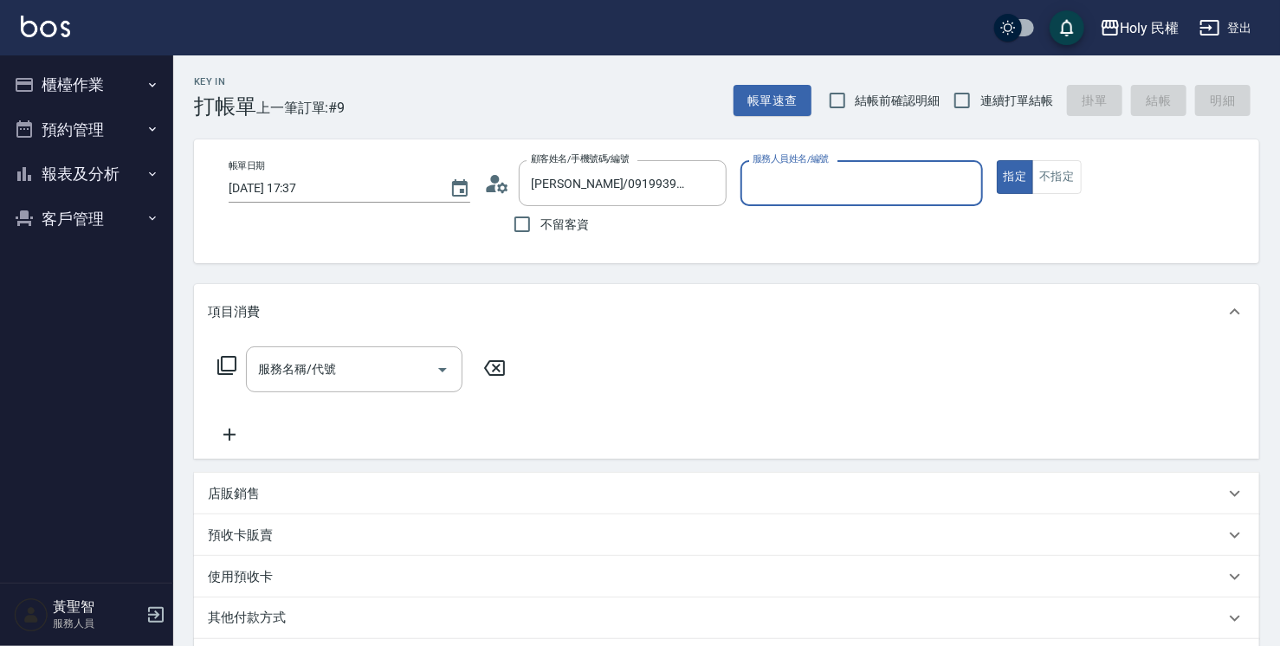
type input "Ella(無代號)"
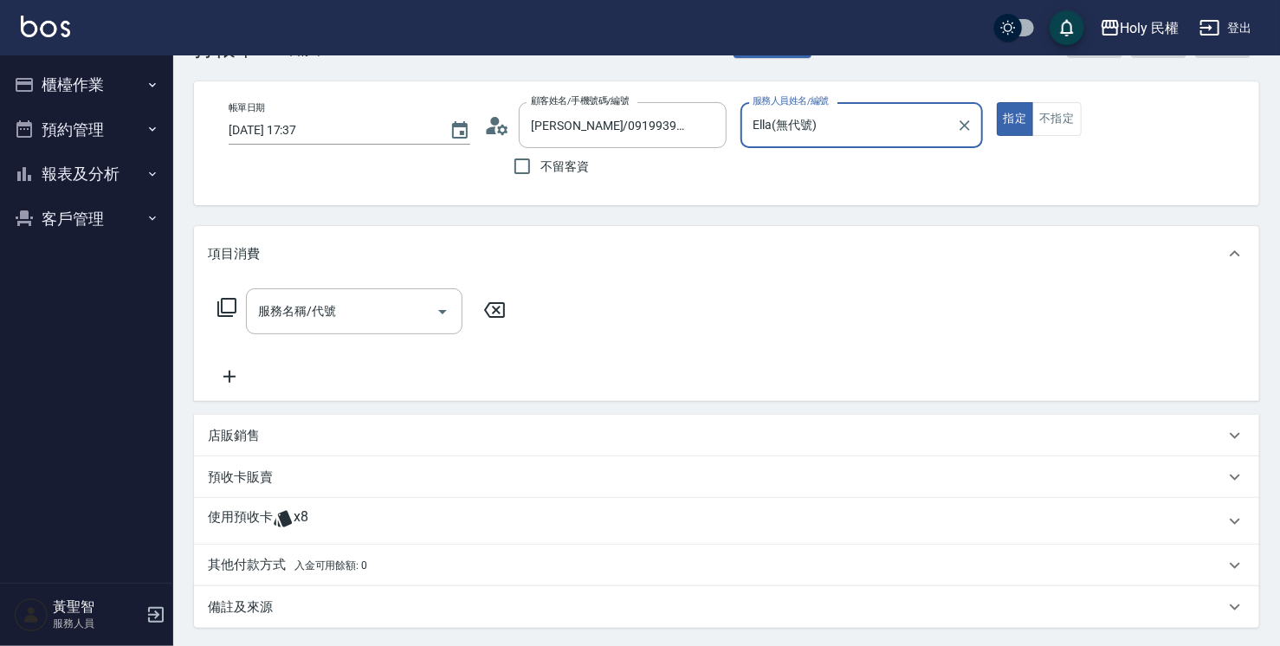
scroll to position [87, 0]
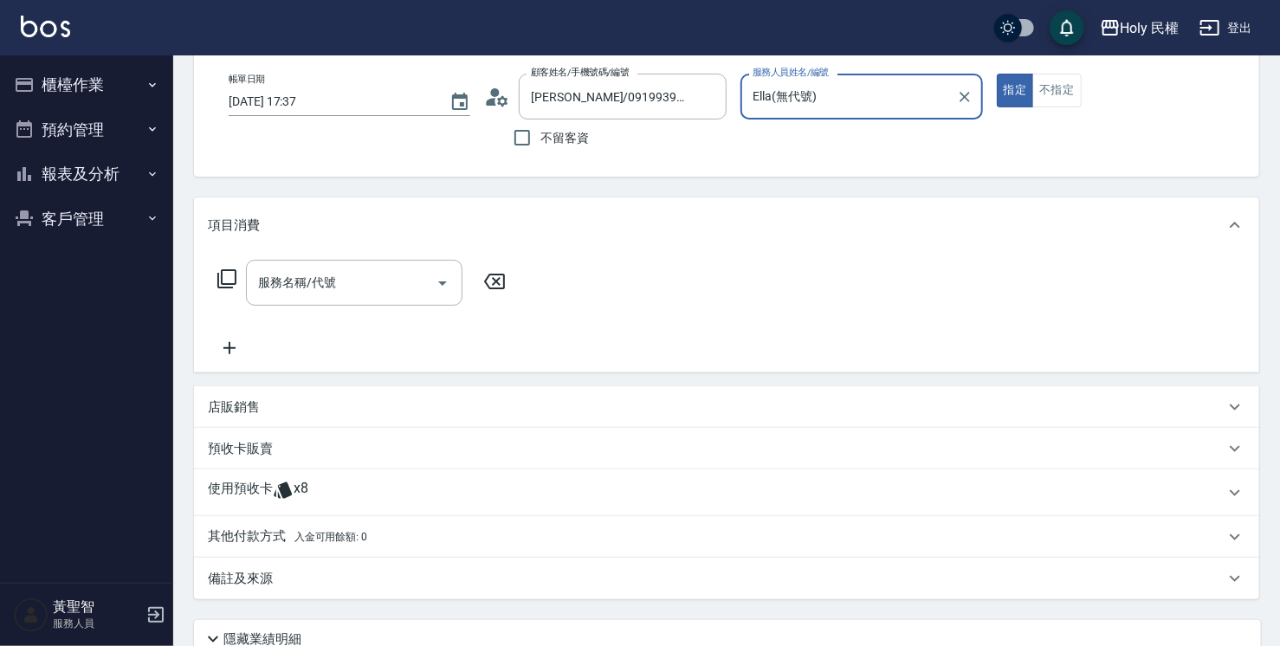
click at [342, 482] on div "使用預收卡 x8" at bounding box center [716, 493] width 1017 height 26
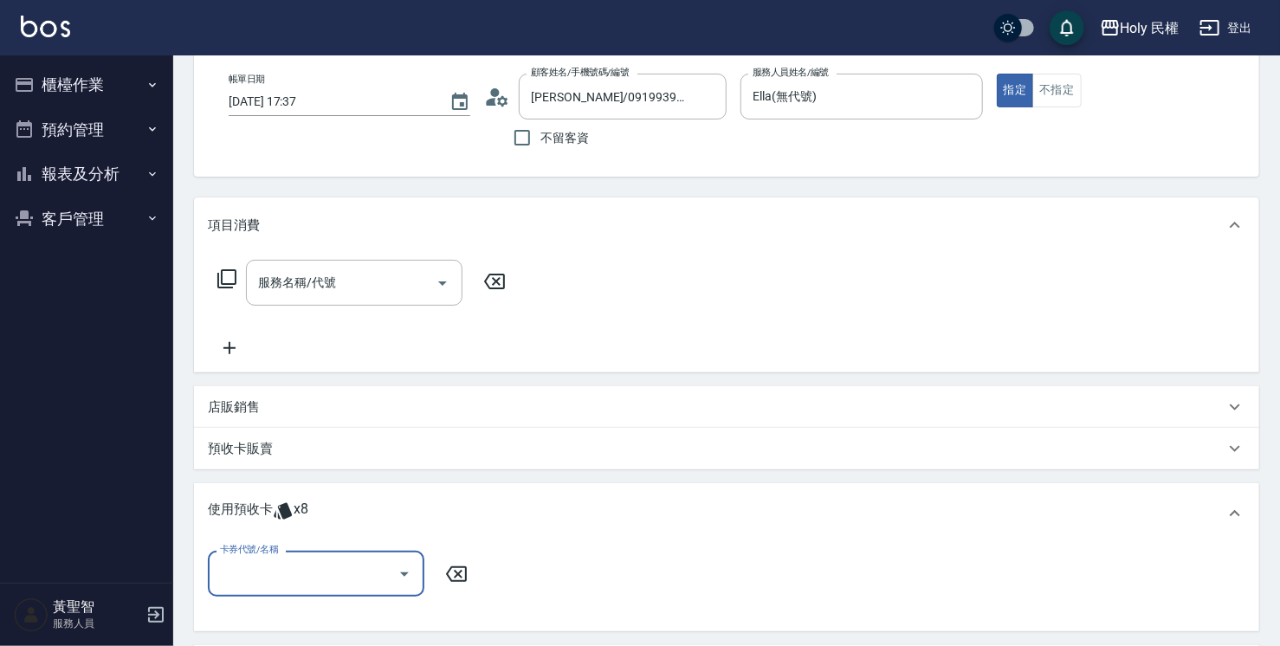
scroll to position [0, 0]
click at [384, 563] on input "卡券代號/名稱" at bounding box center [303, 574] width 175 height 30
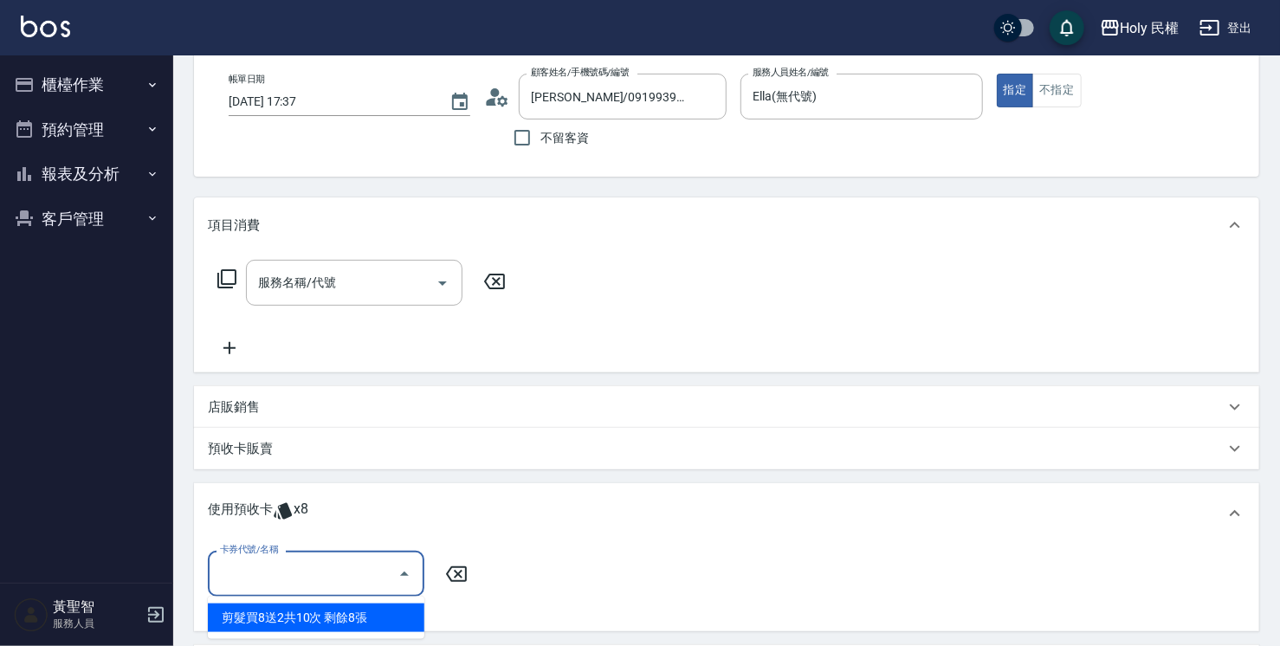
click at [405, 618] on div "剪髮買8送2共10次 剩餘8張" at bounding box center [316, 618] width 217 height 29
type input "剪髮買8送2共10次"
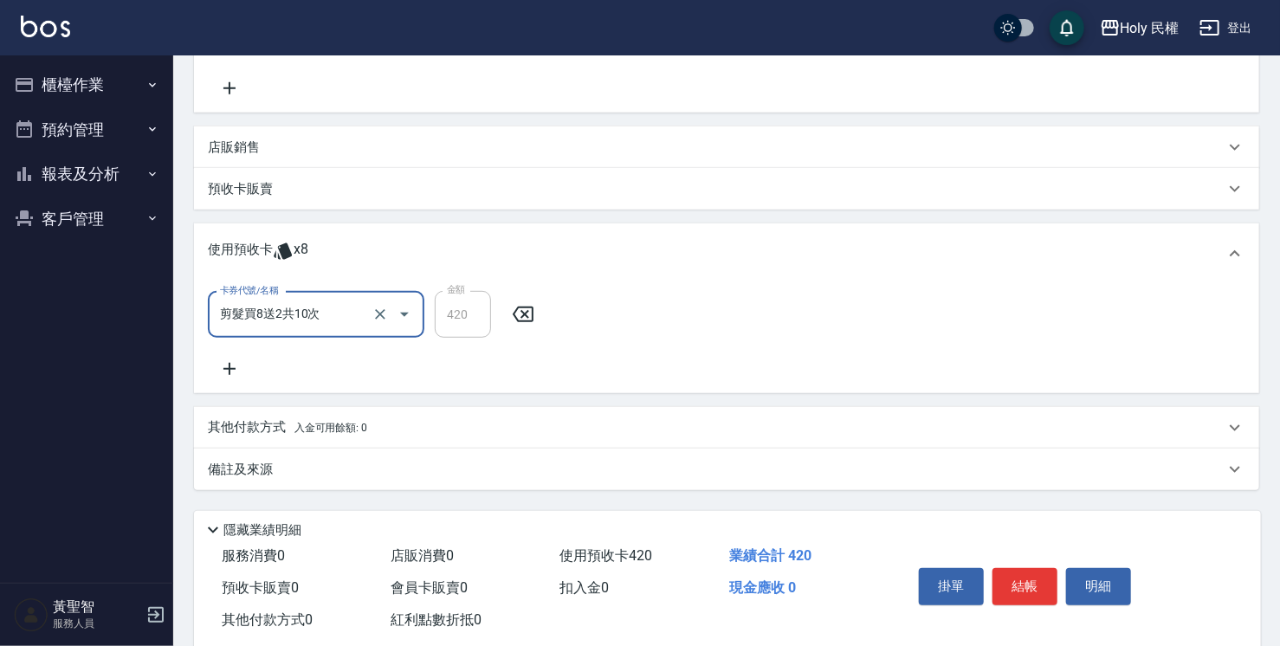
scroll to position [384, 0]
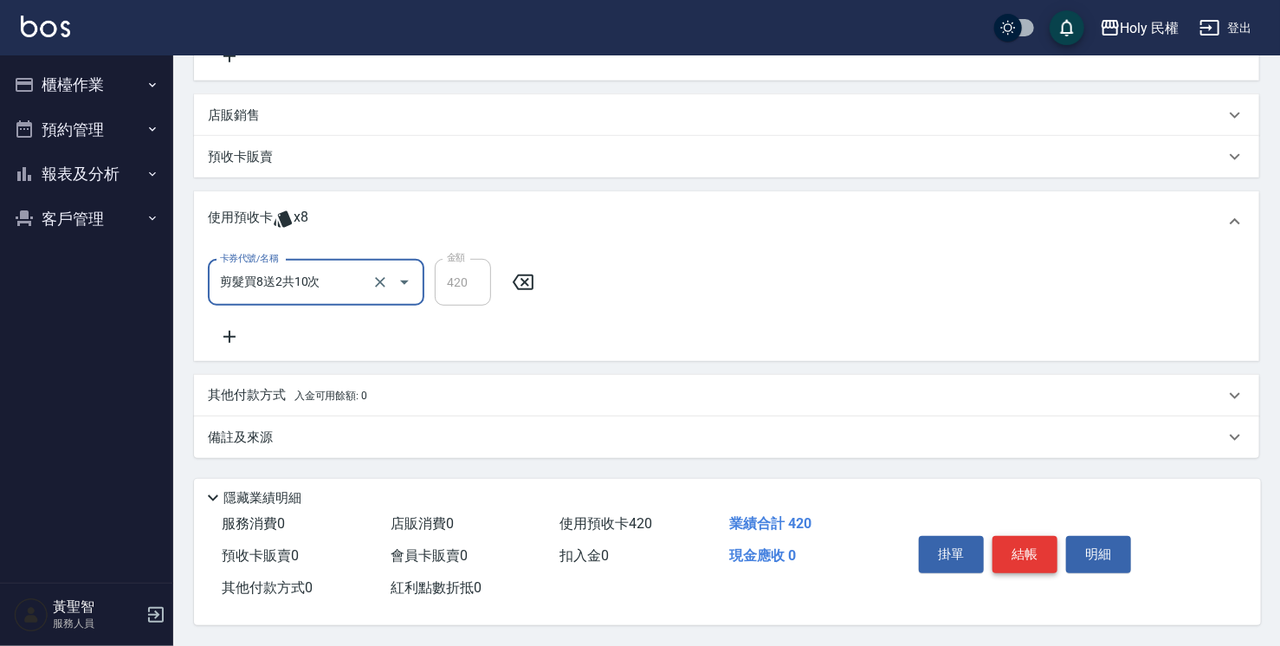
click at [1039, 538] on button "結帳" at bounding box center [1025, 554] width 65 height 36
